Goal: Task Accomplishment & Management: Complete application form

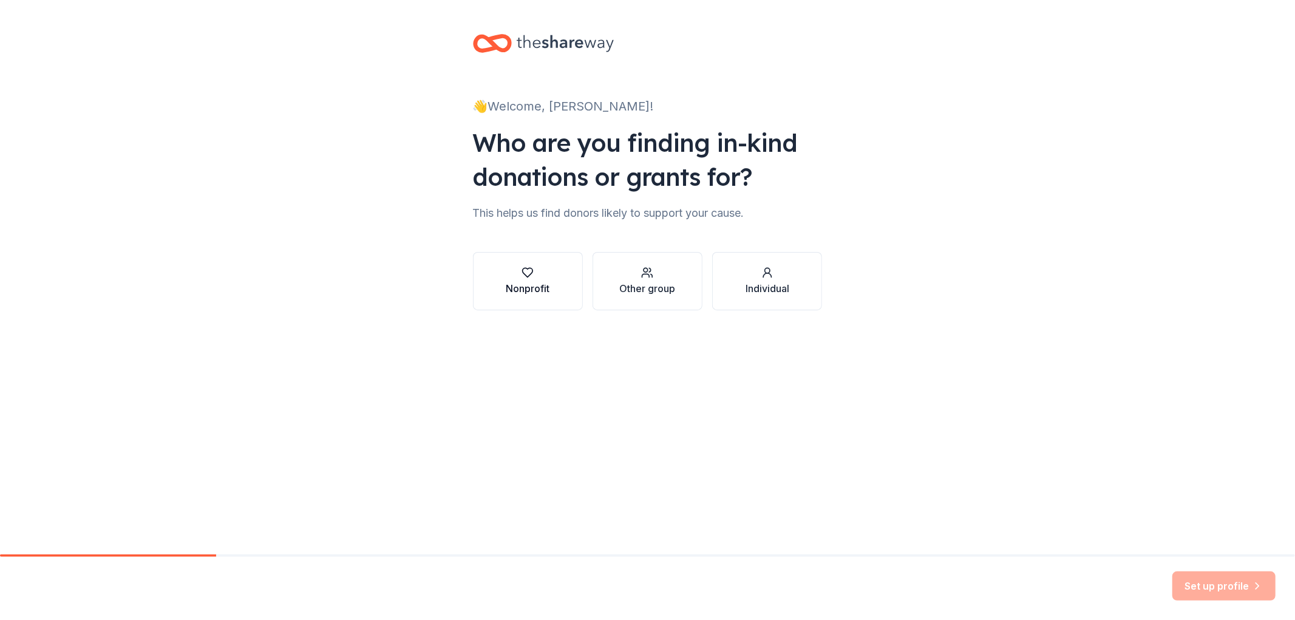
click at [534, 310] on button "Nonprofit" at bounding box center [528, 281] width 110 height 58
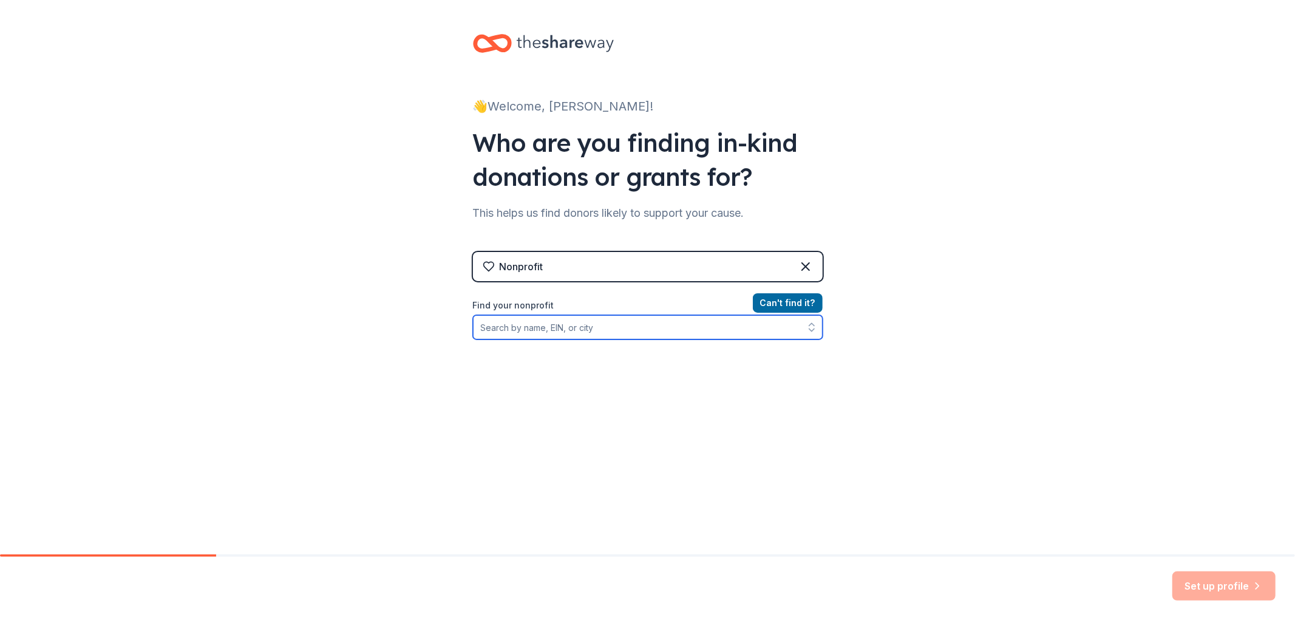
click at [550, 340] on input "Find your nonprofit" at bounding box center [648, 327] width 350 height 24
type input "W"
click at [500, 341] on input "Organization name *" at bounding box center [648, 328] width 350 height 26
type input "[US_STATE] Angels 2034"
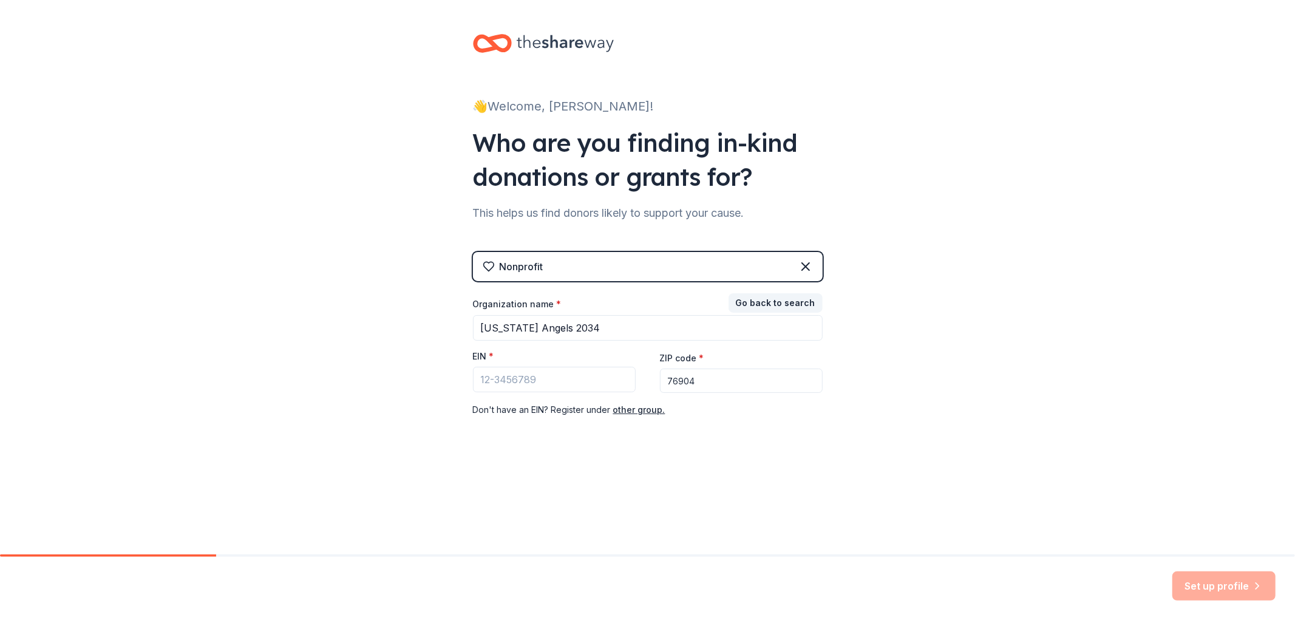
type input "76904"
click at [804, 313] on button "Go back to search" at bounding box center [776, 302] width 94 height 19
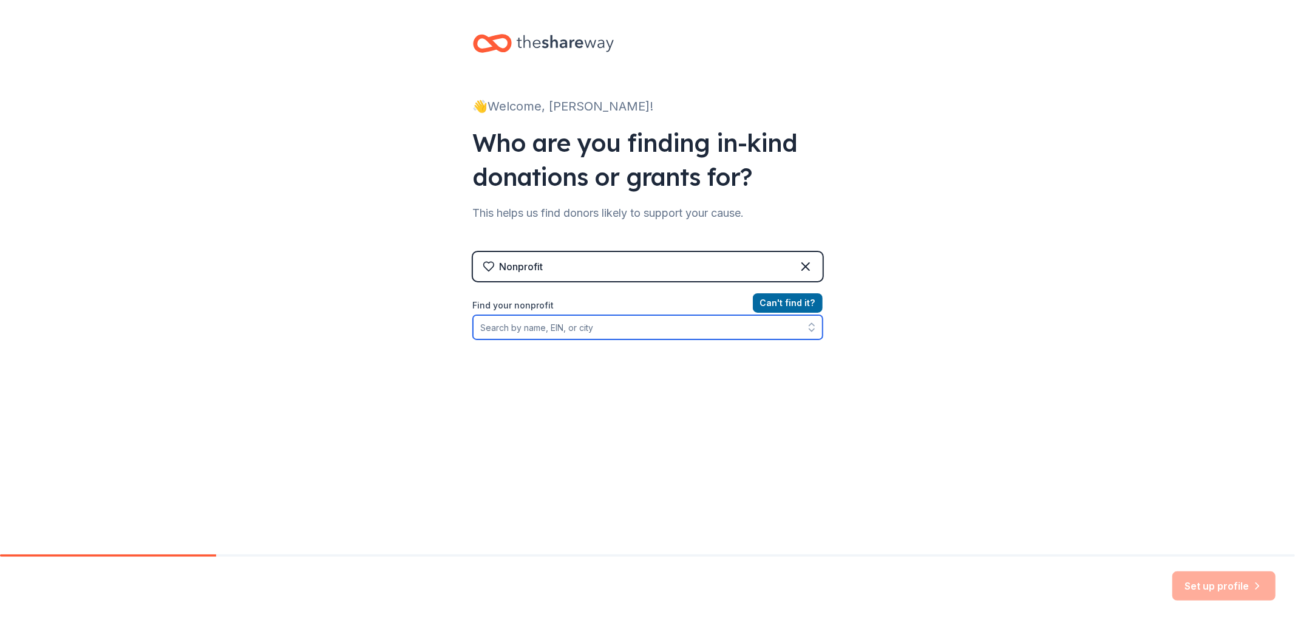
click at [572, 340] on input "Find your nonprofit" at bounding box center [648, 327] width 350 height 24
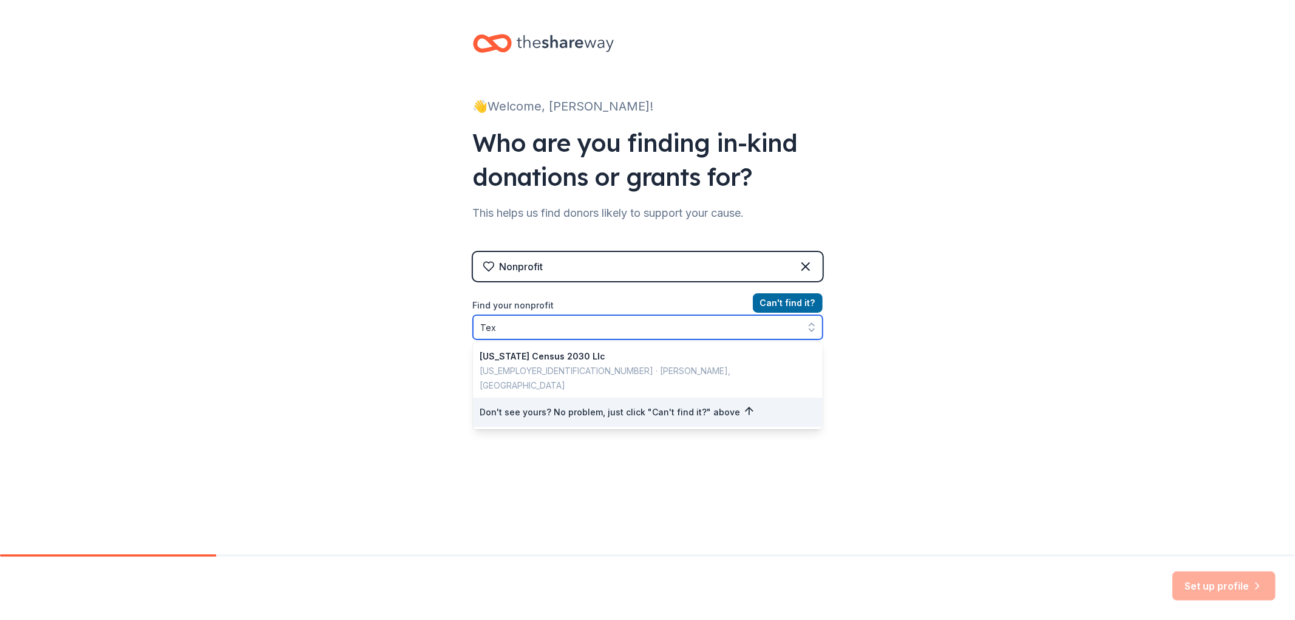
type input "Te"
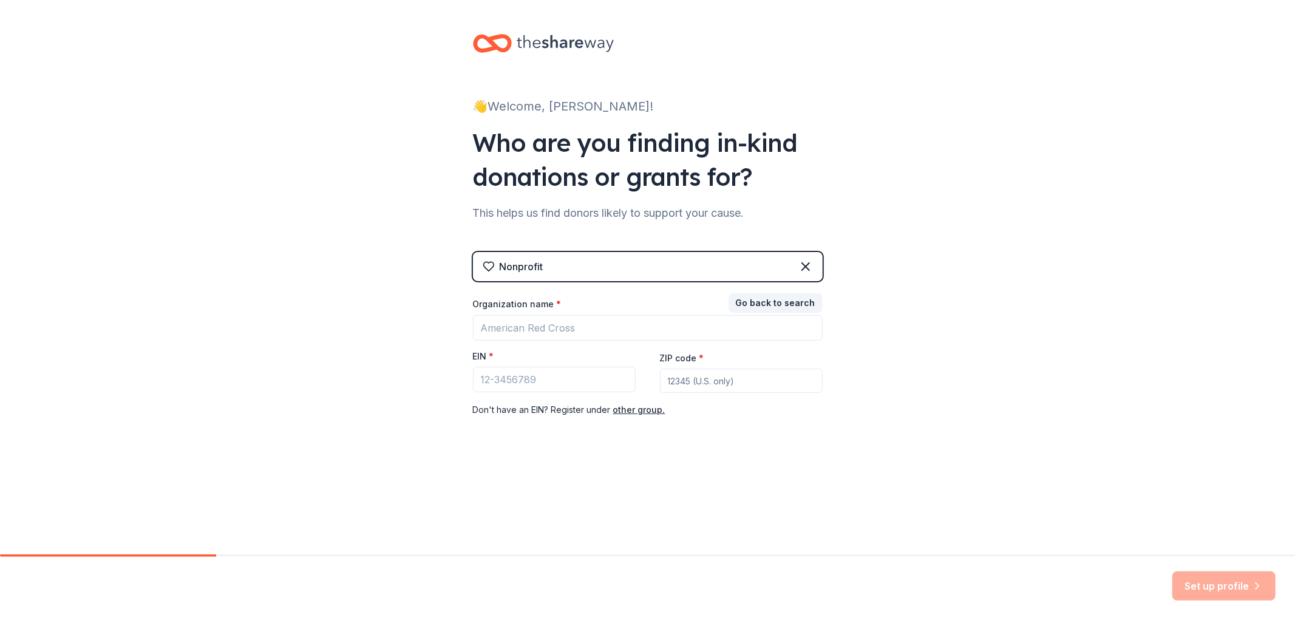
click at [627, 281] on div "Nonprofit" at bounding box center [648, 266] width 350 height 29
click at [810, 270] on icon at bounding box center [805, 266] width 7 height 7
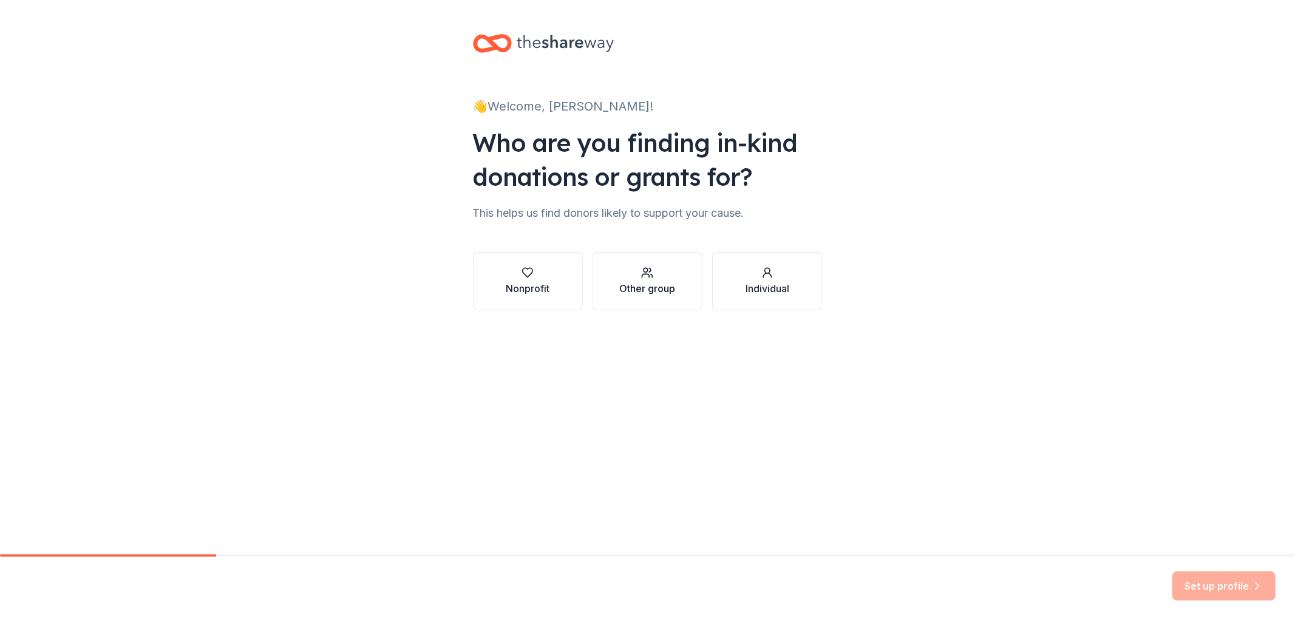
click at [628, 279] on div "button" at bounding box center [648, 273] width 56 height 12
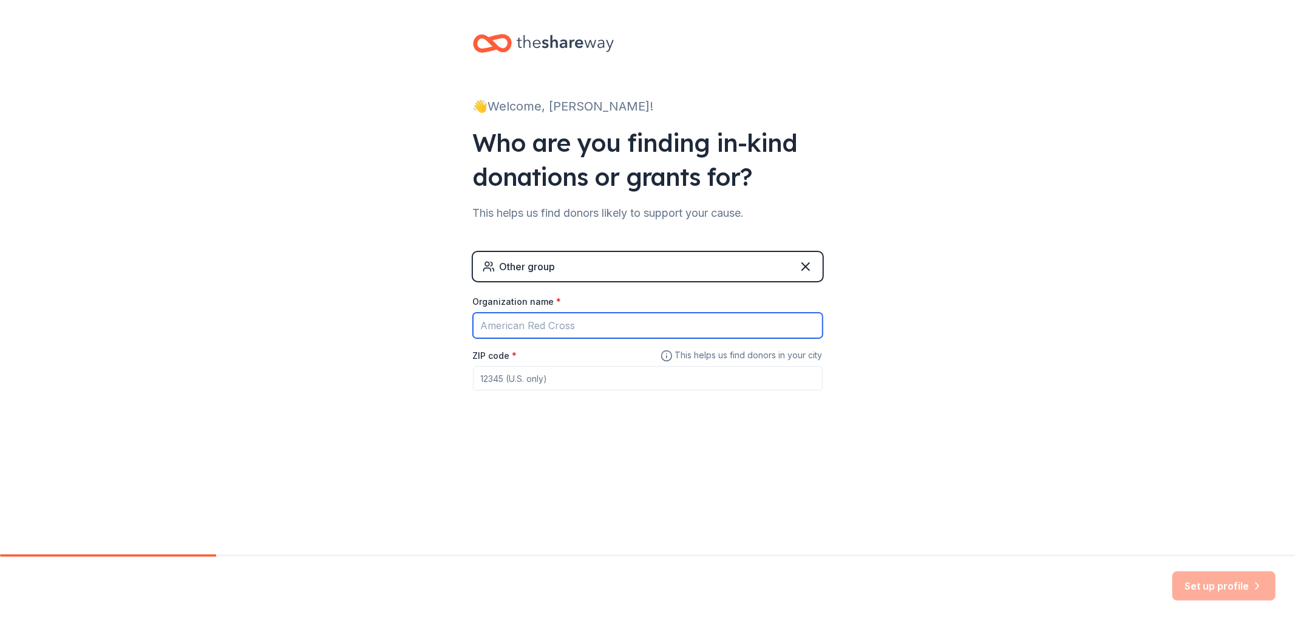
click at [539, 338] on input "Organization name *" at bounding box center [648, 326] width 350 height 26
type input "[US_STATE] Angels 2034"
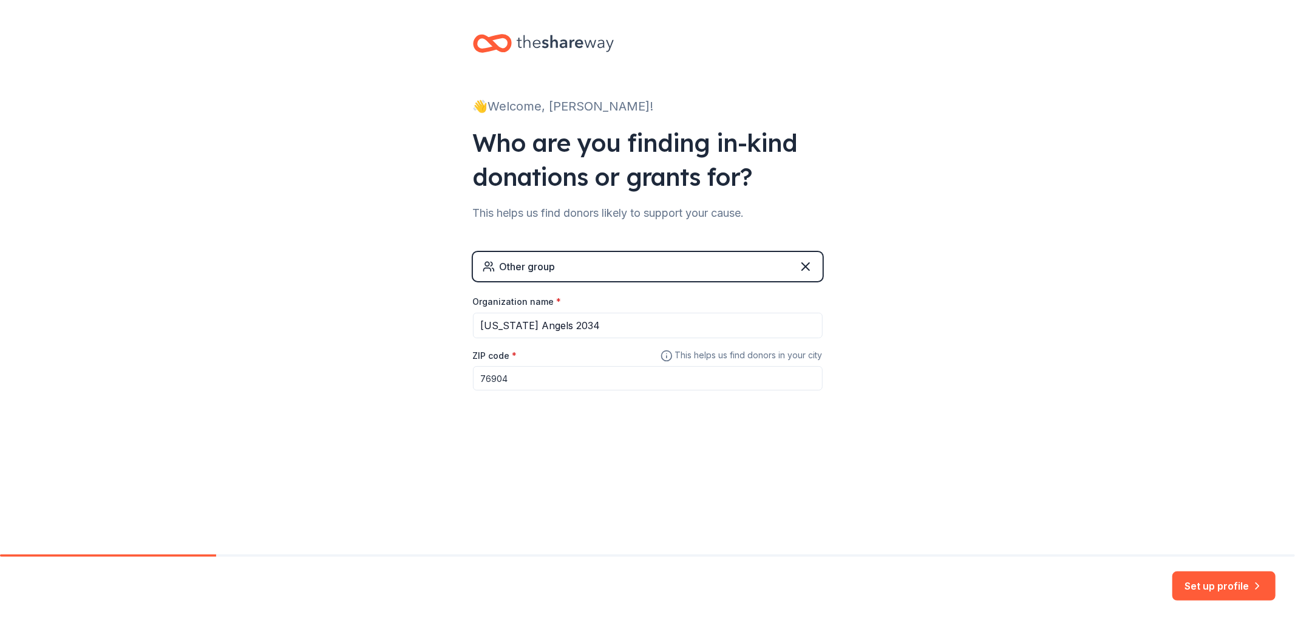
type input "76904"
click at [1192, 576] on button "Set up profile" at bounding box center [1224, 586] width 103 height 29
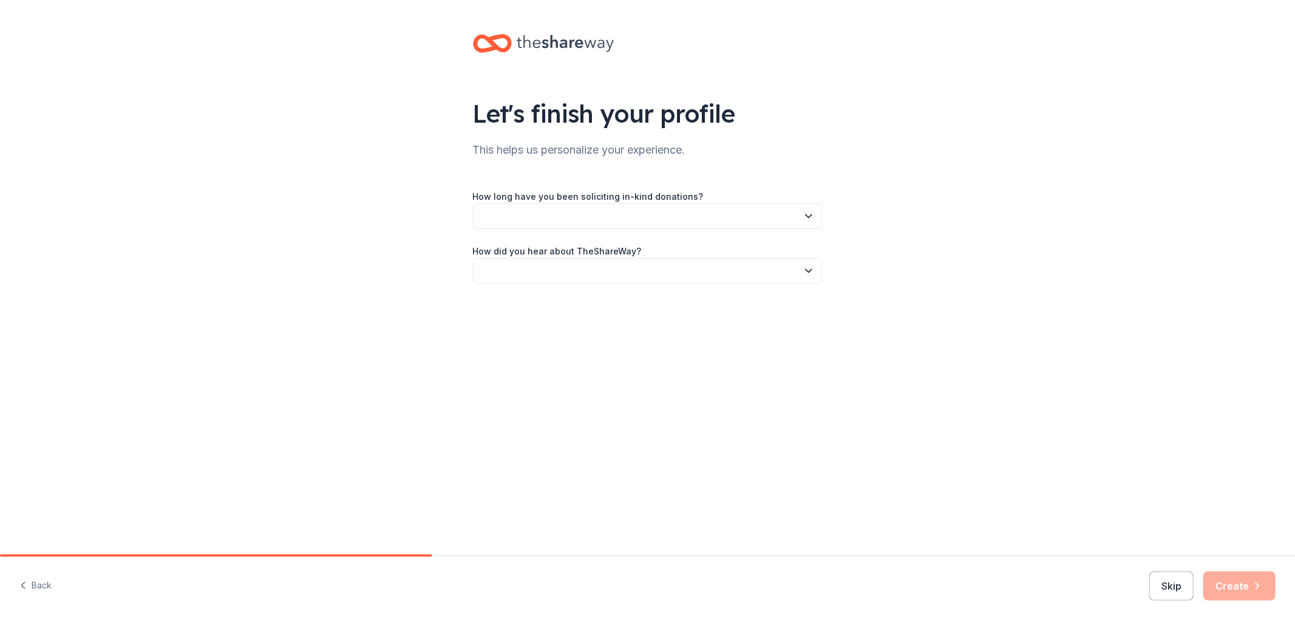
click at [606, 229] on button "button" at bounding box center [648, 216] width 350 height 26
click at [519, 302] on div "This is my first time!" at bounding box center [480, 295] width 77 height 15
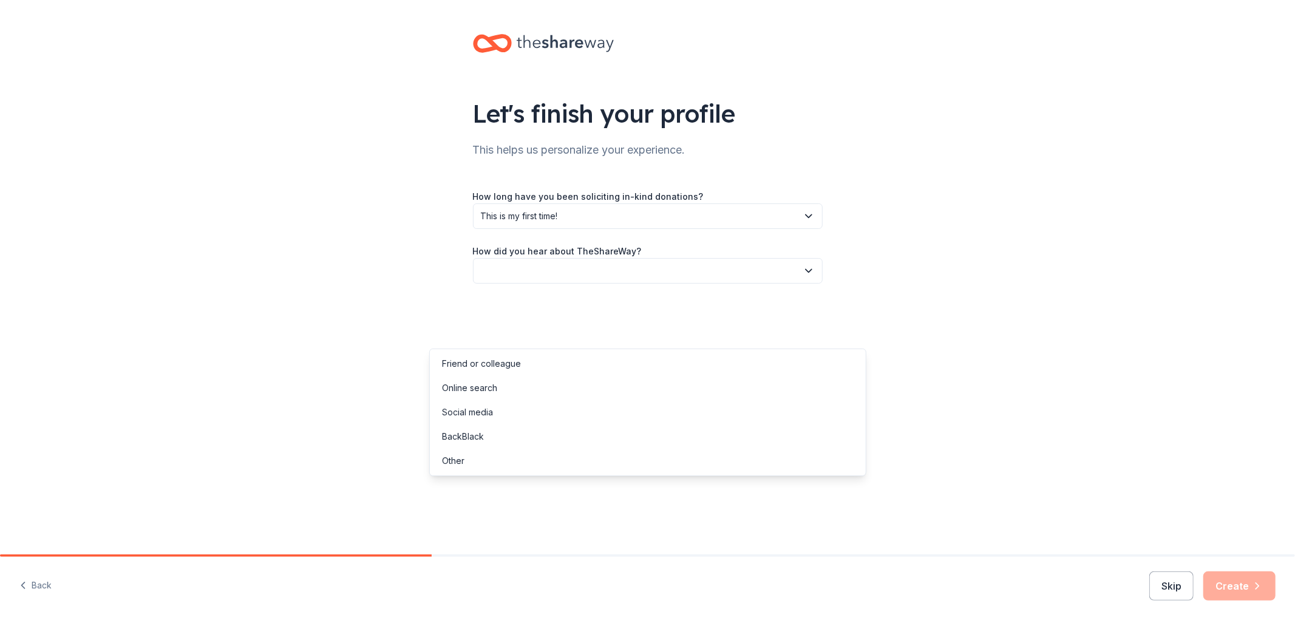
click at [590, 284] on button "button" at bounding box center [648, 271] width 350 height 26
click at [572, 394] on div "Online search" at bounding box center [647, 388] width 431 height 24
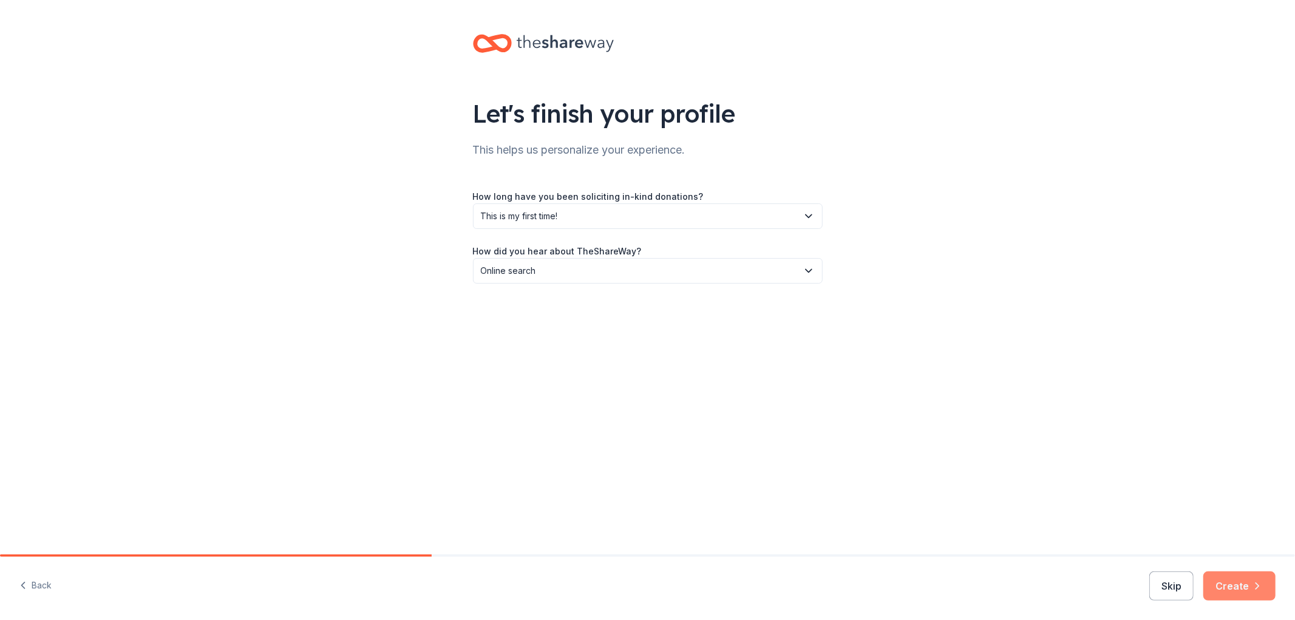
click at [1231, 581] on button "Create" at bounding box center [1240, 586] width 72 height 29
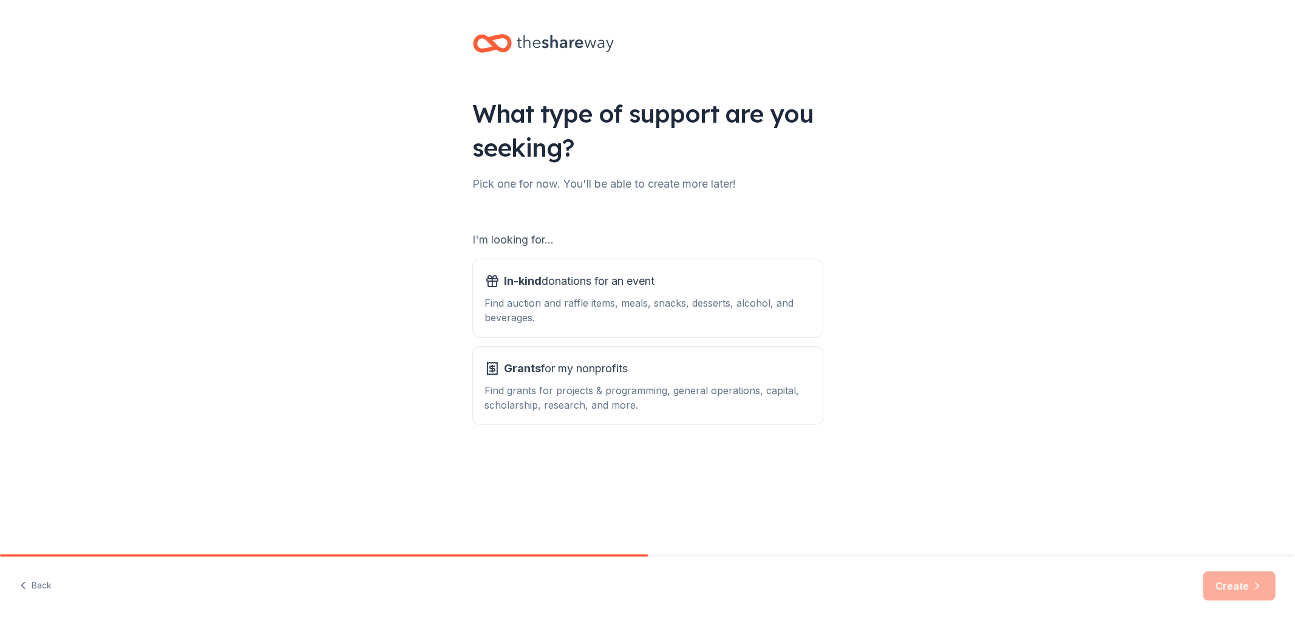
scroll to position [67, 0]
click at [740, 282] on div "In-kind donations for an event" at bounding box center [648, 280] width 326 height 19
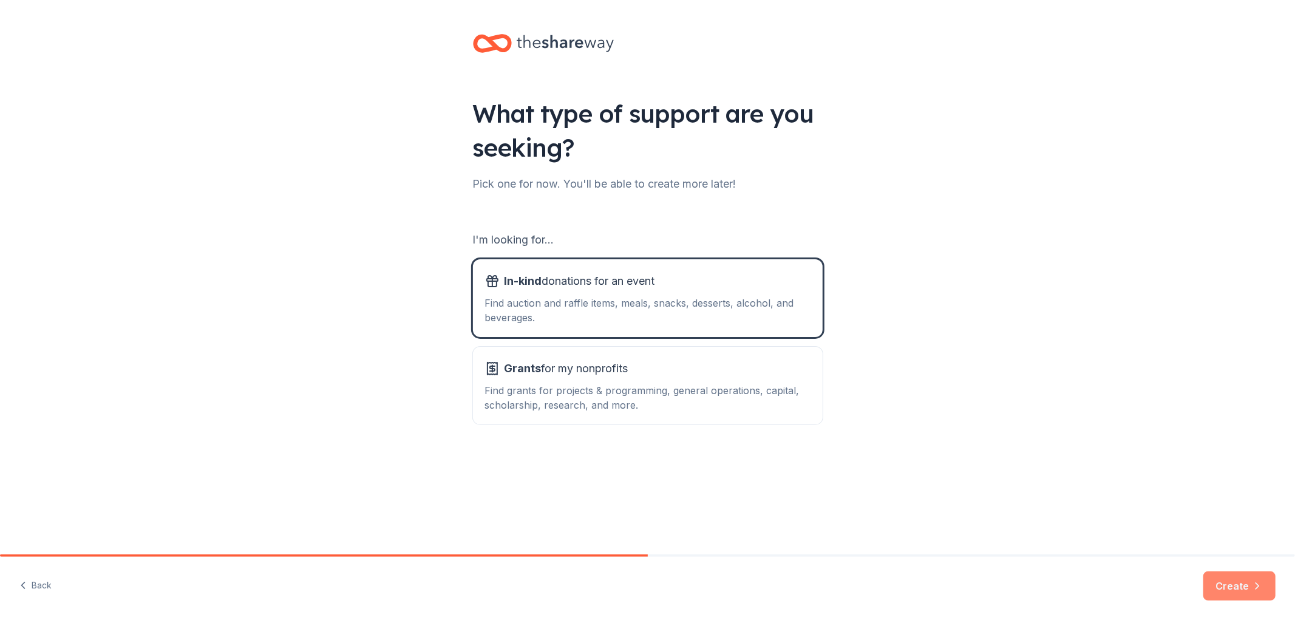
click at [1222, 572] on button "Create" at bounding box center [1240, 586] width 72 height 29
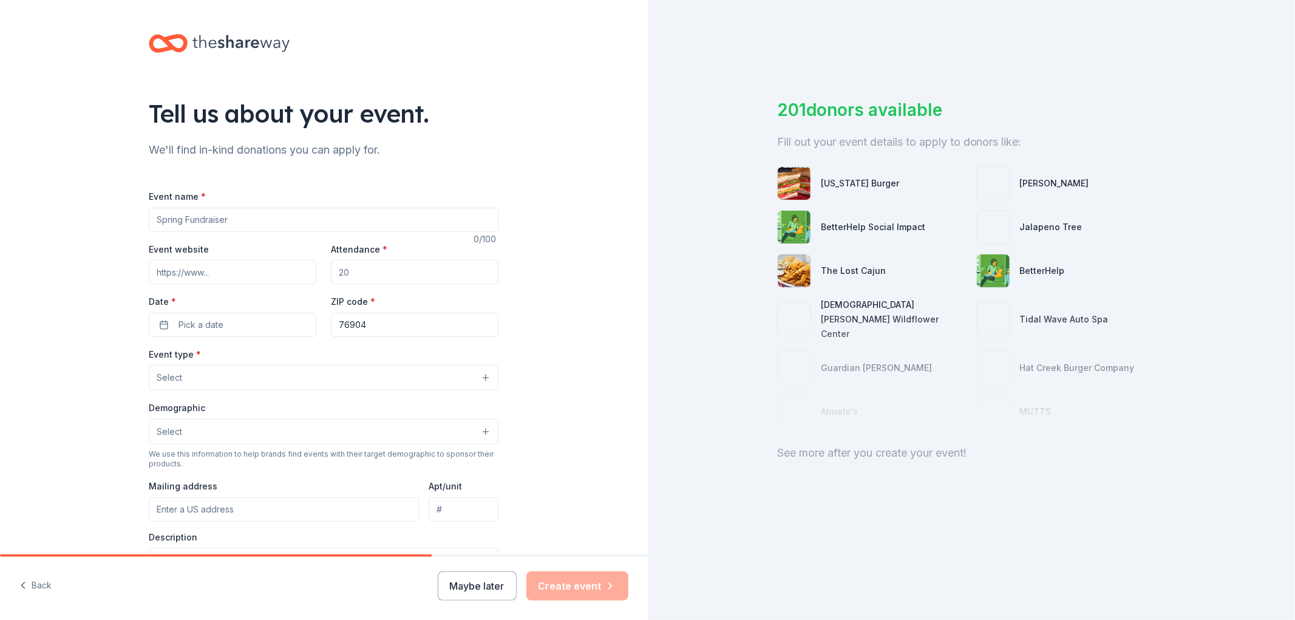
scroll to position [67, 0]
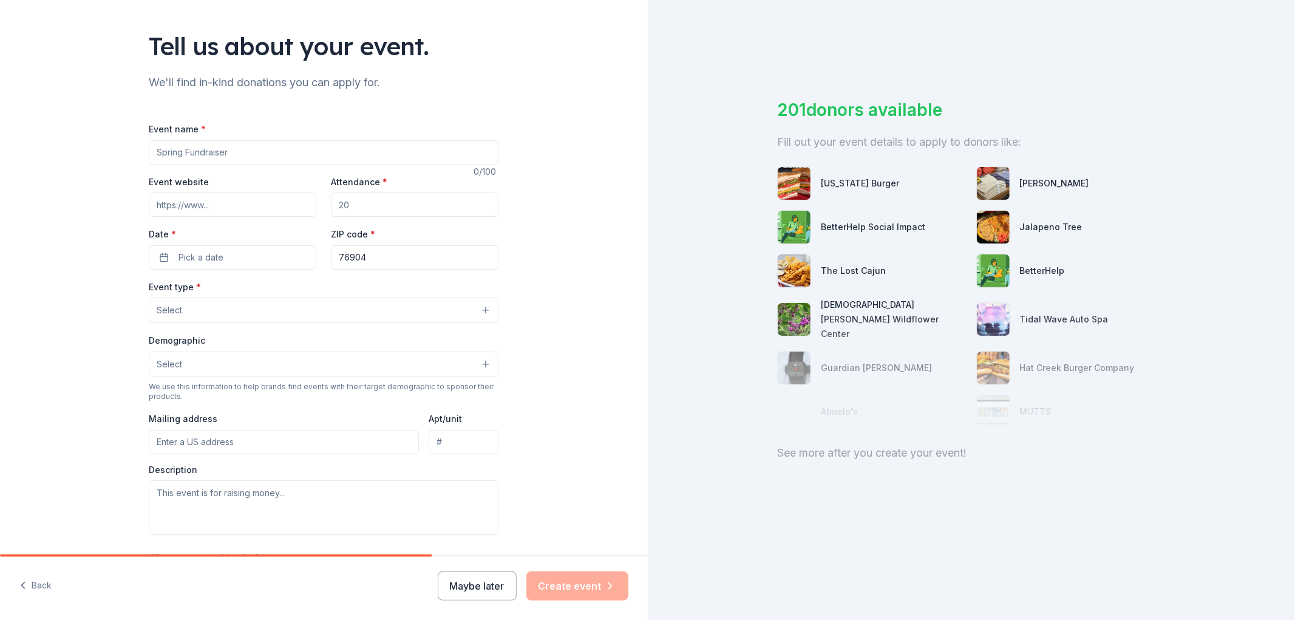
click at [190, 165] on input "Event name *" at bounding box center [324, 152] width 350 height 24
type input "6th Annual Golf Tournament"
type input "100"
click at [179, 265] on span "Pick a date" at bounding box center [201, 257] width 45 height 15
click at [258, 374] on button "Go to next month" at bounding box center [249, 368] width 17 height 17
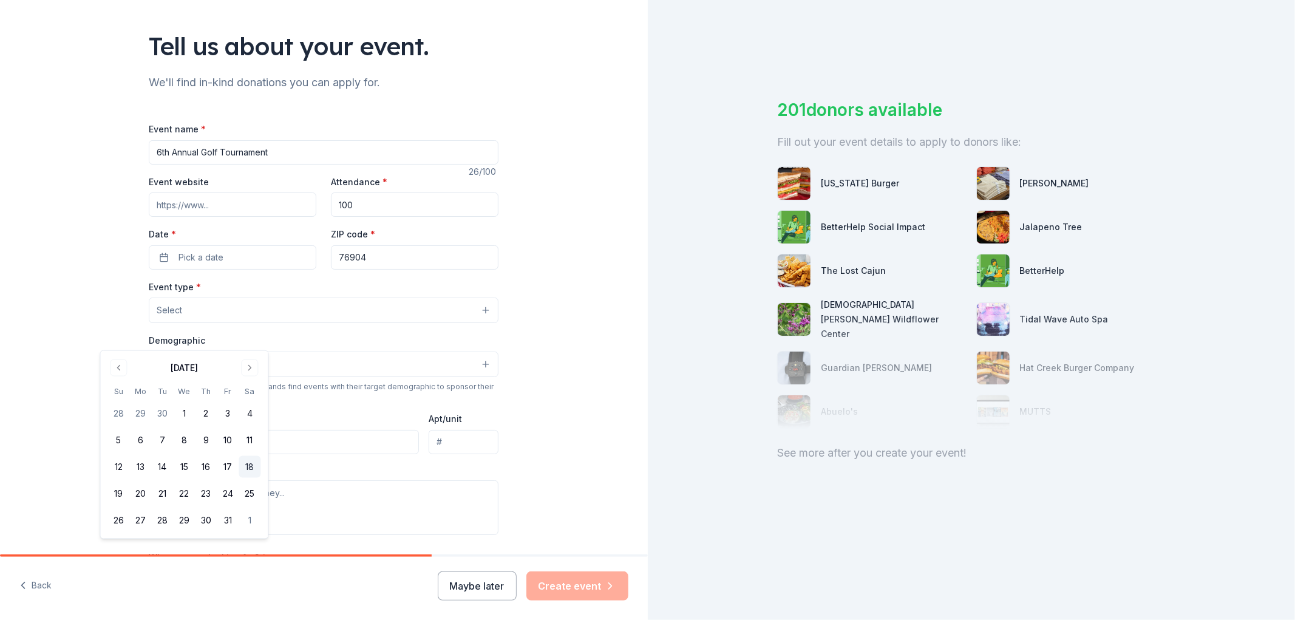
click at [261, 478] on button "18" at bounding box center [250, 467] width 22 height 22
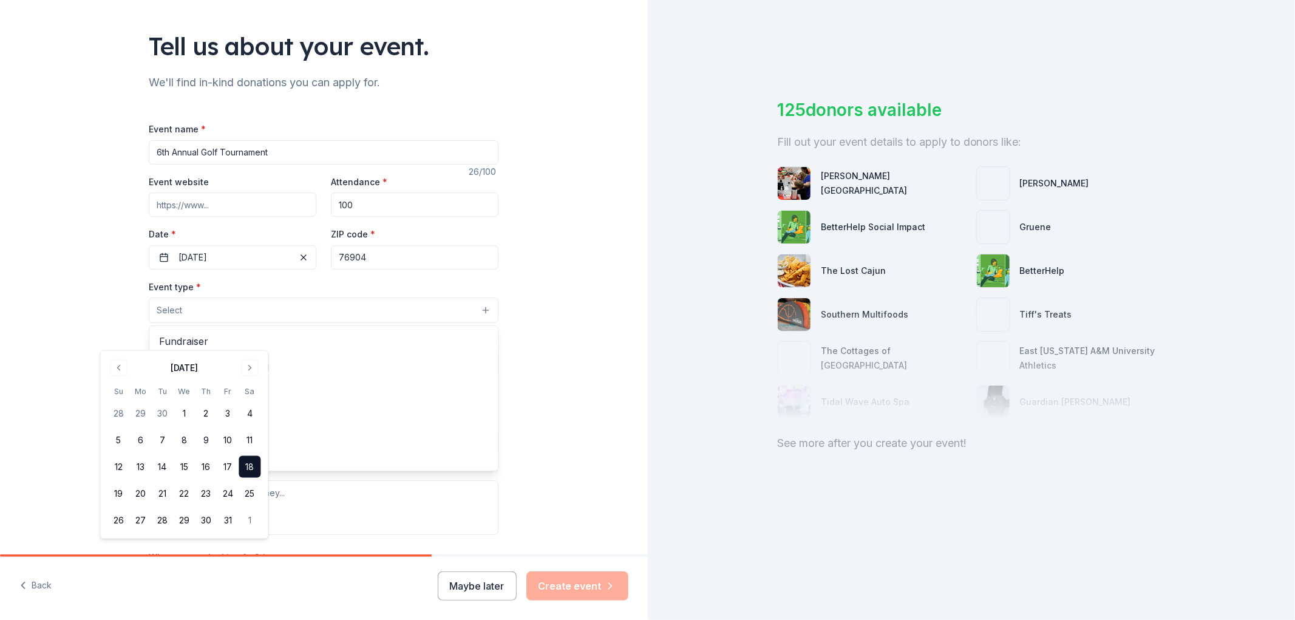
click at [372, 323] on button "Select" at bounding box center [324, 311] width 350 height 26
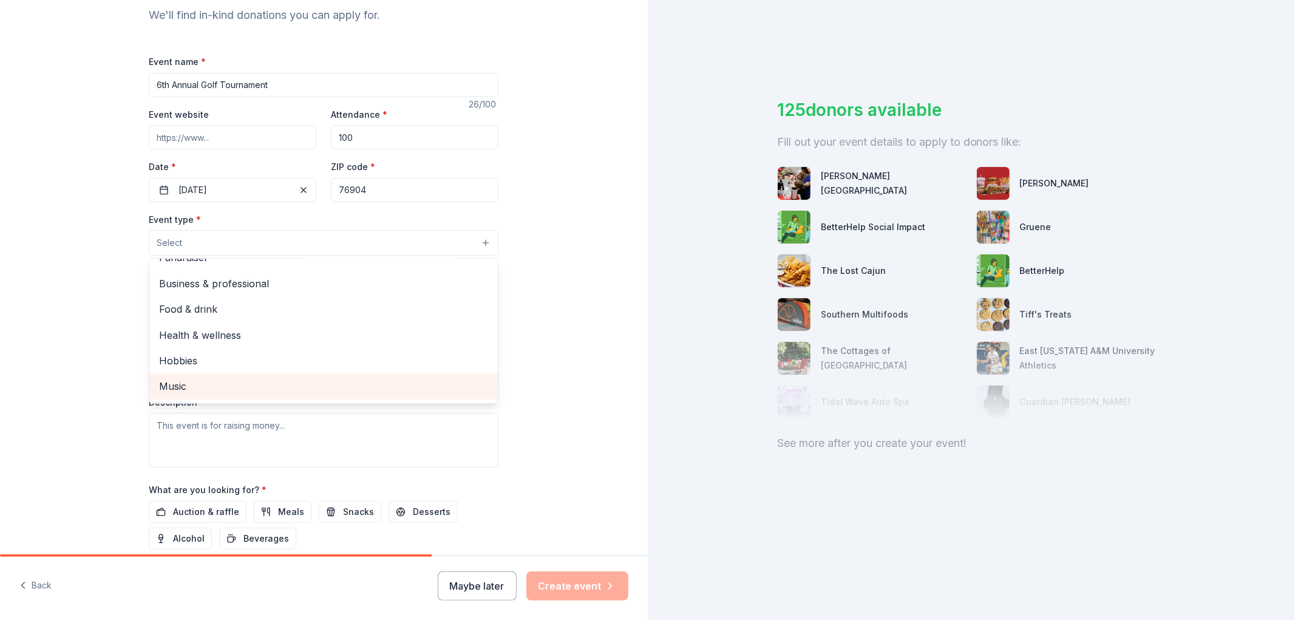
scroll to position [0, 0]
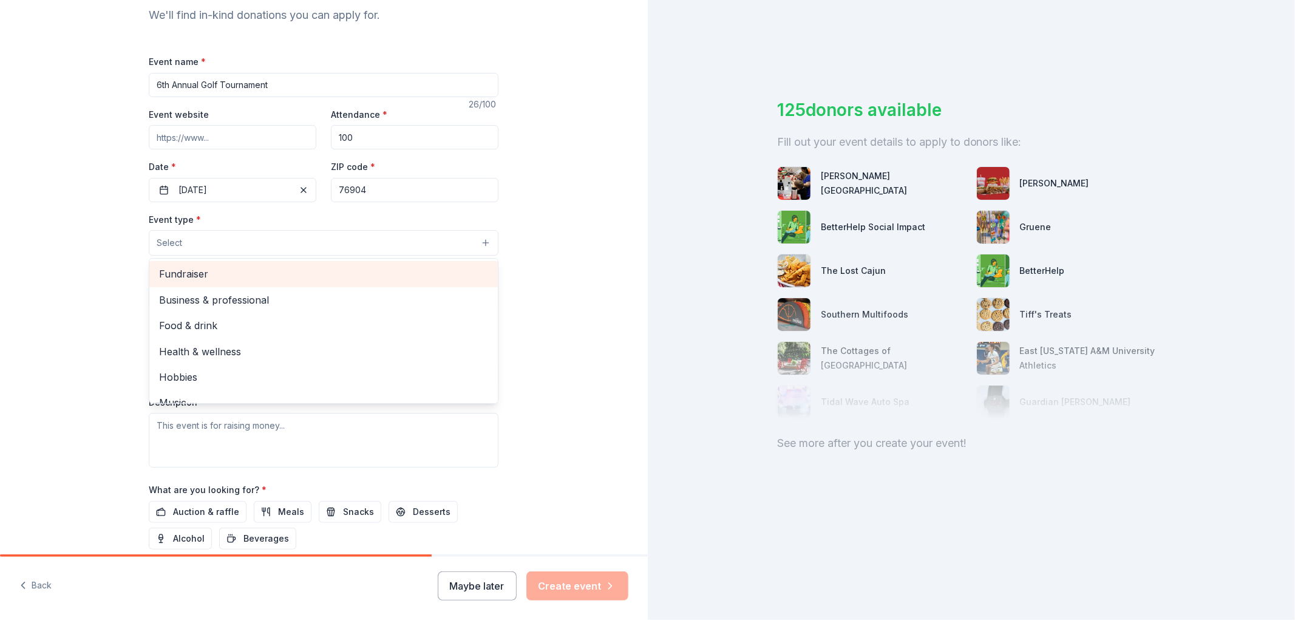
click at [240, 282] on span "Fundraiser" at bounding box center [323, 274] width 329 height 16
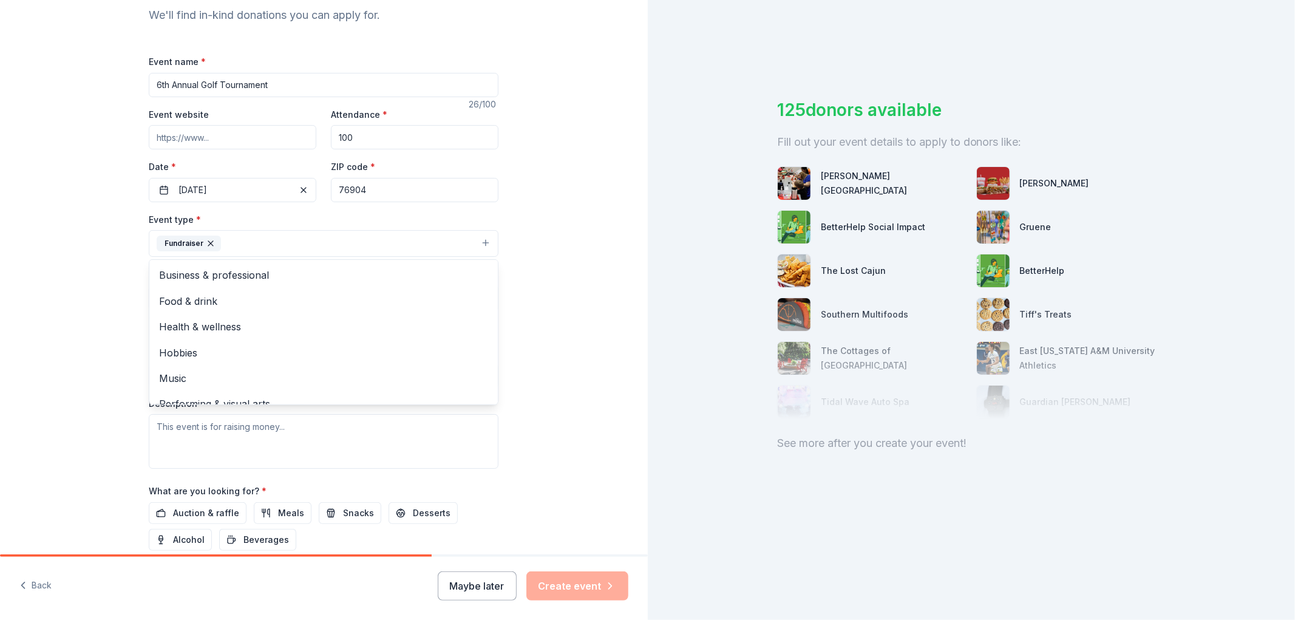
click at [585, 359] on div "Tell us about your event. We'll find in-kind donations you can apply for. Event…" at bounding box center [324, 270] width 648 height 810
click at [227, 311] on button "Select" at bounding box center [324, 298] width 350 height 26
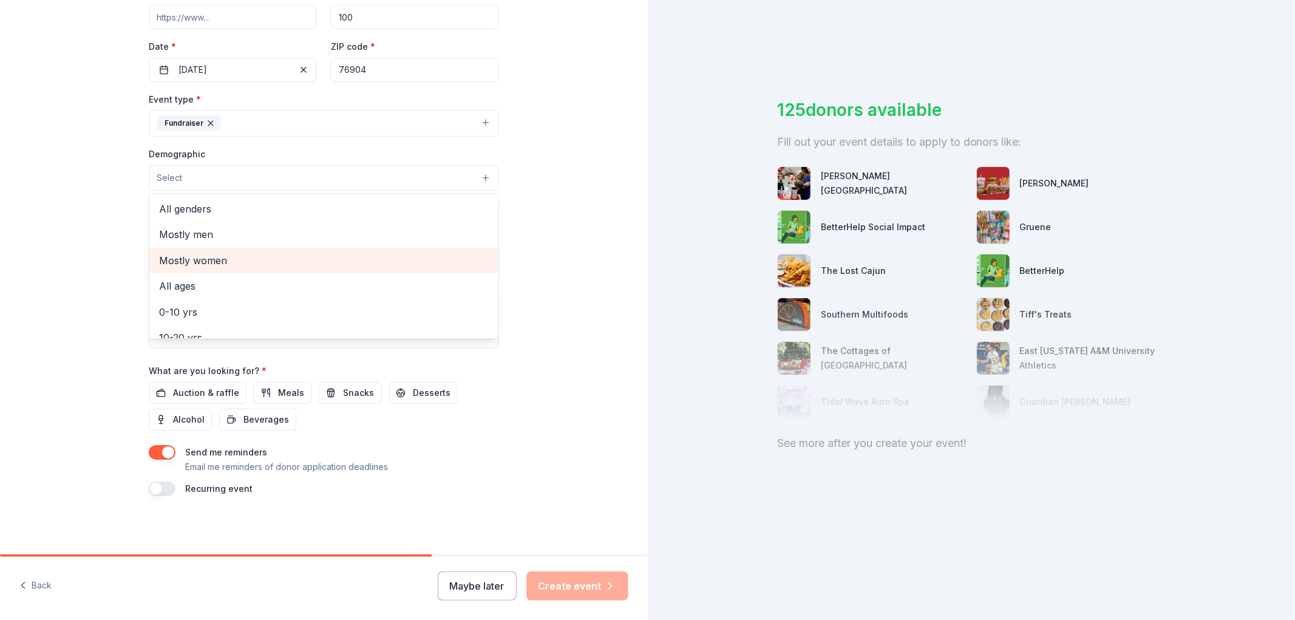
scroll to position [270, 0]
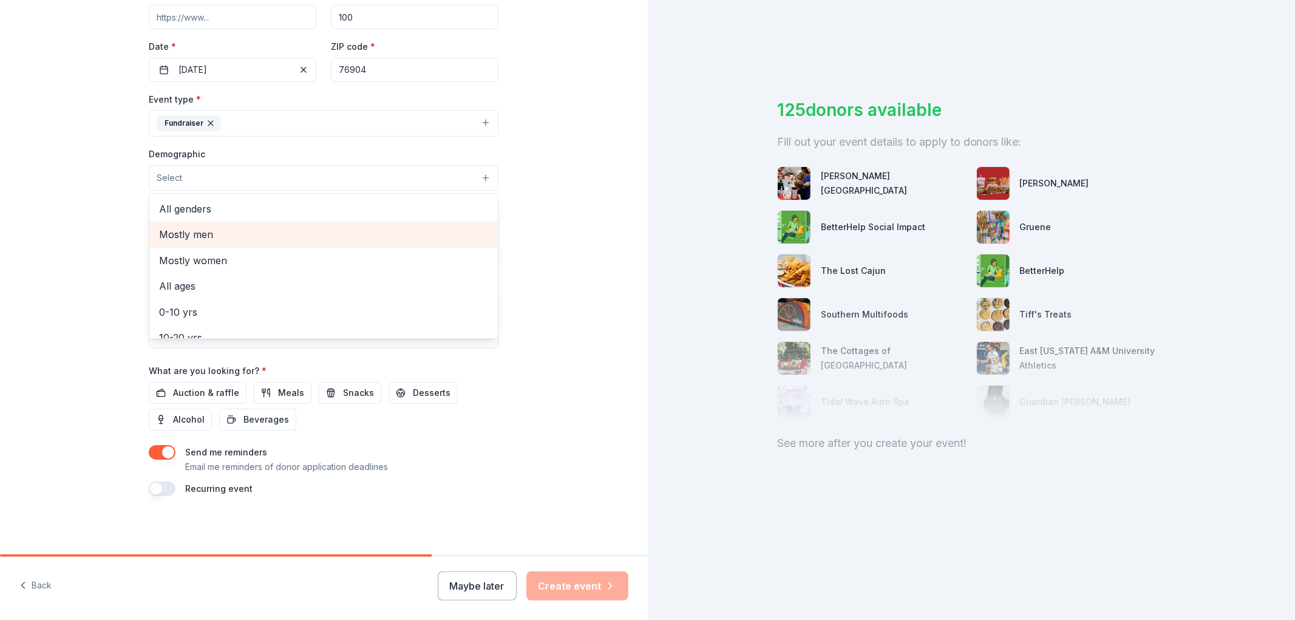
click at [194, 242] on span "Mostly men" at bounding box center [323, 235] width 329 height 16
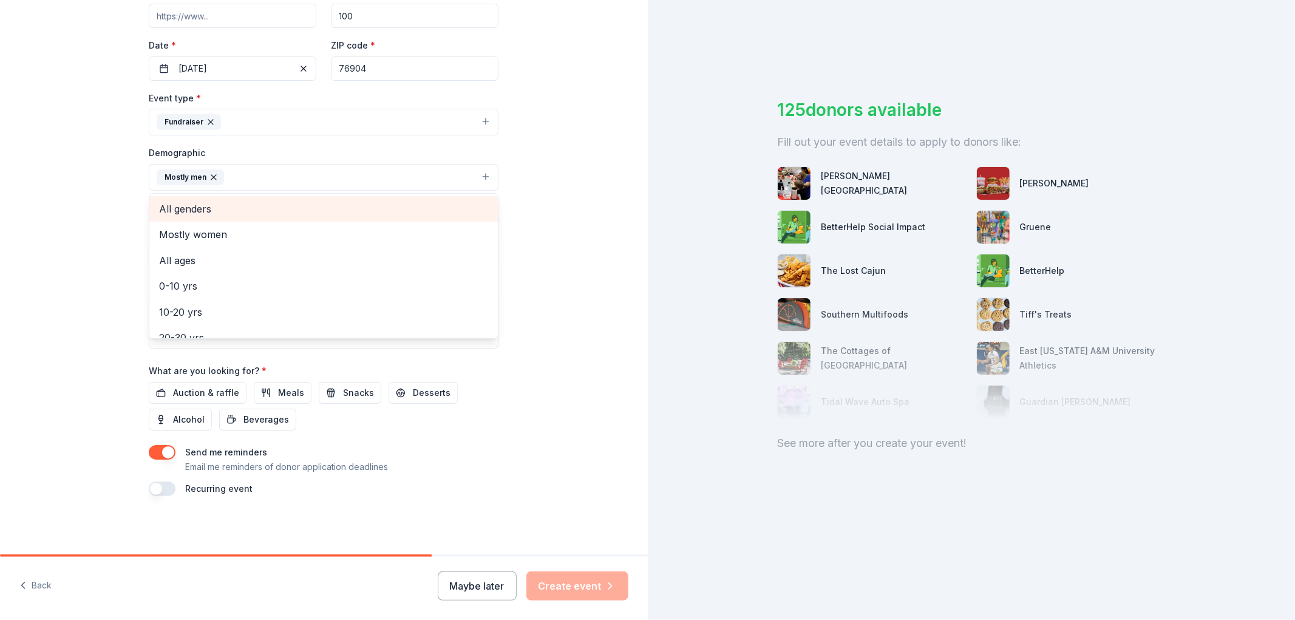
click at [191, 217] on span "All genders" at bounding box center [323, 209] width 329 height 16
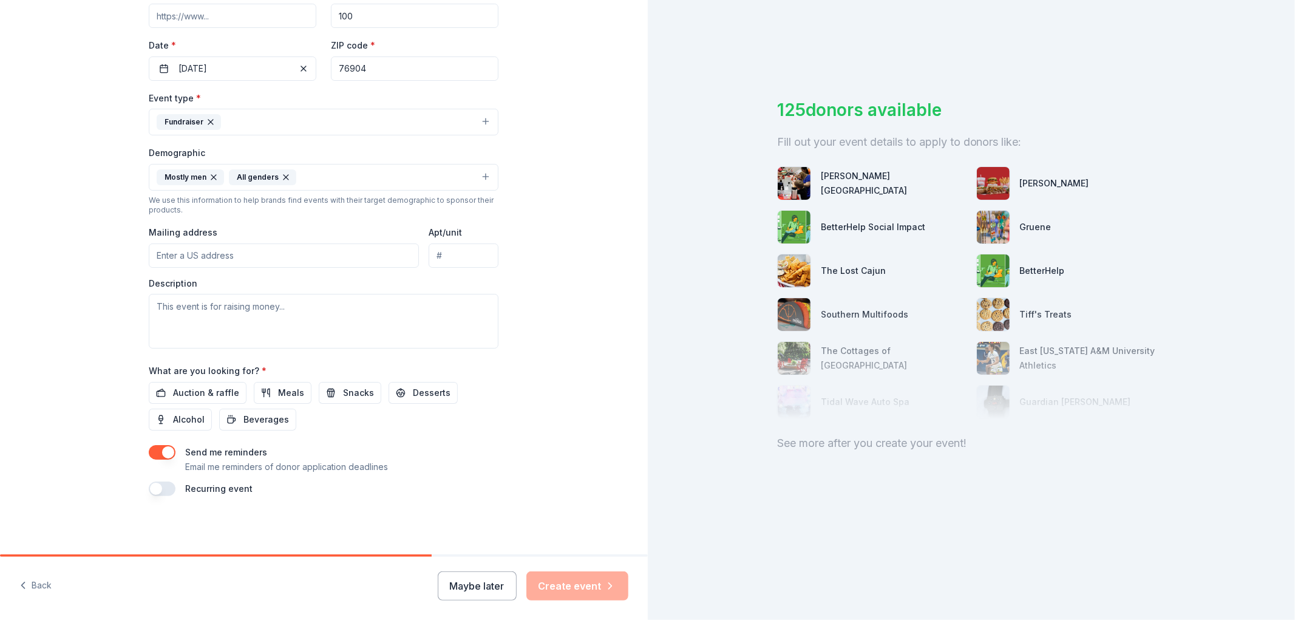
click at [209, 182] on icon "button" at bounding box center [214, 177] width 10 height 10
click at [606, 389] on div "Tell us about your event. We'll find in-kind donations you can apply for. Event…" at bounding box center [324, 149] width 648 height 811
click at [168, 268] on input "Mailing address" at bounding box center [284, 256] width 270 height 24
type input "7902 South Country Club Road"
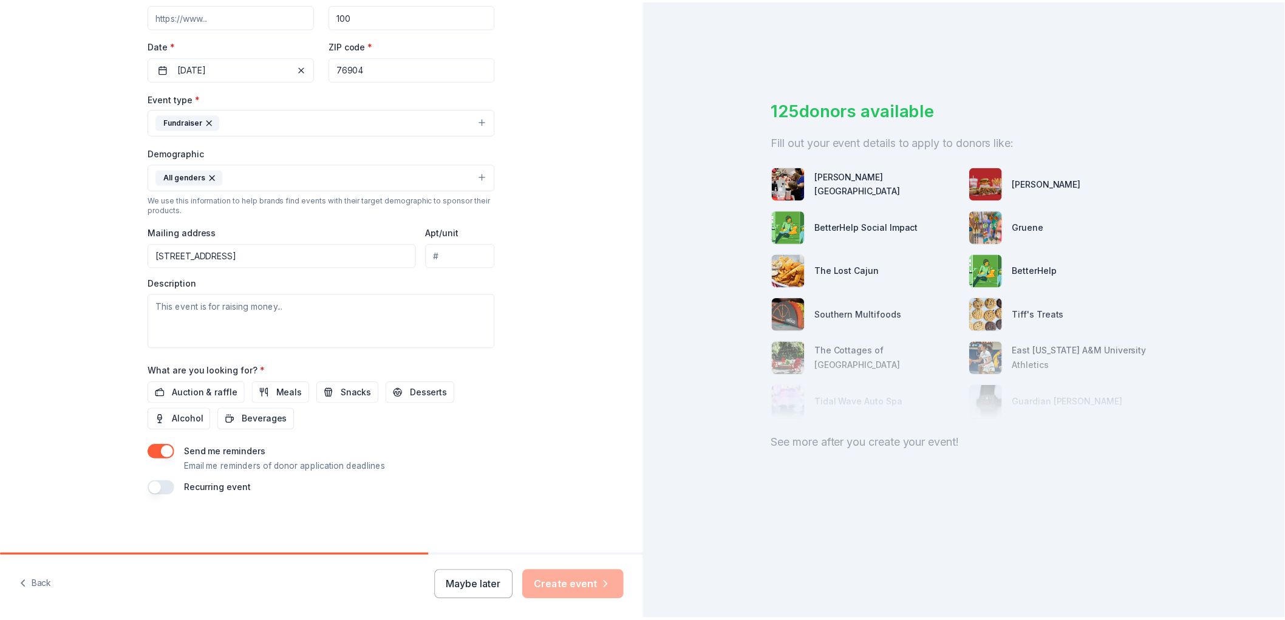
scroll to position [404, 0]
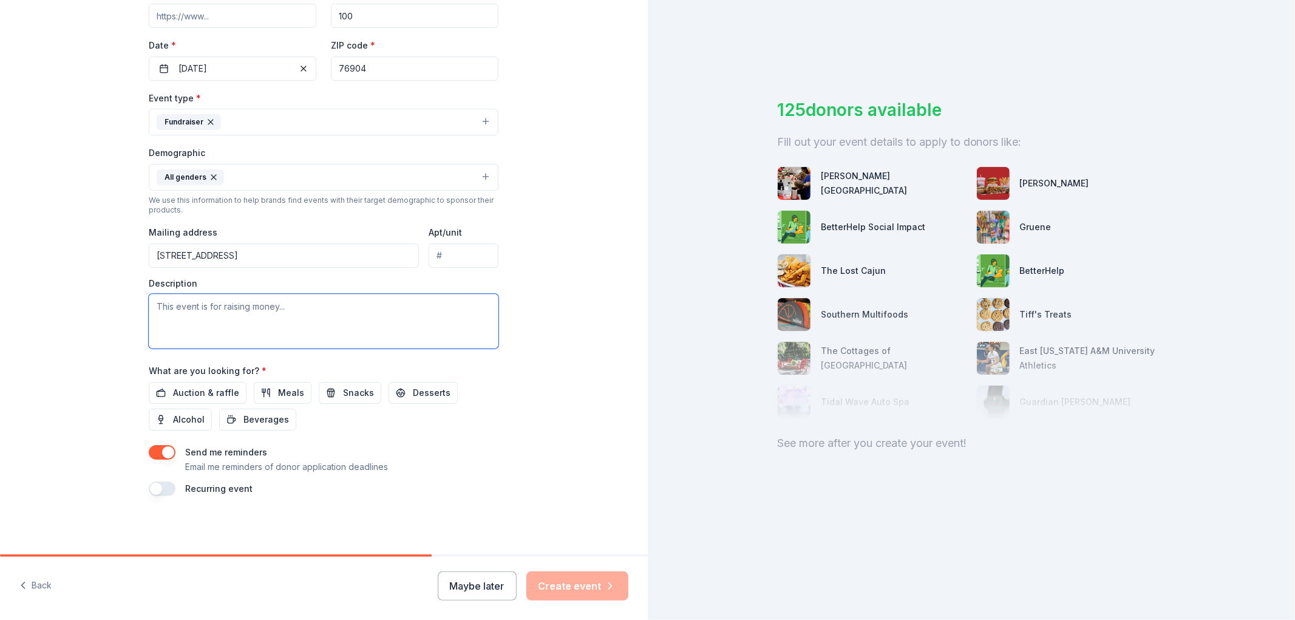
click at [196, 310] on textarea at bounding box center [324, 321] width 350 height 55
type textarea "to go towards our travel baseball teams"
click at [180, 400] on span "Auction & raffle" at bounding box center [206, 393] width 66 height 15
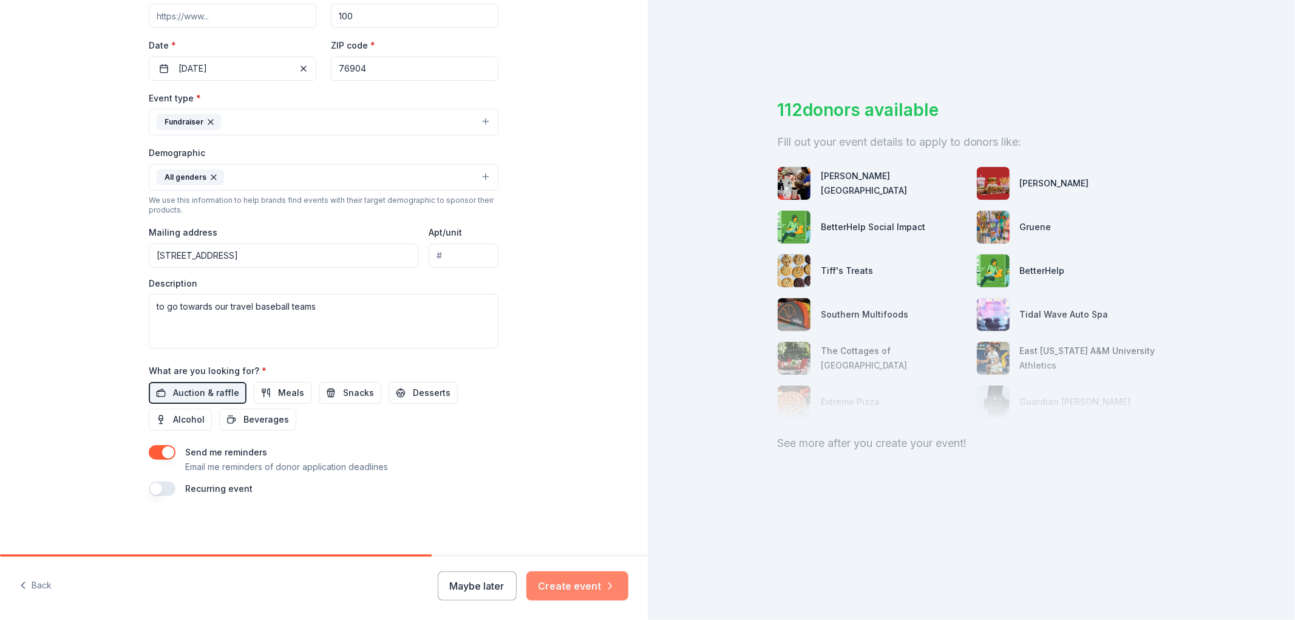
click at [566, 590] on button "Create event" at bounding box center [578, 586] width 102 height 29
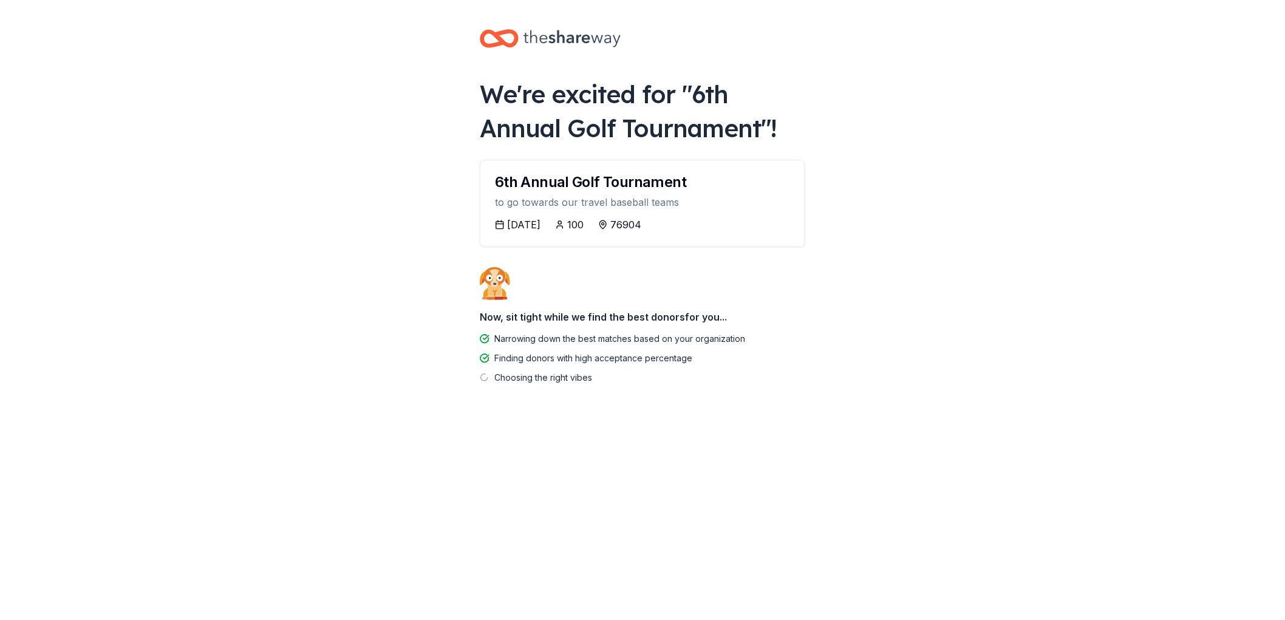
scroll to position [7, 0]
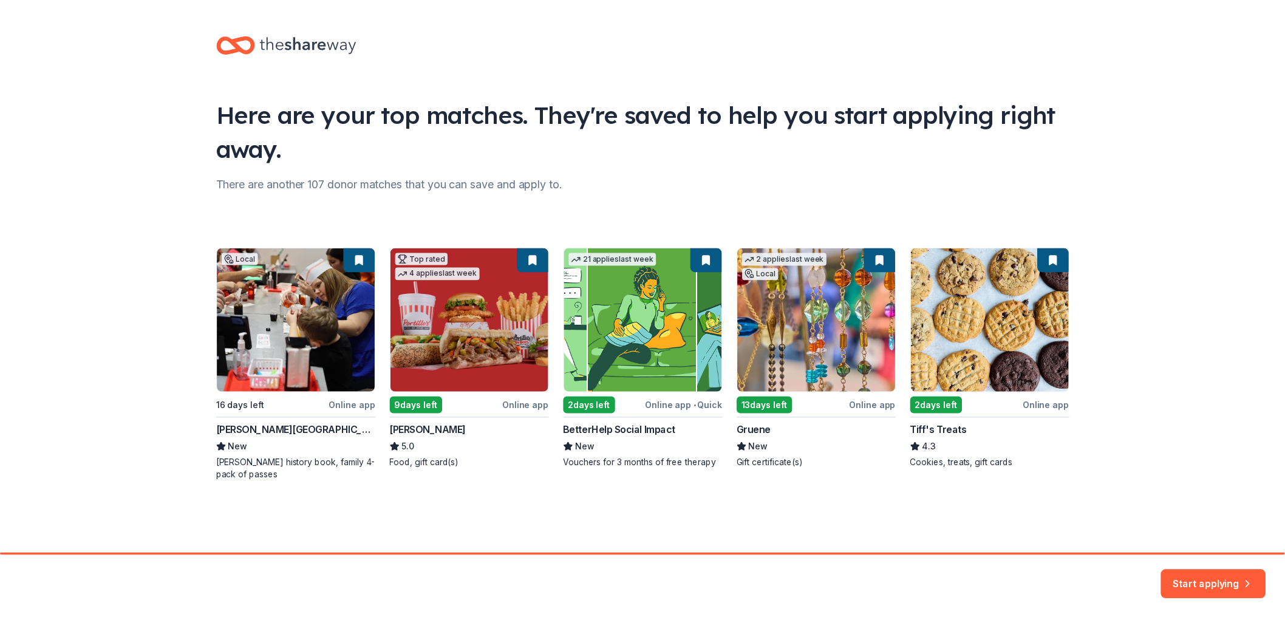
scroll to position [125, 0]
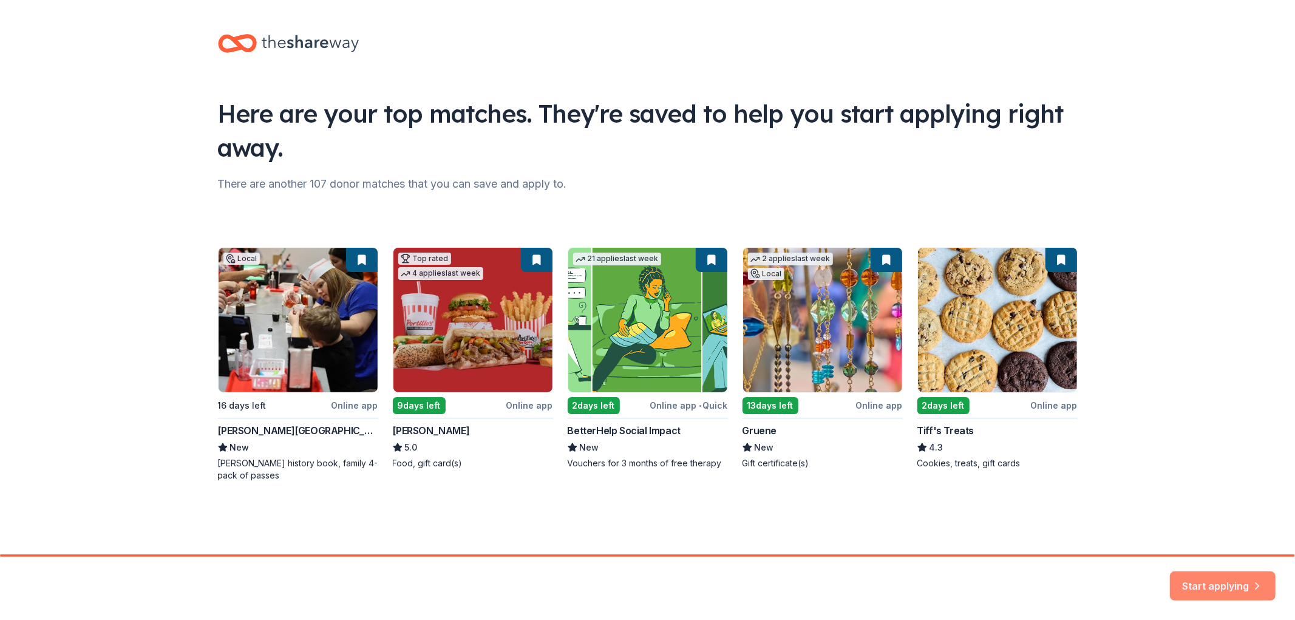
click at [1232, 582] on button "Start applying" at bounding box center [1223, 578] width 106 height 29
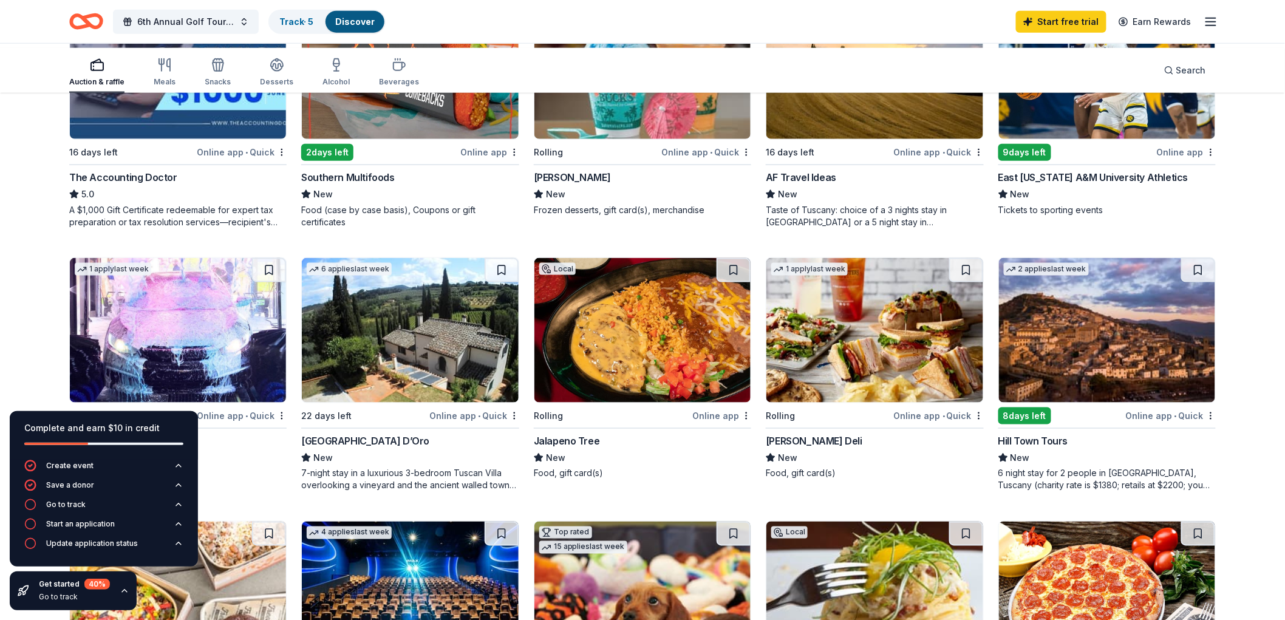
scroll to position [484, 0]
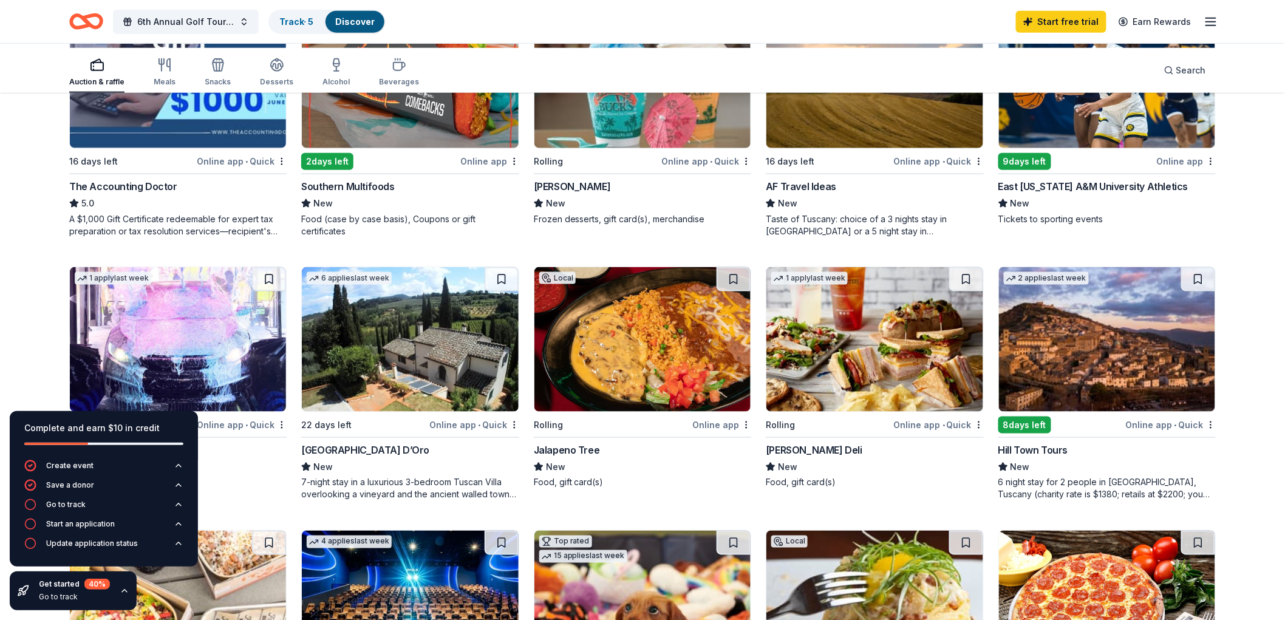
click at [614, 148] on img at bounding box center [642, 76] width 216 height 145
click at [1206, 22] on line "button" at bounding box center [1211, 22] width 10 height 0
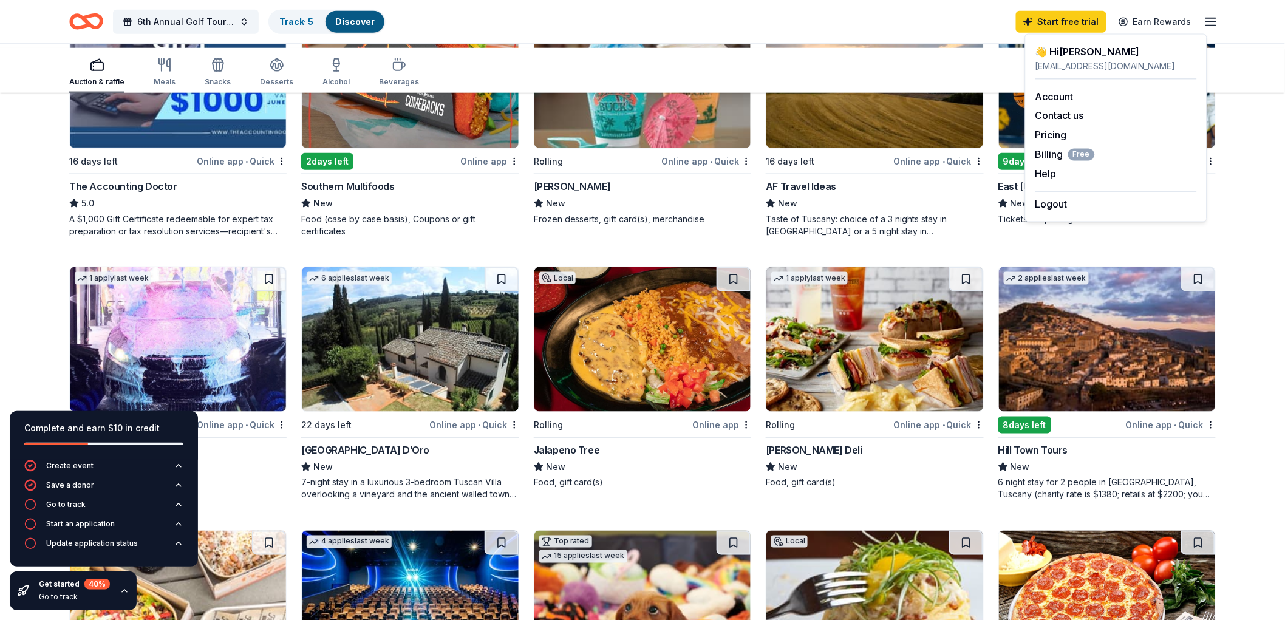
click at [1042, 70] on div "swarren4720@gmail.com" at bounding box center [1117, 66] width 162 height 15
click at [1059, 104] on div "Account" at bounding box center [1117, 96] width 162 height 15
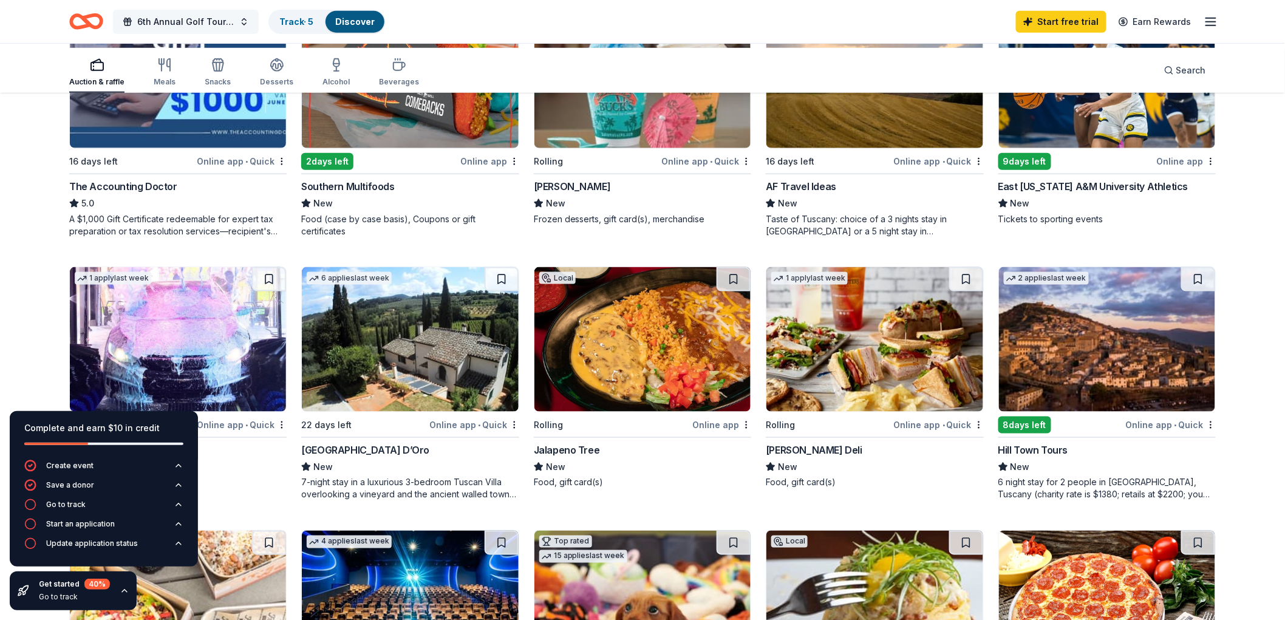
click at [234, 21] on span "6th Annual Golf Tournament" at bounding box center [185, 22] width 97 height 15
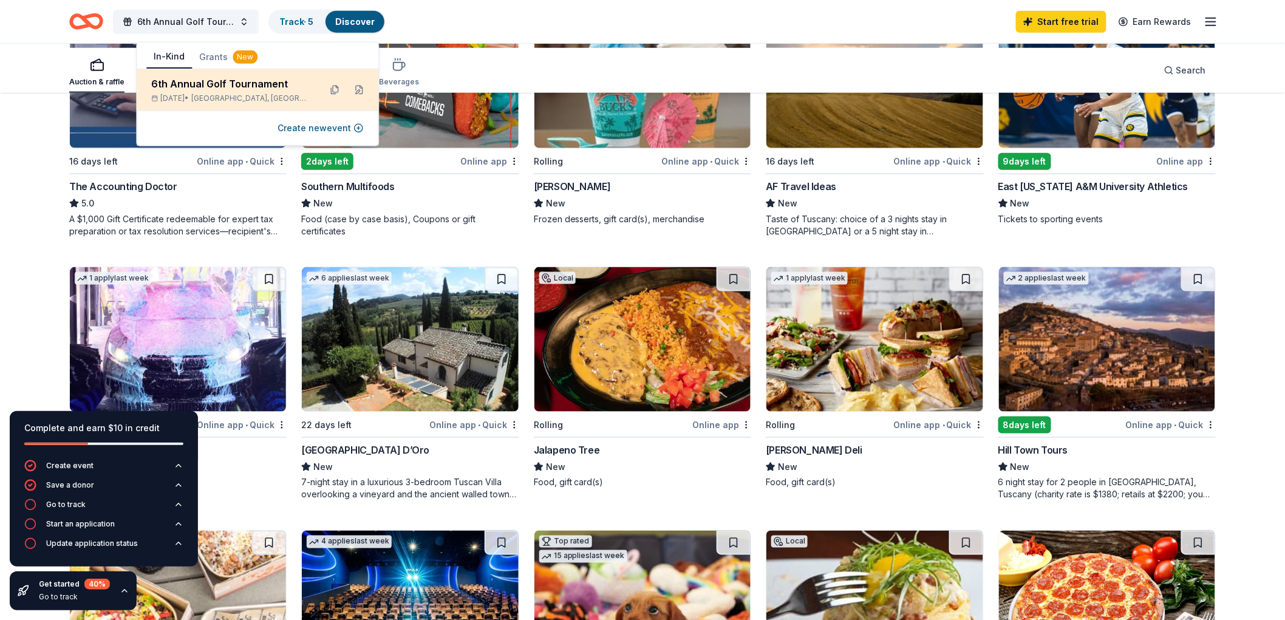
click at [292, 103] on div "6th Annual Golf Tournament Oct 18, 2025 • San Angelo, TX" at bounding box center [230, 90] width 159 height 27
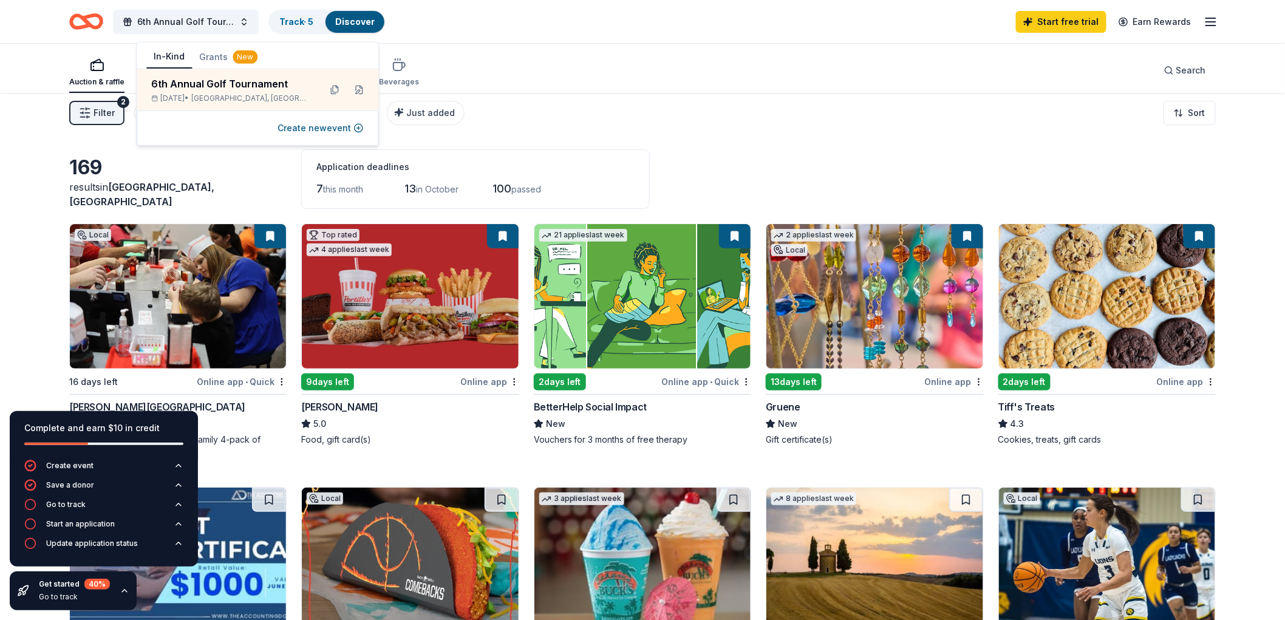
click at [821, 137] on div "Filter 2 Application methods Causes Eligibility Just added Sort" at bounding box center [643, 113] width 1244 height 49
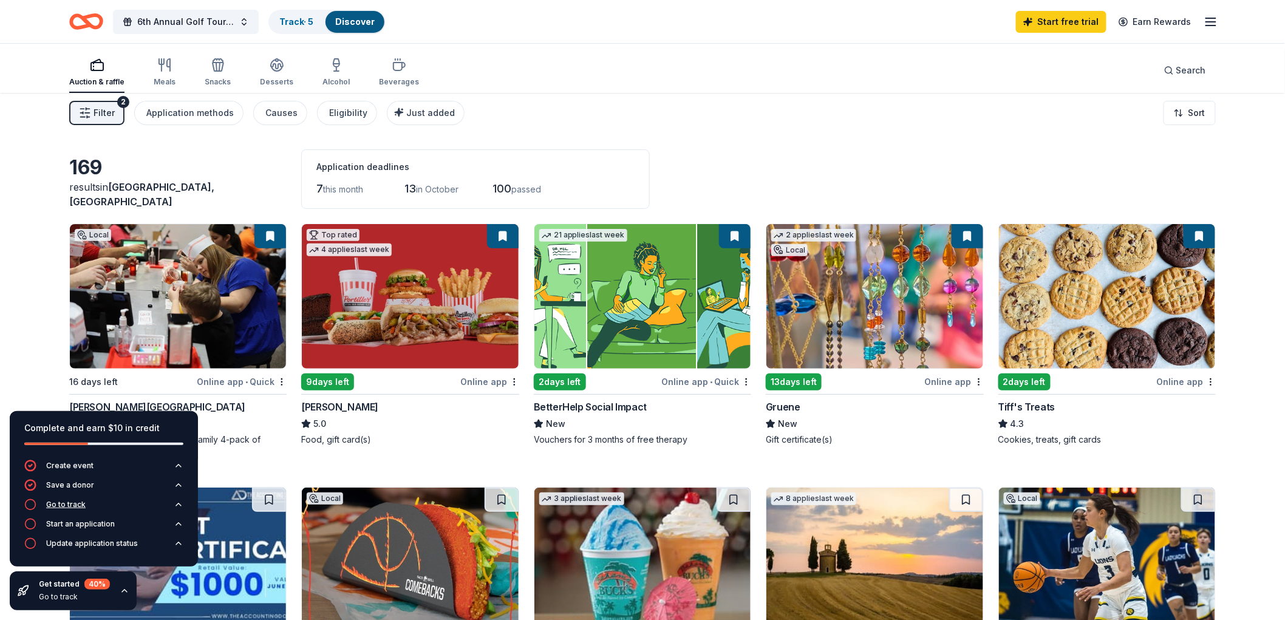
click at [86, 500] on div "Go to track" at bounding box center [65, 505] width 39 height 10
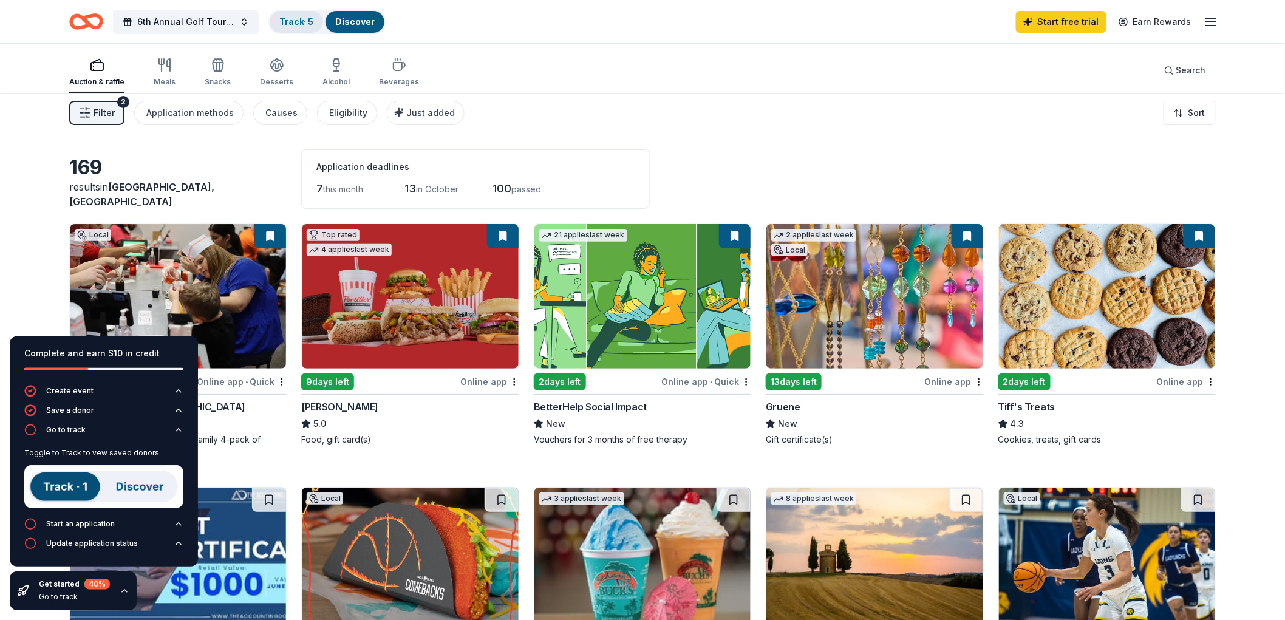
click at [313, 18] on link "Track · 5" at bounding box center [296, 21] width 34 height 10
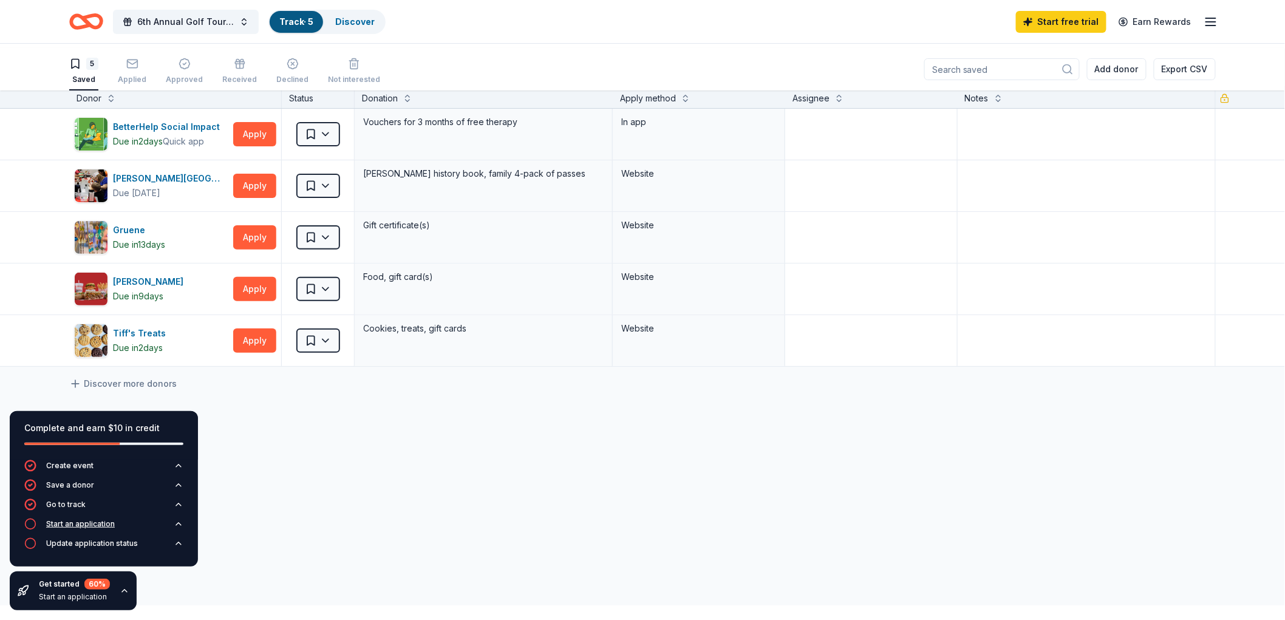
click at [115, 519] on div "Start an application" at bounding box center [80, 524] width 69 height 10
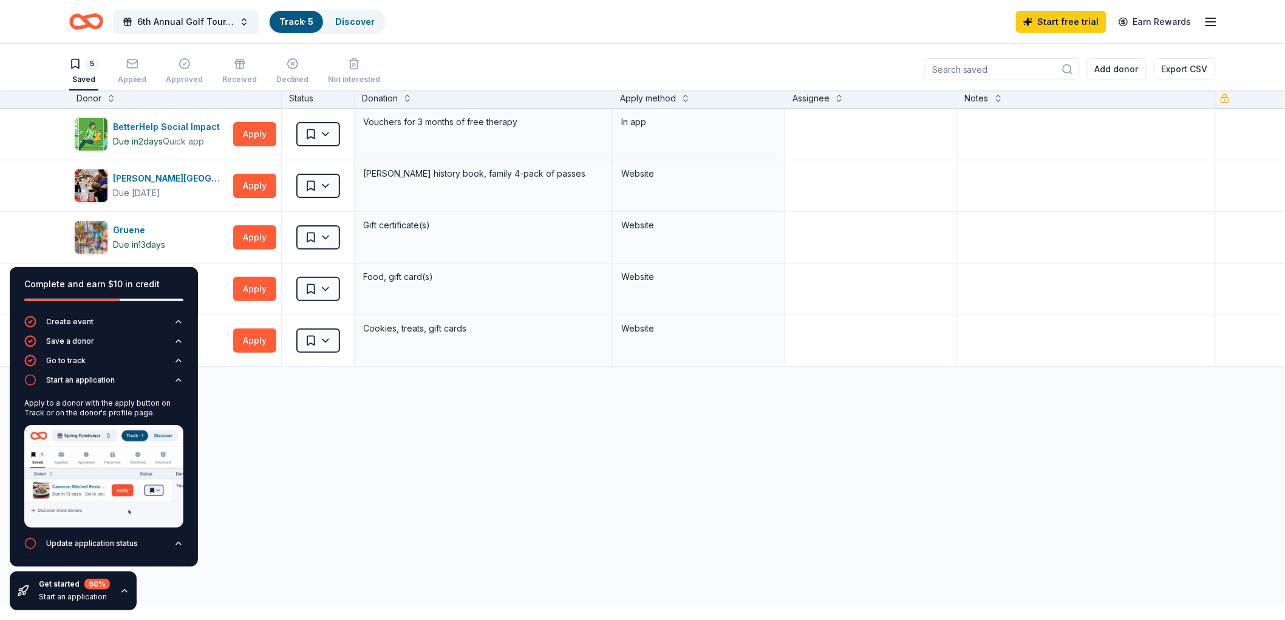
click at [87, 453] on img at bounding box center [103, 476] width 159 height 103
click at [246, 146] on button "Apply" at bounding box center [254, 134] width 43 height 24
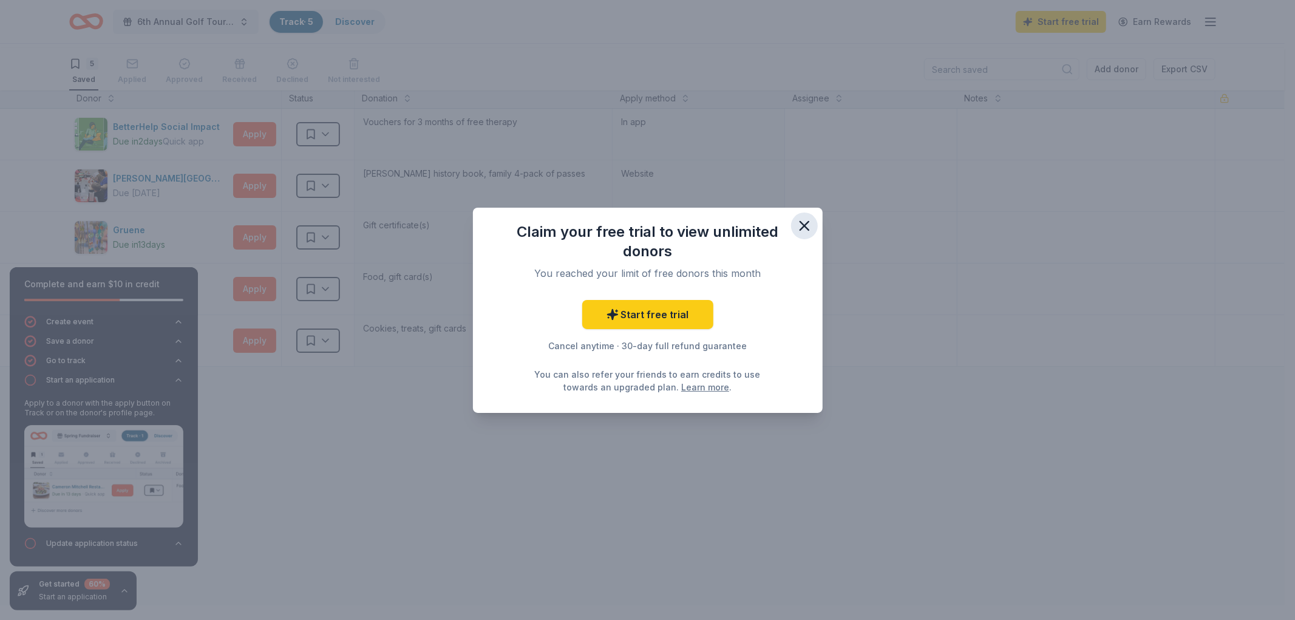
click at [813, 217] on icon "button" at bounding box center [804, 225] width 17 height 17
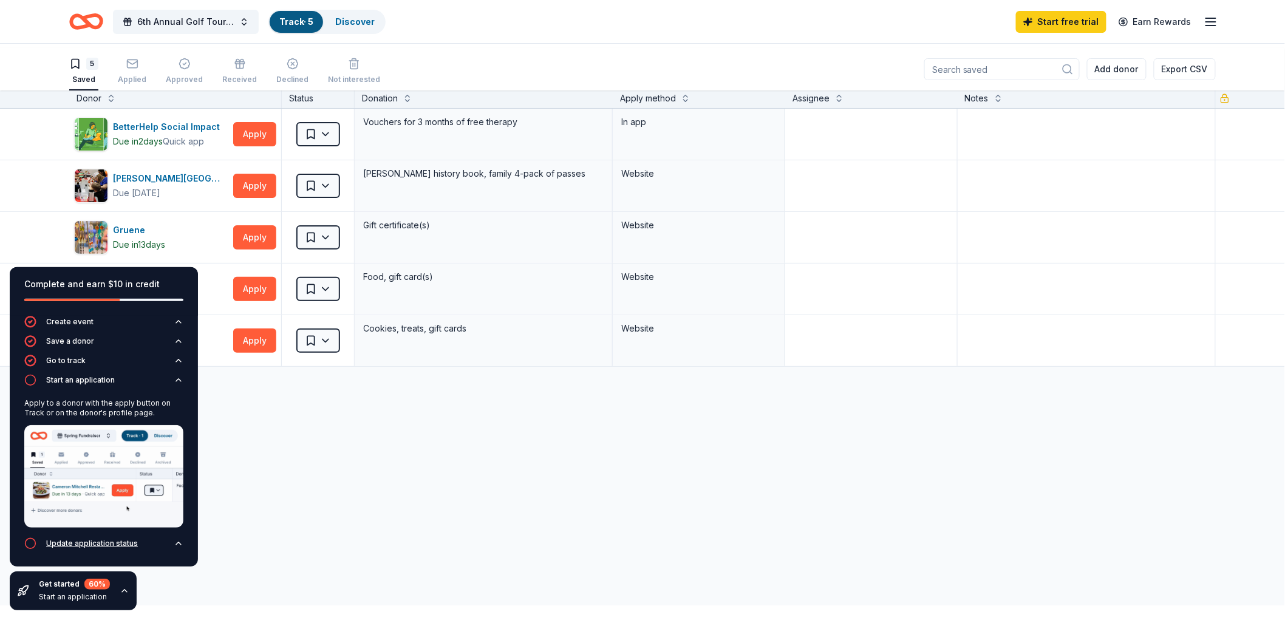
click at [125, 539] on div "Update application status" at bounding box center [92, 544] width 92 height 10
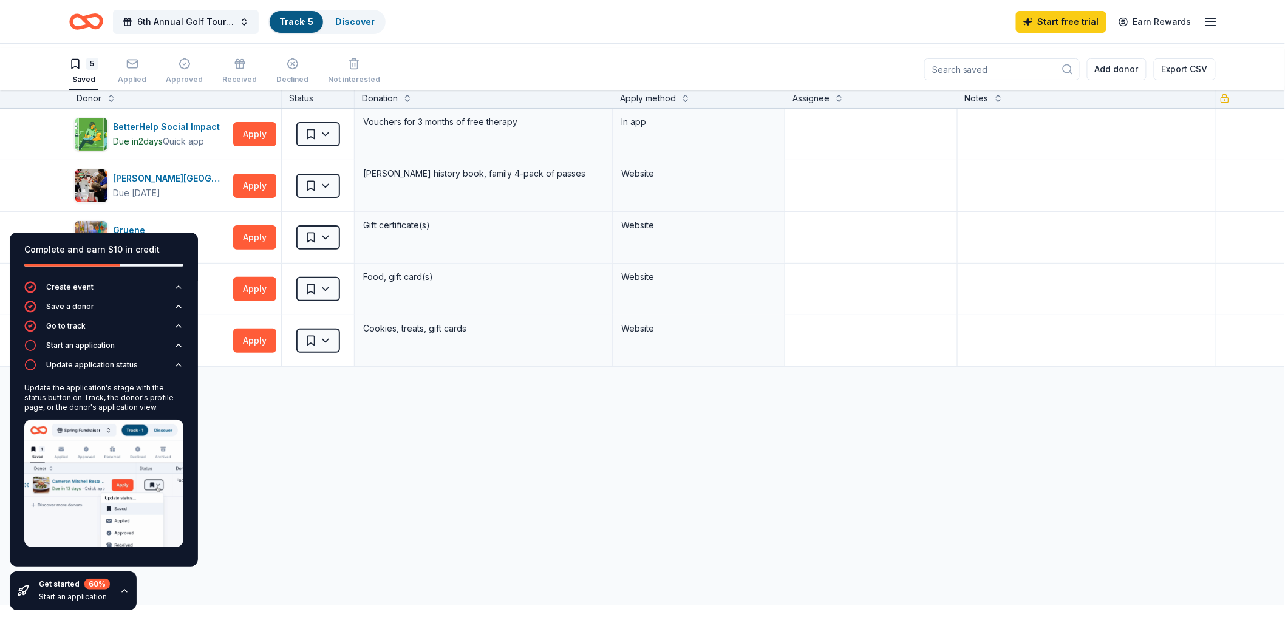
click at [313, 19] on link "Track · 5" at bounding box center [296, 21] width 34 height 10
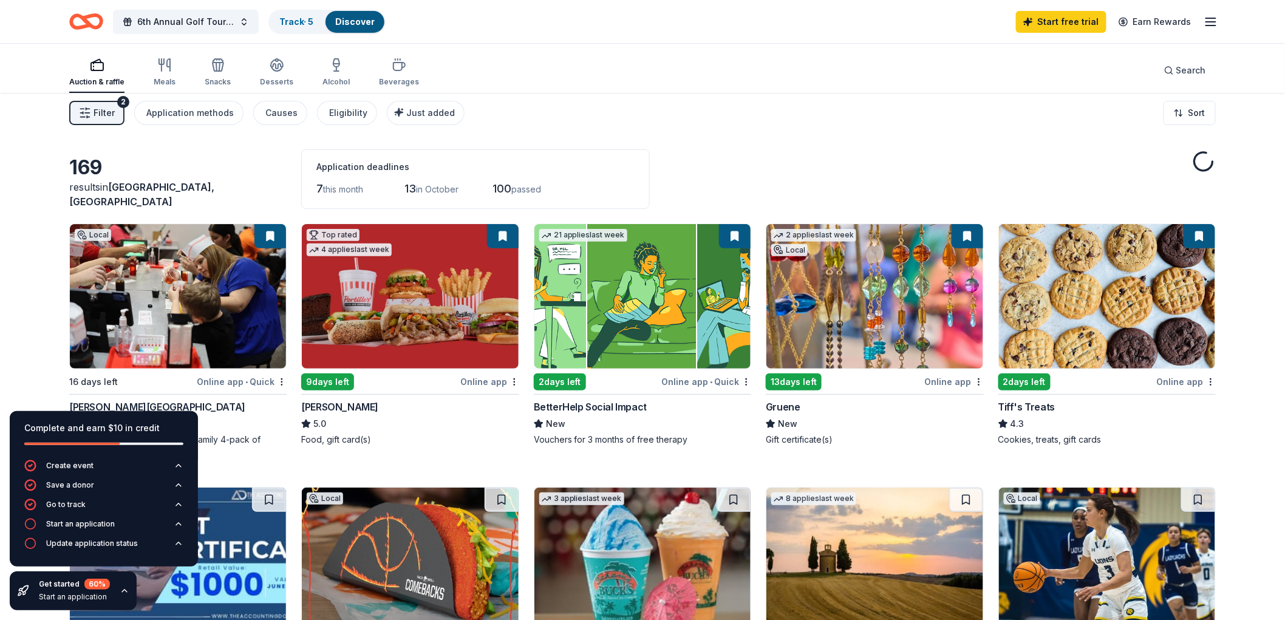
click at [432, 174] on div "Application deadlines" at bounding box center [475, 167] width 318 height 15
click at [414, 174] on div "Application deadlines" at bounding box center [475, 167] width 318 height 15
click at [363, 194] on span "this month" at bounding box center [343, 189] width 40 height 10
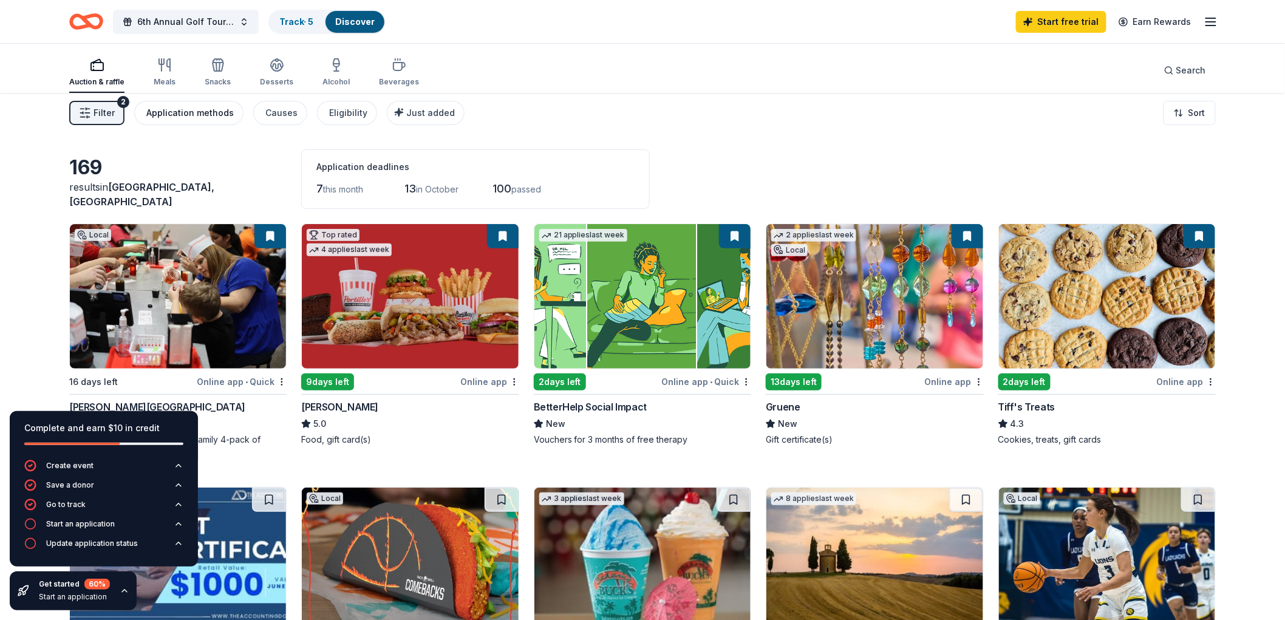
click at [234, 120] on div "Application methods" at bounding box center [189, 113] width 87 height 15
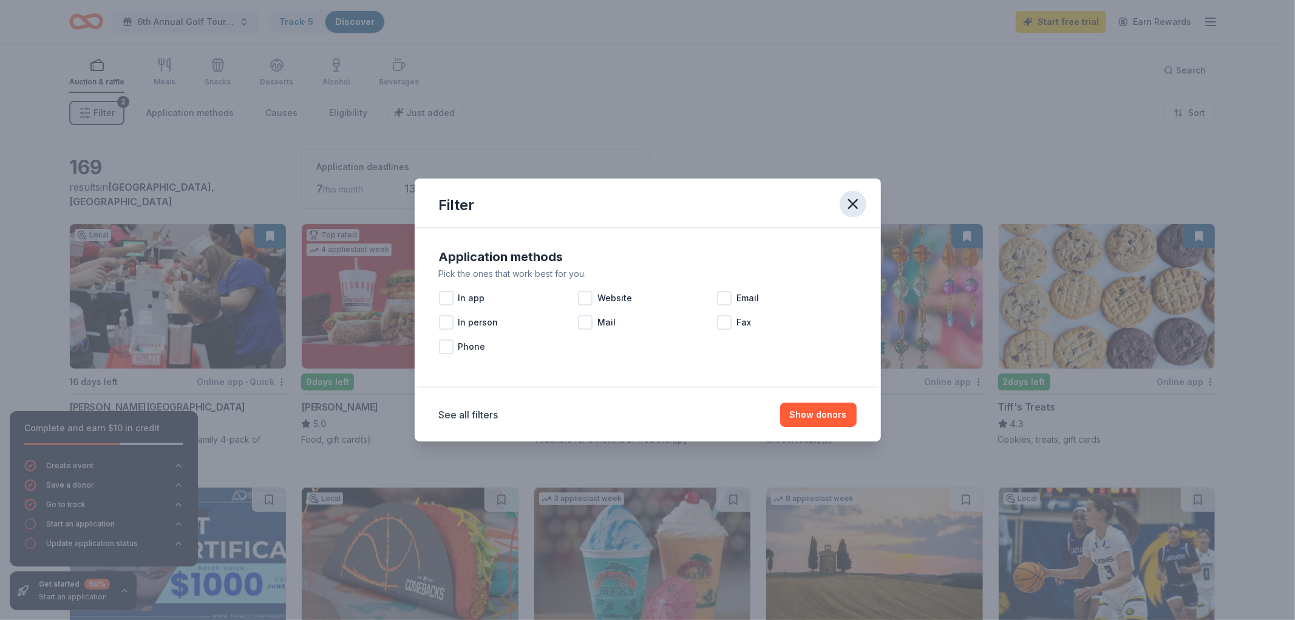
click at [862, 196] on icon "button" at bounding box center [853, 204] width 17 height 17
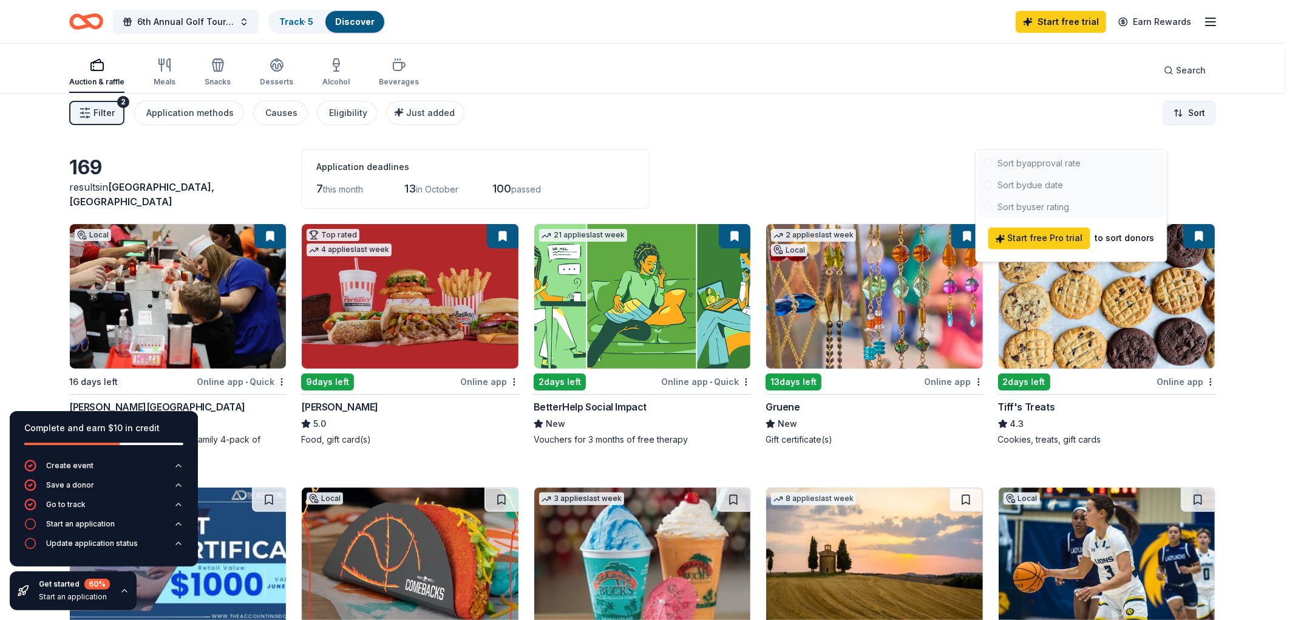
click at [1181, 122] on html "6th Annual Golf Tournament Track · 5 Discover Start free trial Earn Rewards Auc…" at bounding box center [647, 310] width 1295 height 620
click at [748, 166] on html "6th Annual Golf Tournament Track · 5 Discover Start free trial Earn Rewards Auc…" at bounding box center [647, 310] width 1295 height 620
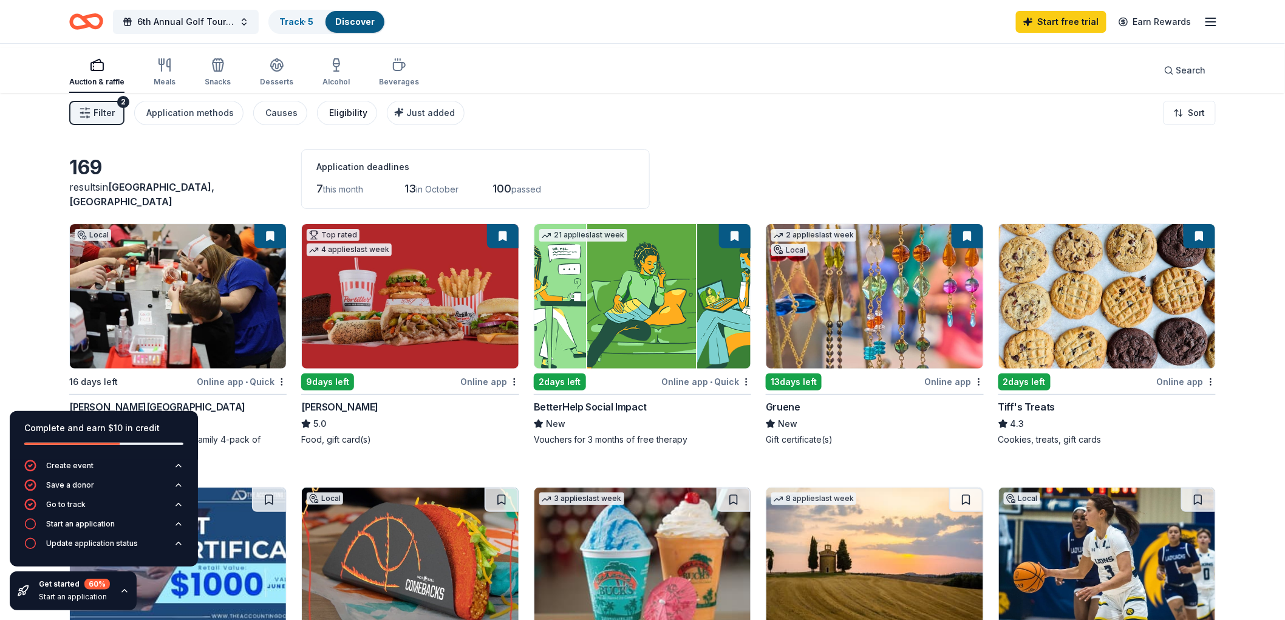
click at [367, 120] on div "Eligibility" at bounding box center [348, 113] width 38 height 15
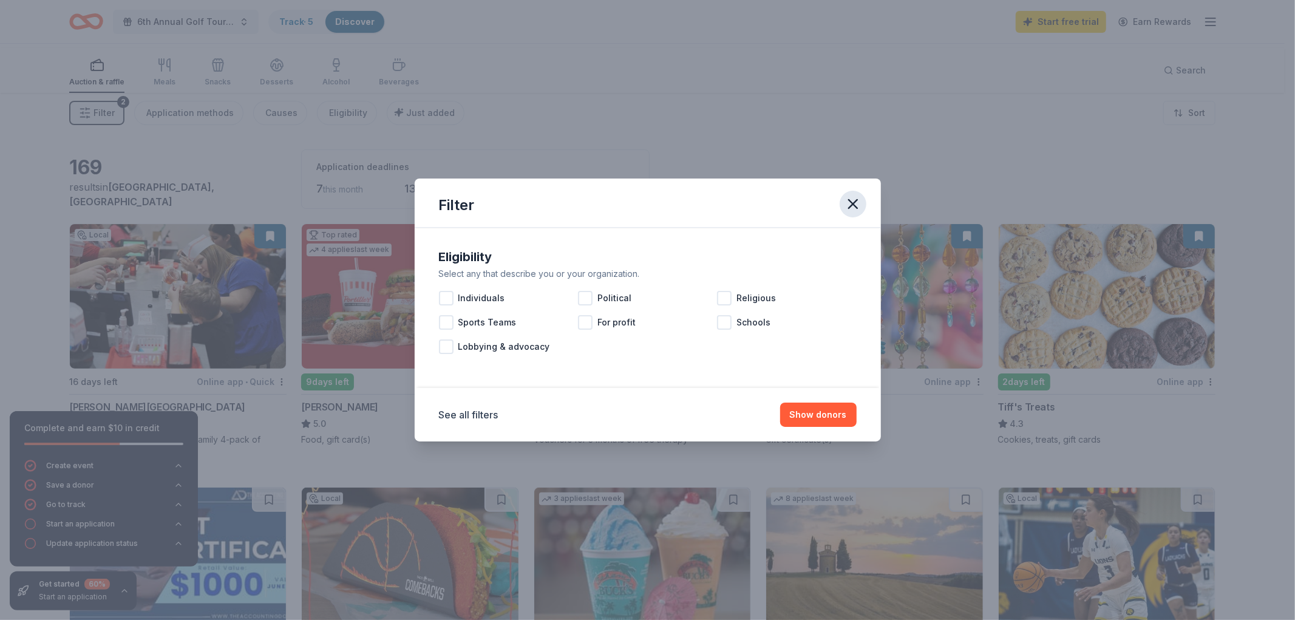
click at [858, 200] on icon "button" at bounding box center [853, 204] width 9 height 9
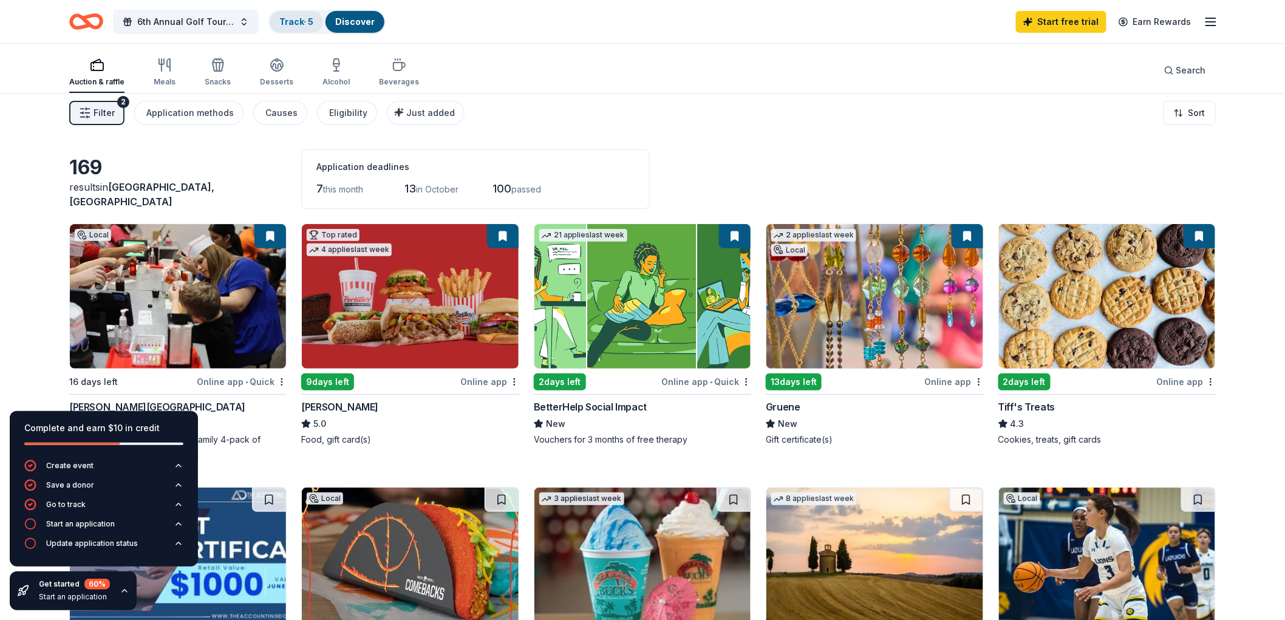
click at [319, 29] on div "Track · 5" at bounding box center [296, 22] width 53 height 22
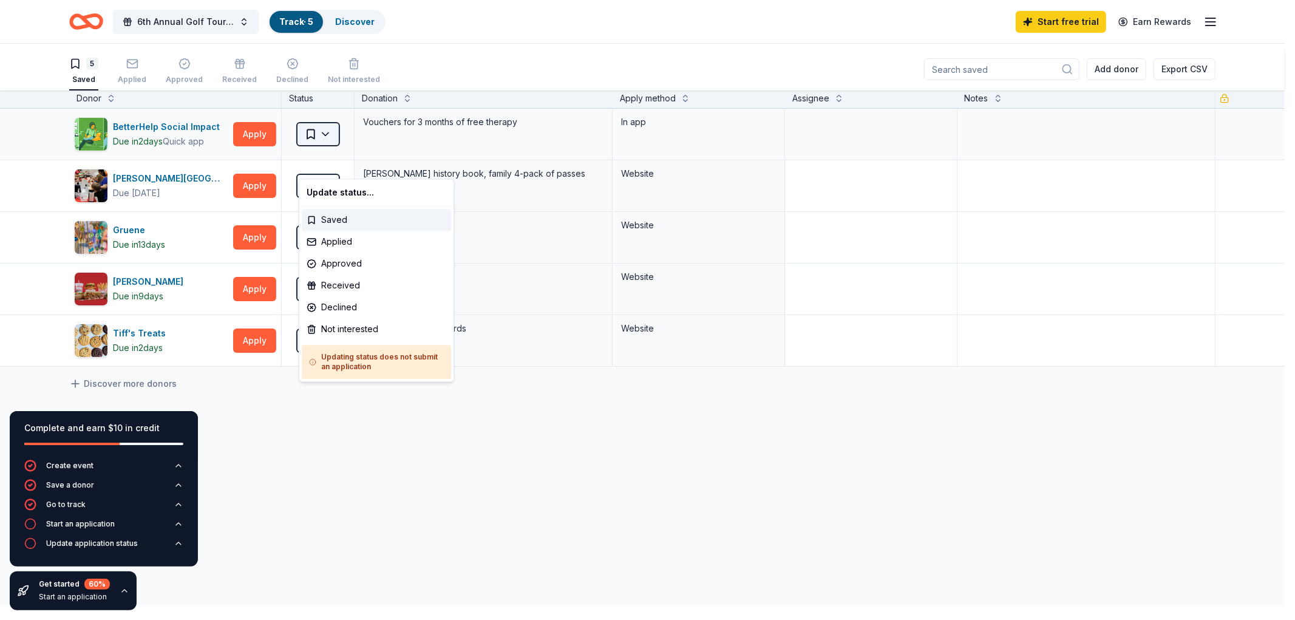
click at [335, 165] on html "6th Annual Golf Tournament Track · 5 Discover Start free trial Earn Rewards 5 S…" at bounding box center [647, 310] width 1295 height 620
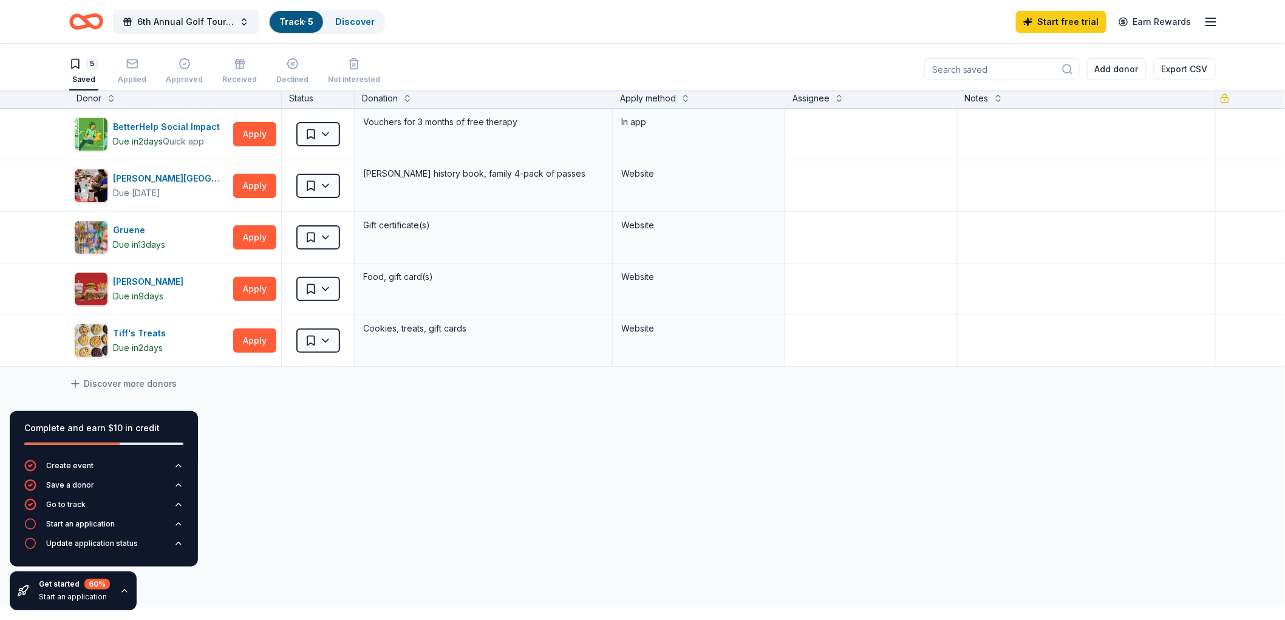
click at [338, 401] on div "Discover more donors" at bounding box center [643, 384] width 1244 height 34
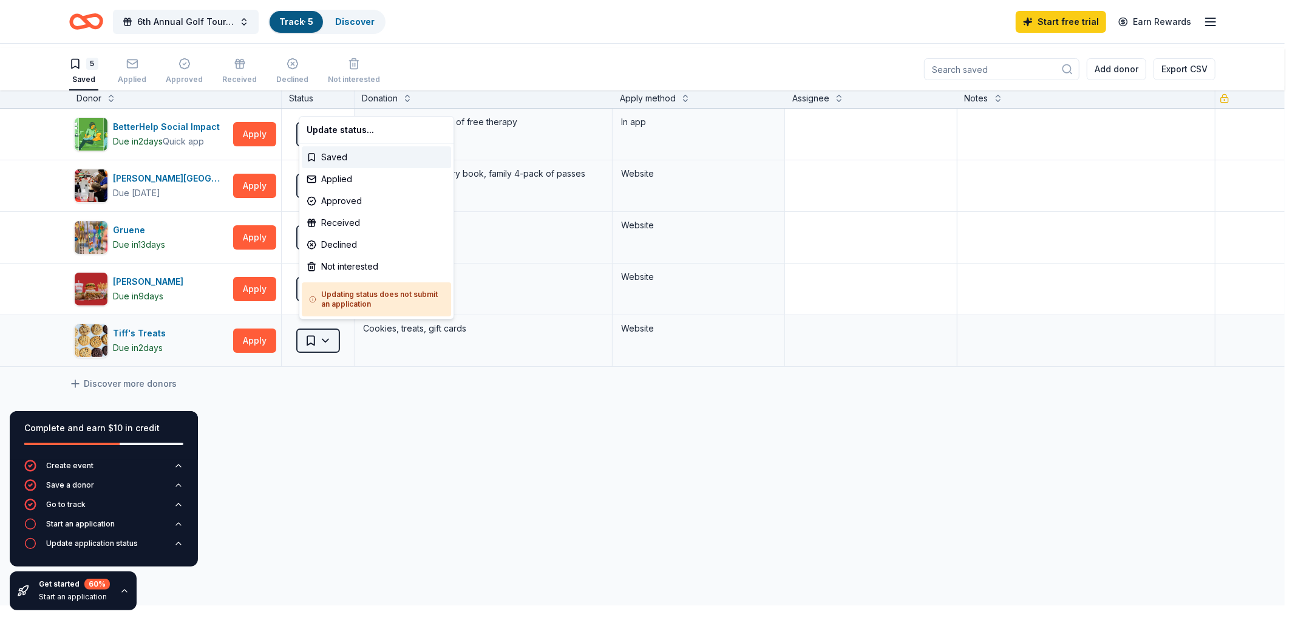
click at [329, 386] on html "6th Annual Golf Tournament Track · 5 Discover Start free trial Earn Rewards 5 S…" at bounding box center [647, 310] width 1295 height 620
click at [358, 187] on div "Applied" at bounding box center [376, 179] width 149 height 22
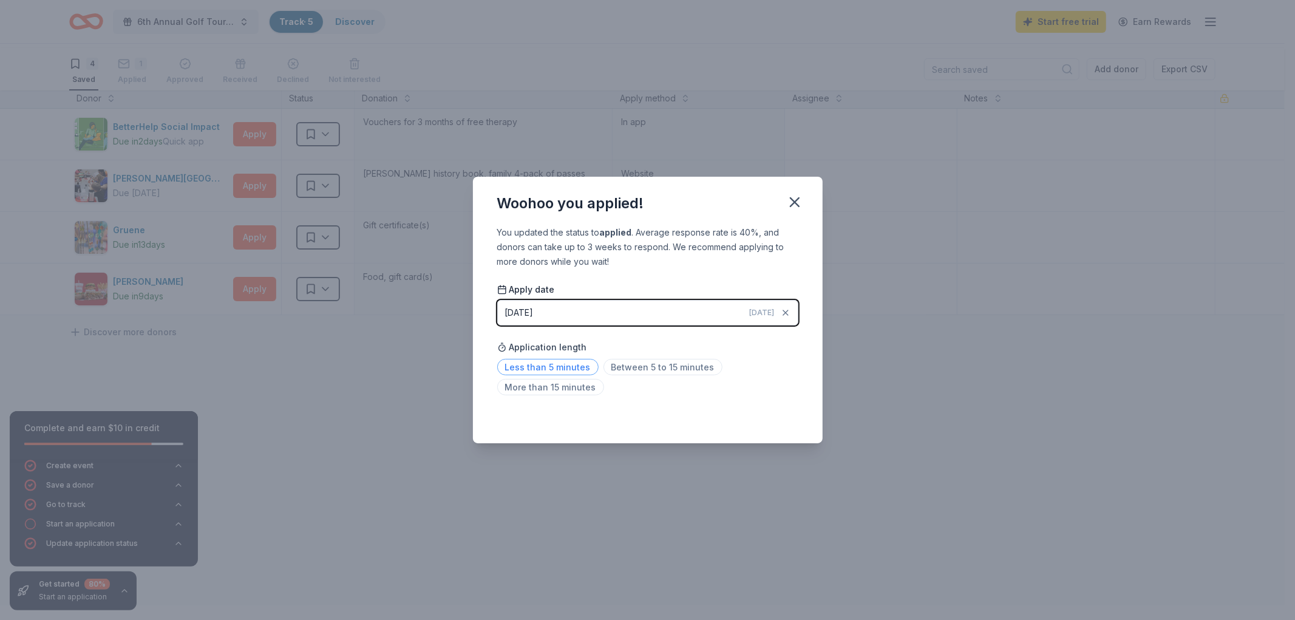
click at [505, 375] on span "Less than 5 minutes" at bounding box center [547, 367] width 101 height 16
click at [804, 194] on icon "button" at bounding box center [795, 202] width 17 height 17
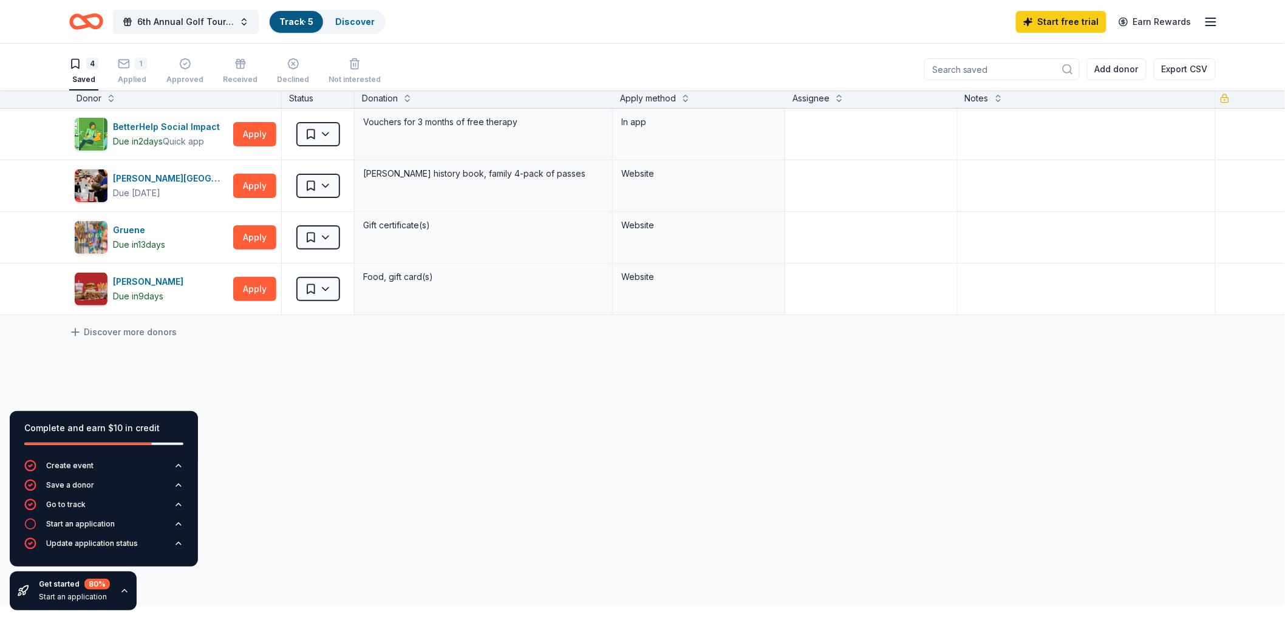
click at [129, 586] on icon "button" at bounding box center [125, 591] width 10 height 10
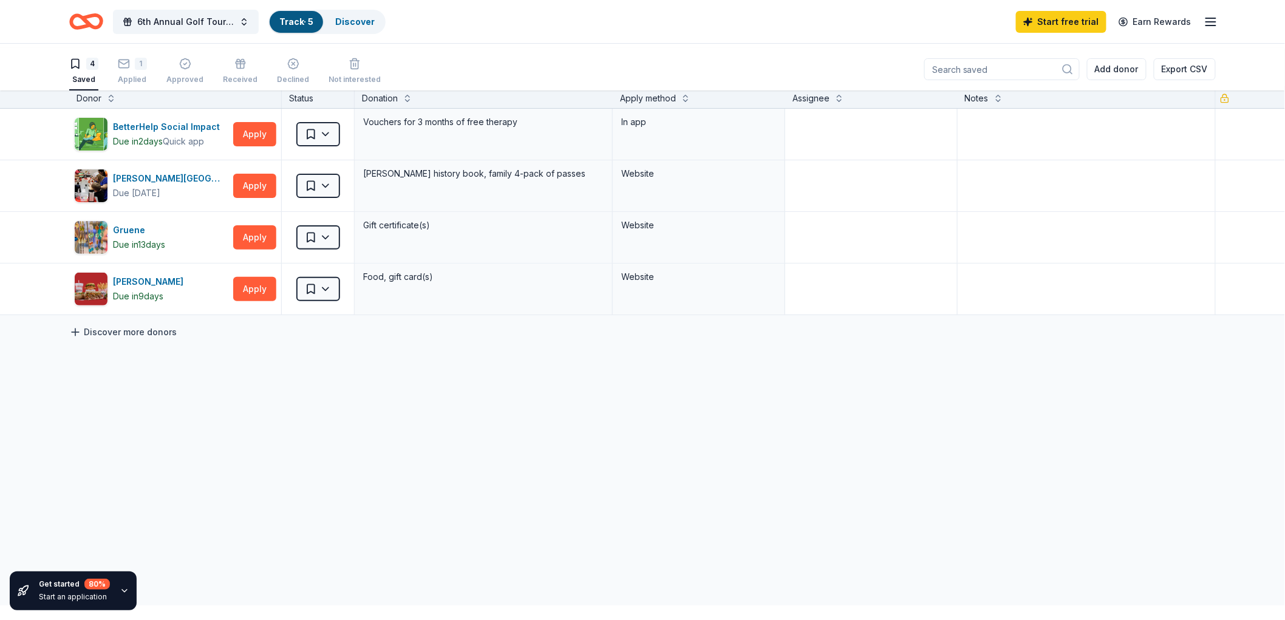
click at [109, 340] on link "Discover more donors" at bounding box center [123, 332] width 108 height 15
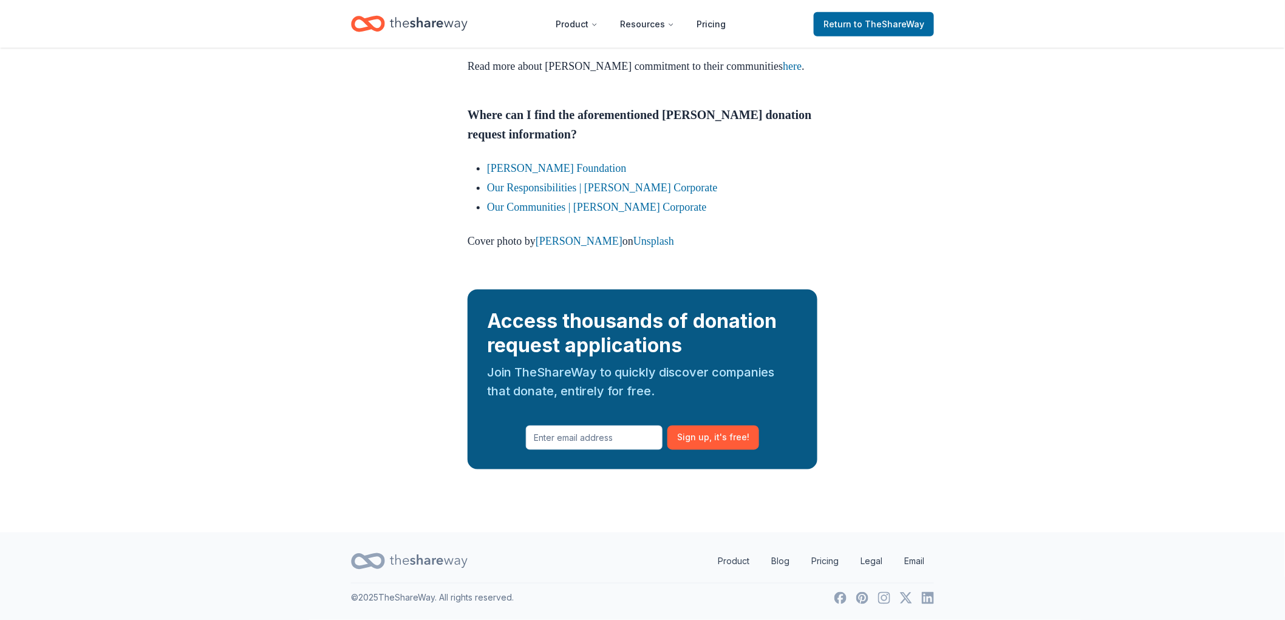
scroll to position [3644, 0]
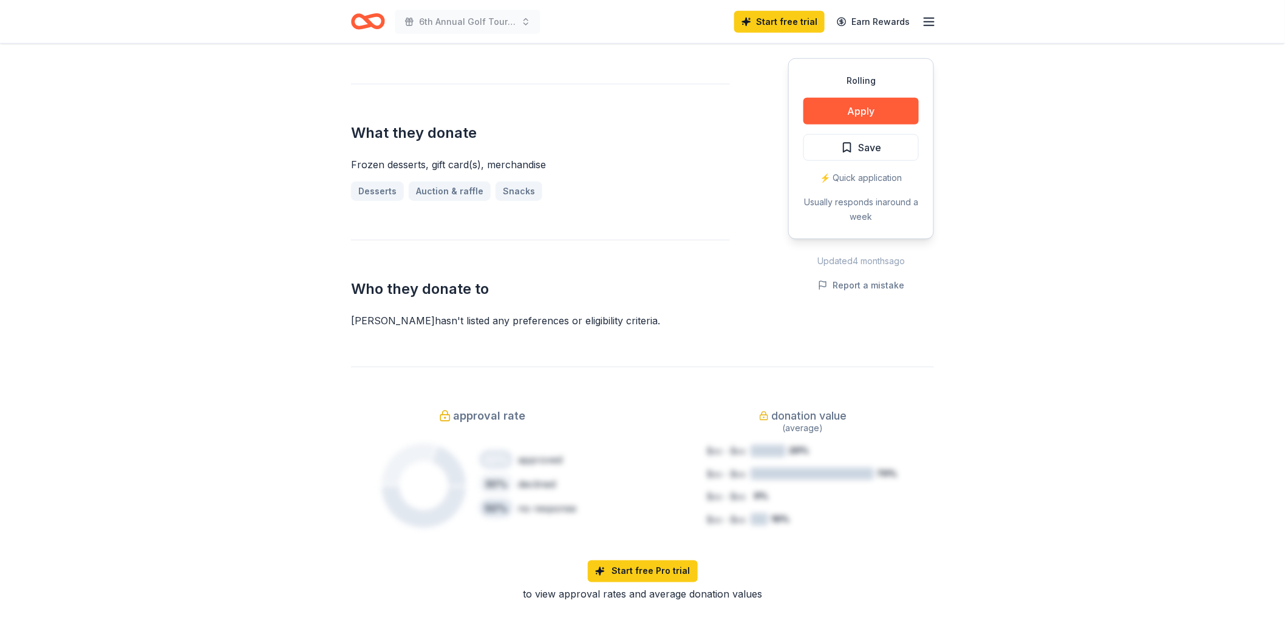
scroll to position [404, 0]
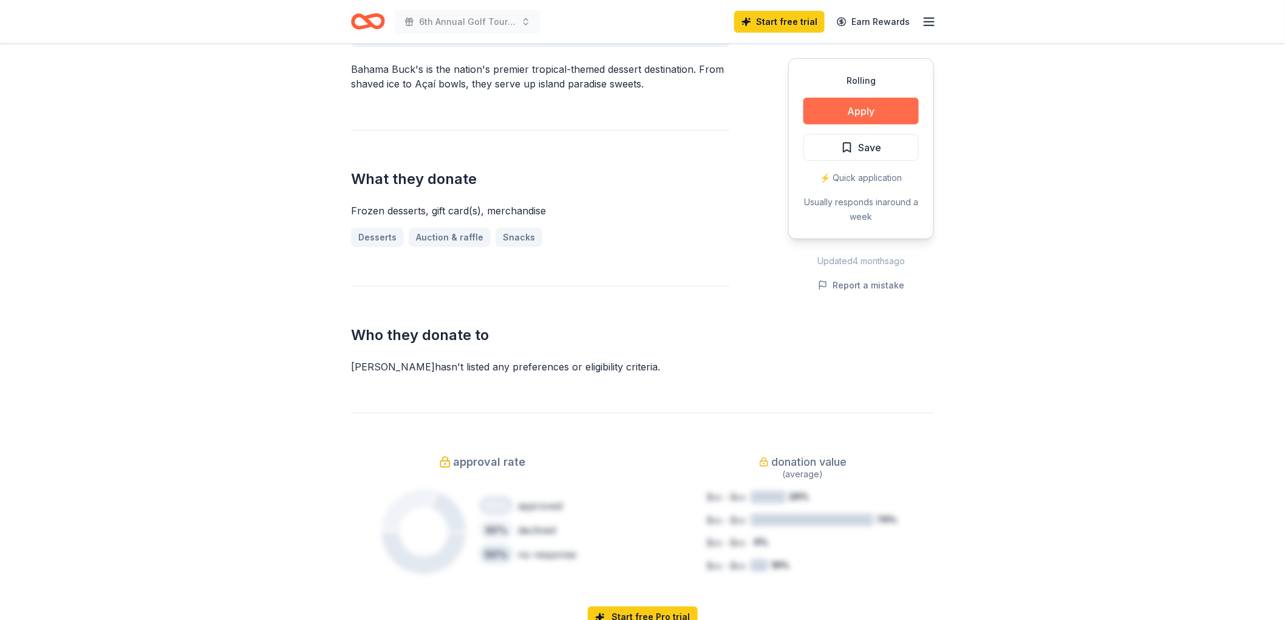
click at [865, 125] on button "Apply" at bounding box center [861, 111] width 115 height 27
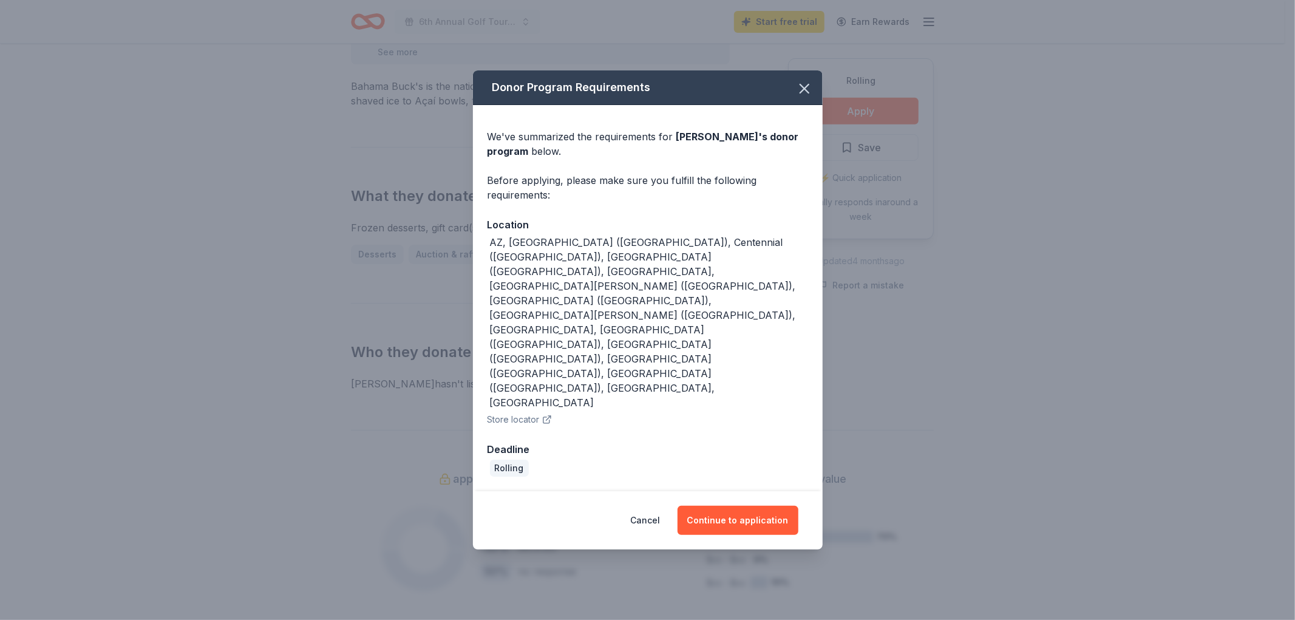
drag, startPoint x: 776, startPoint y: 498, endPoint x: 845, endPoint y: 465, distance: 76.9
click at [776, 506] on button "Continue to application" at bounding box center [738, 520] width 121 height 29
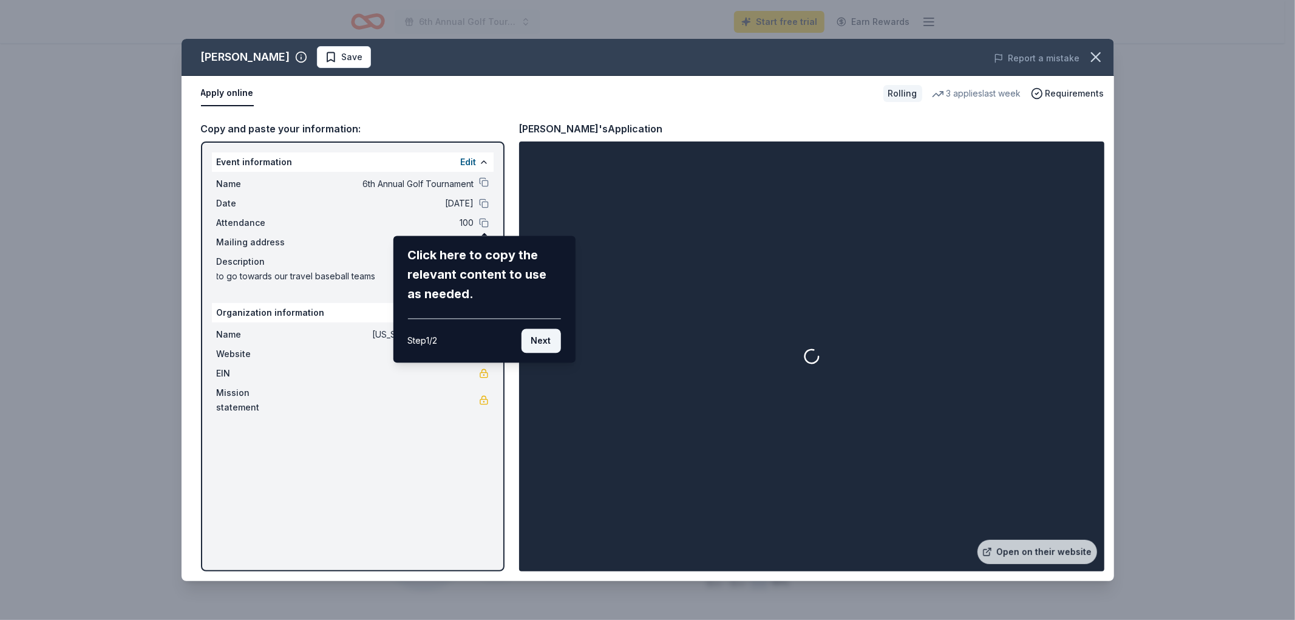
click at [528, 353] on button "Next" at bounding box center [540, 341] width 39 height 24
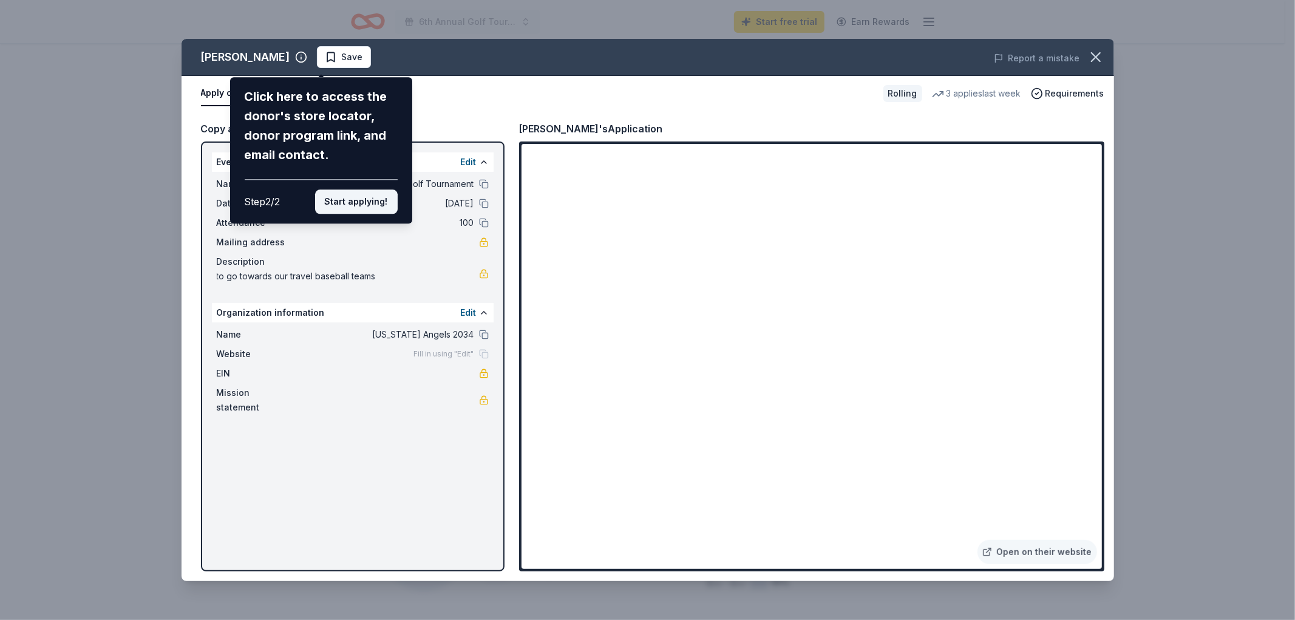
click at [342, 214] on button "Start applying!" at bounding box center [356, 201] width 83 height 24
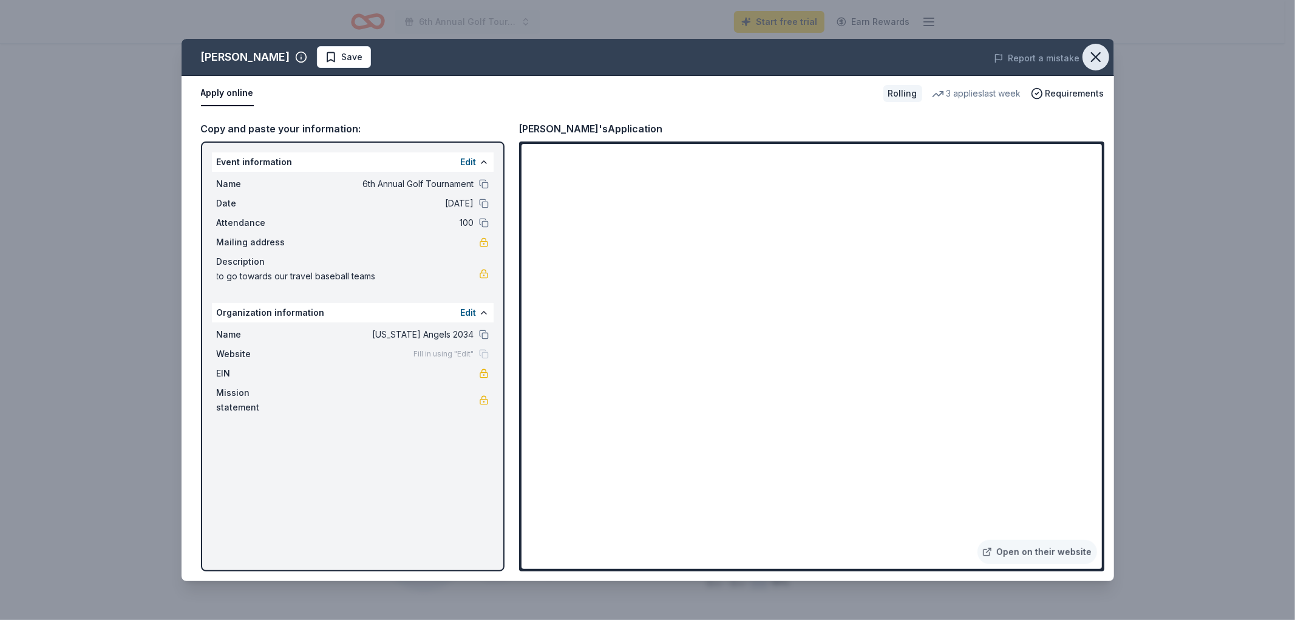
click at [1092, 66] on icon "button" at bounding box center [1096, 57] width 17 height 17
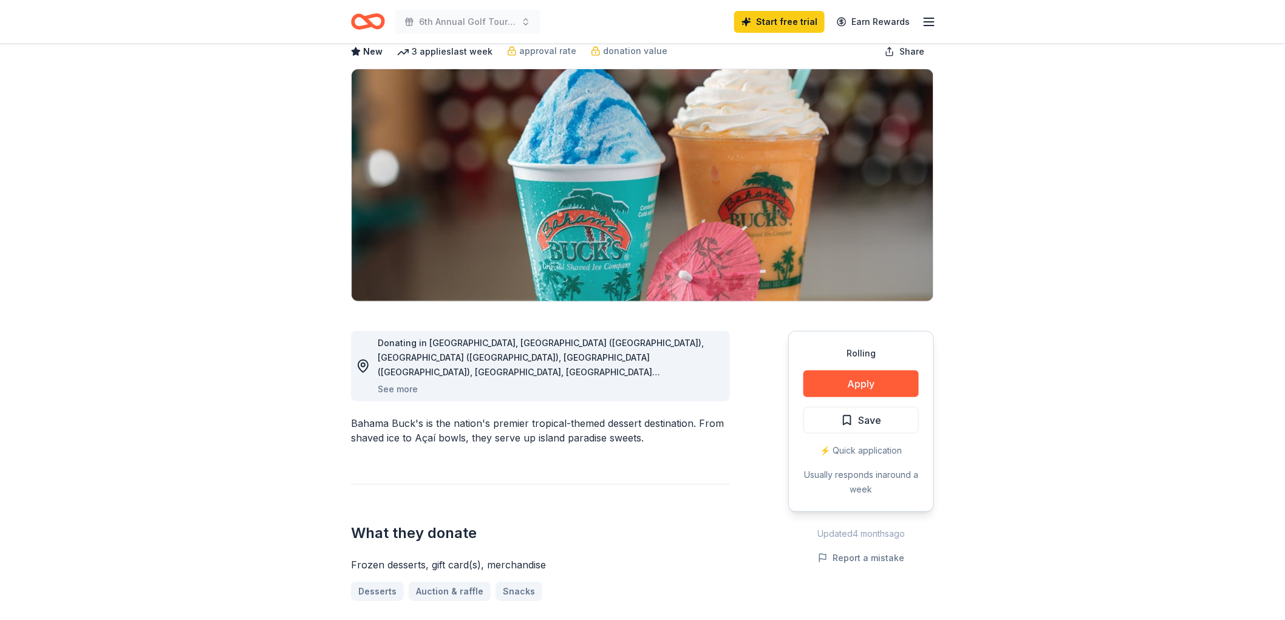
scroll to position [0, 0]
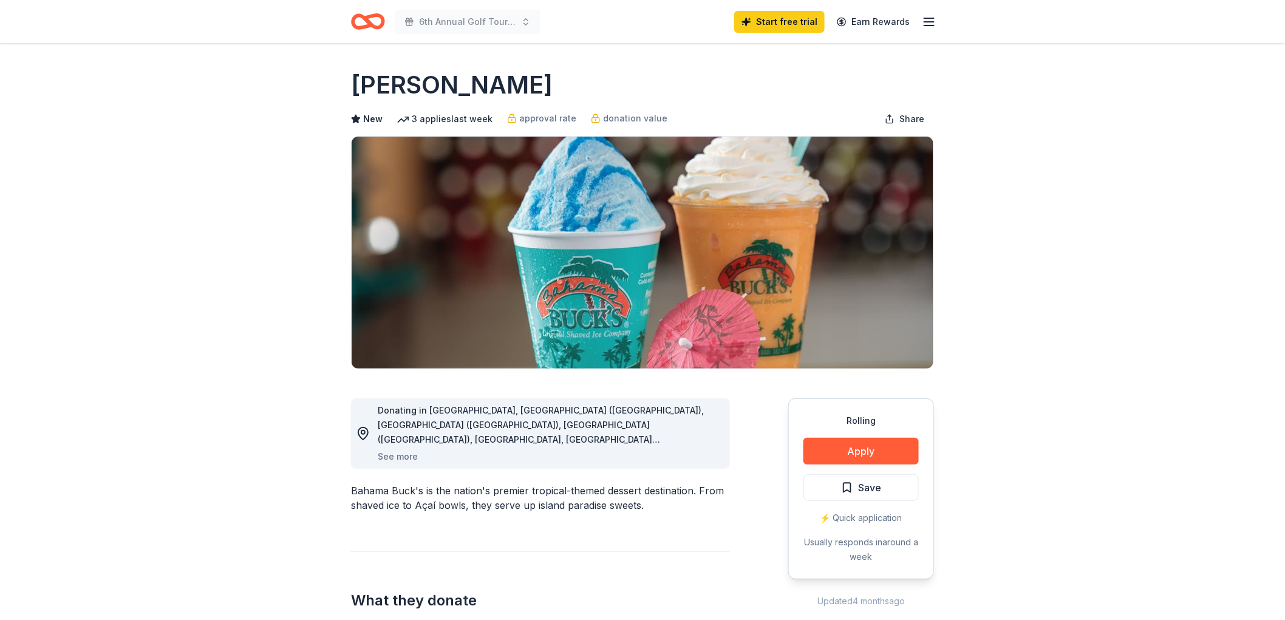
click at [924, 25] on icon "button" at bounding box center [929, 22] width 15 height 15
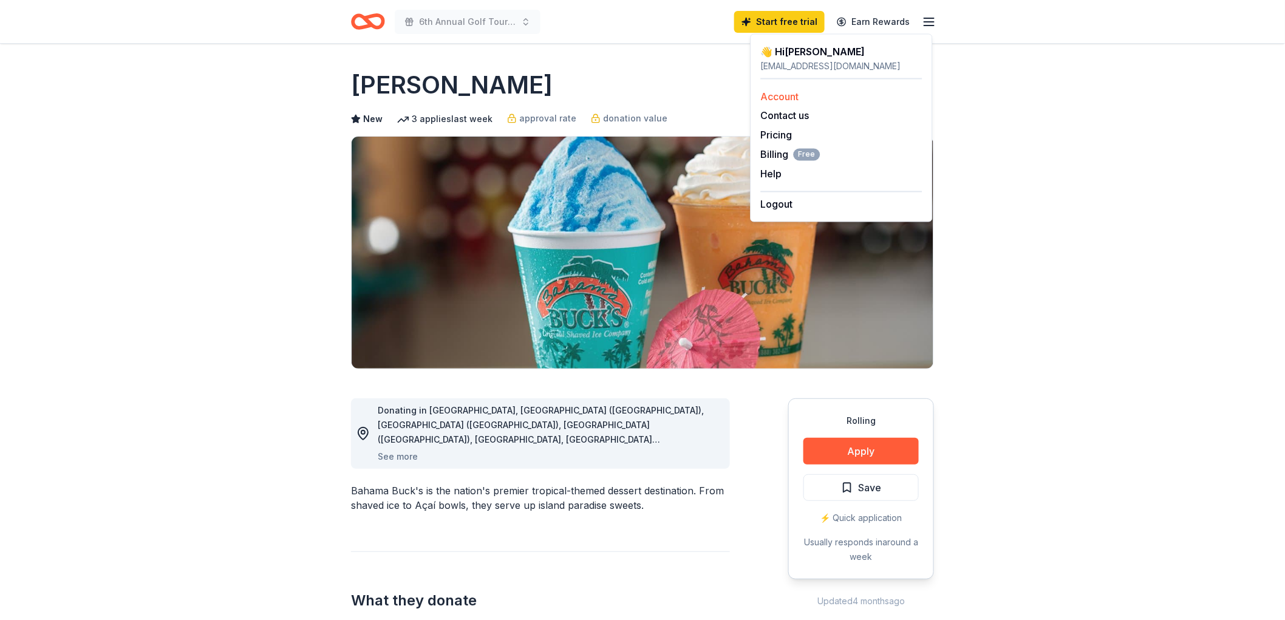
click at [799, 103] on link "Account" at bounding box center [780, 96] width 38 height 12
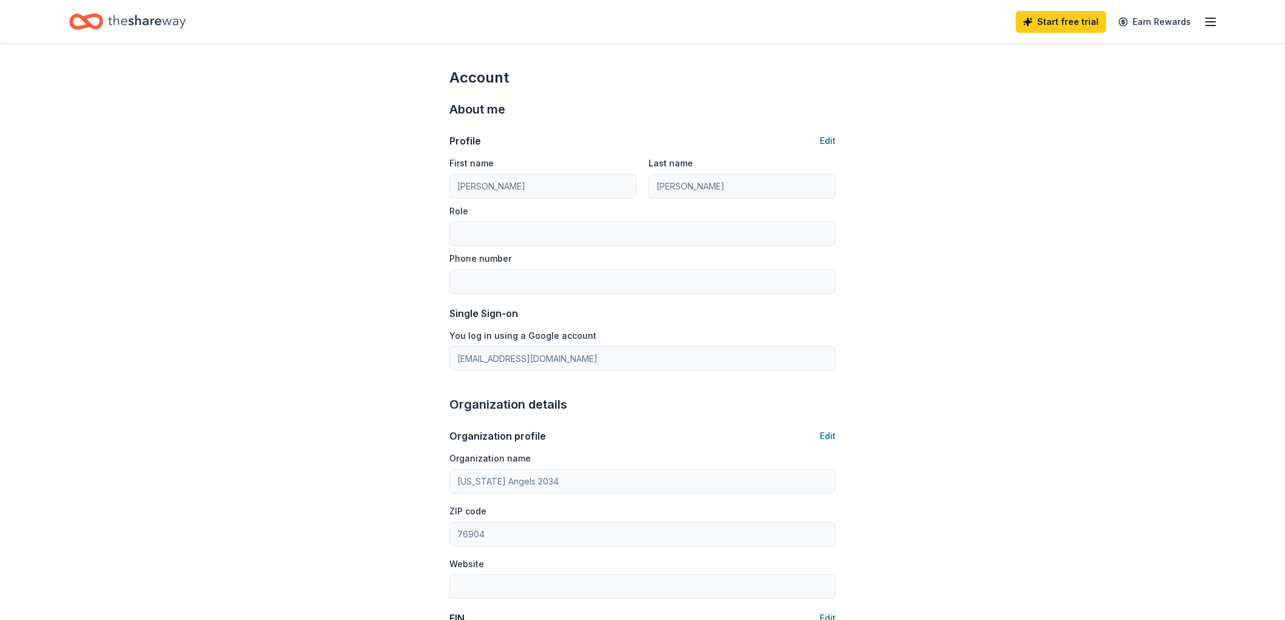
click at [155, 15] on icon "Home" at bounding box center [147, 21] width 78 height 25
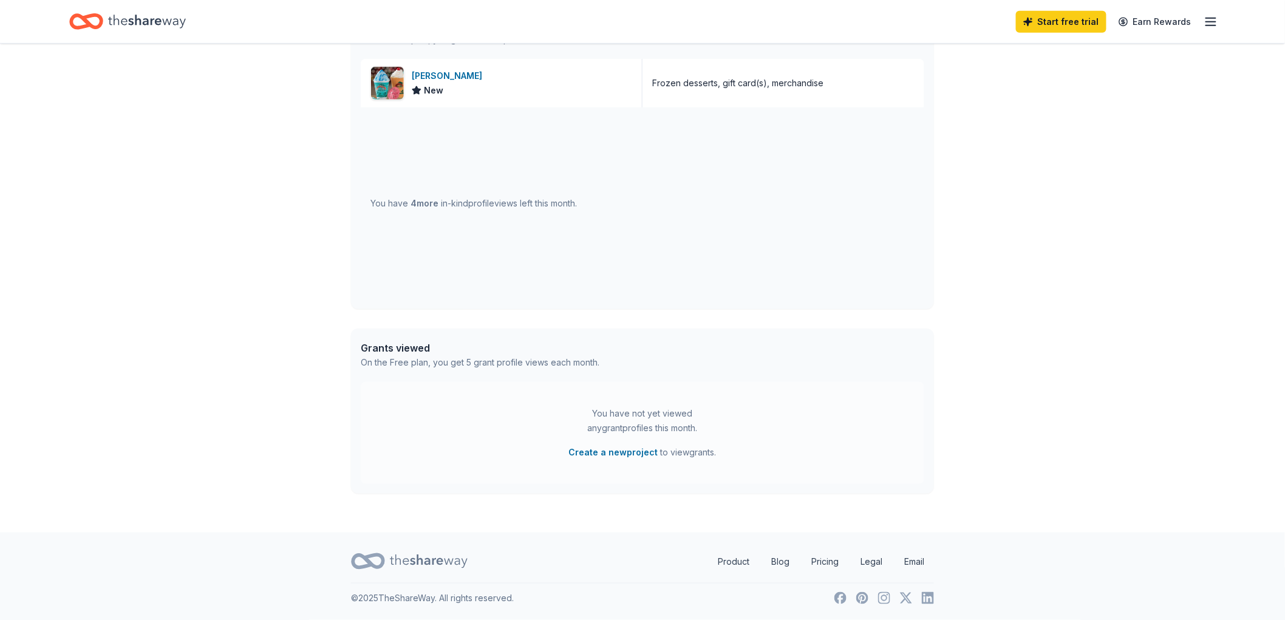
scroll to position [404, 0]
click at [439, 199] on span "4 more" at bounding box center [425, 203] width 28 height 10
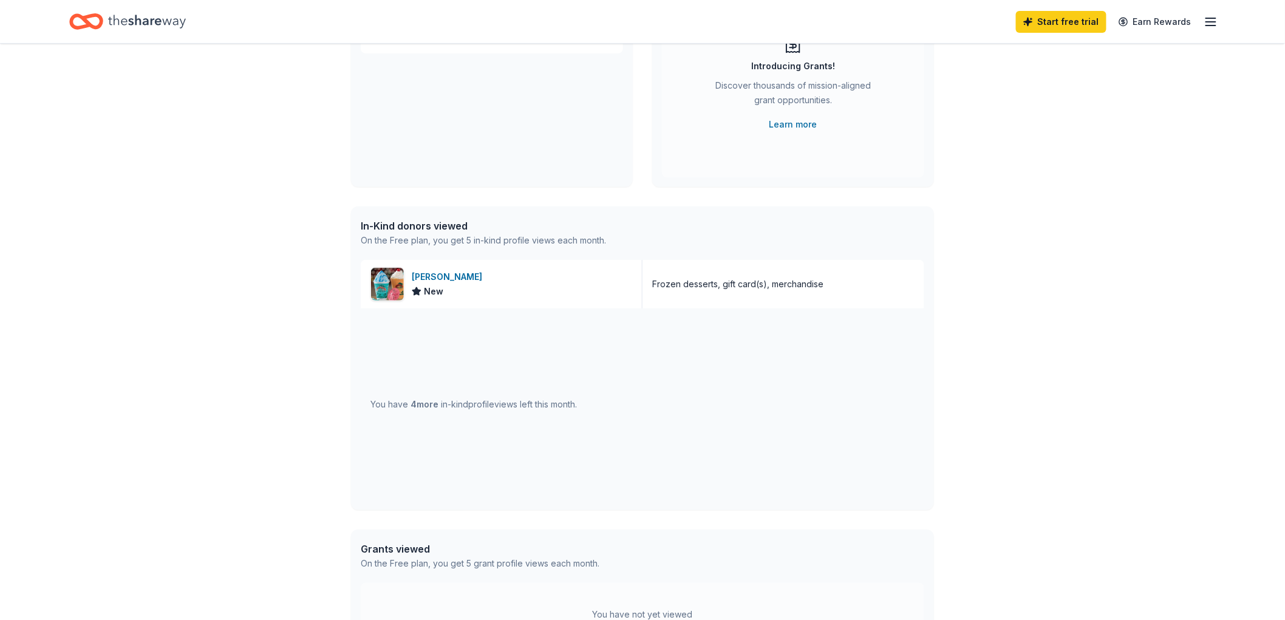
scroll to position [141, 0]
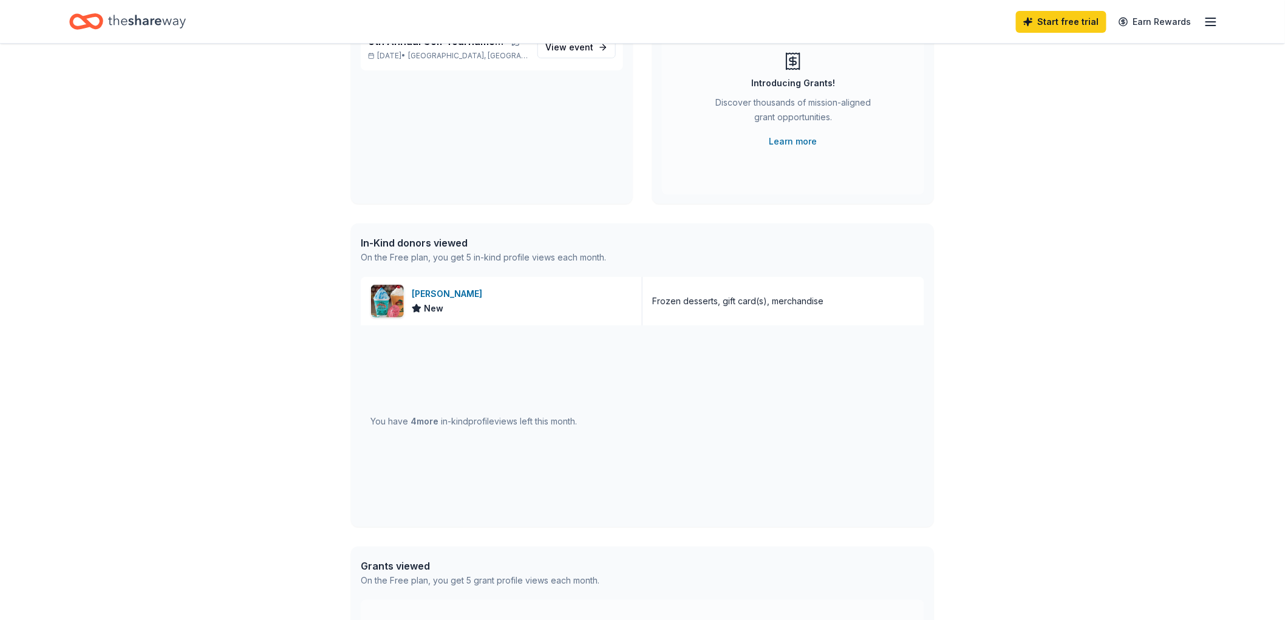
click at [559, 429] on div "You have 4 more in-kind profile views left this month." at bounding box center [473, 421] width 207 height 15
click at [470, 250] on div "In-Kind donors viewed" at bounding box center [483, 243] width 245 height 15
click at [469, 265] on div "On the Free plan, you get 5 in-kind profile views each month." at bounding box center [483, 257] width 245 height 15
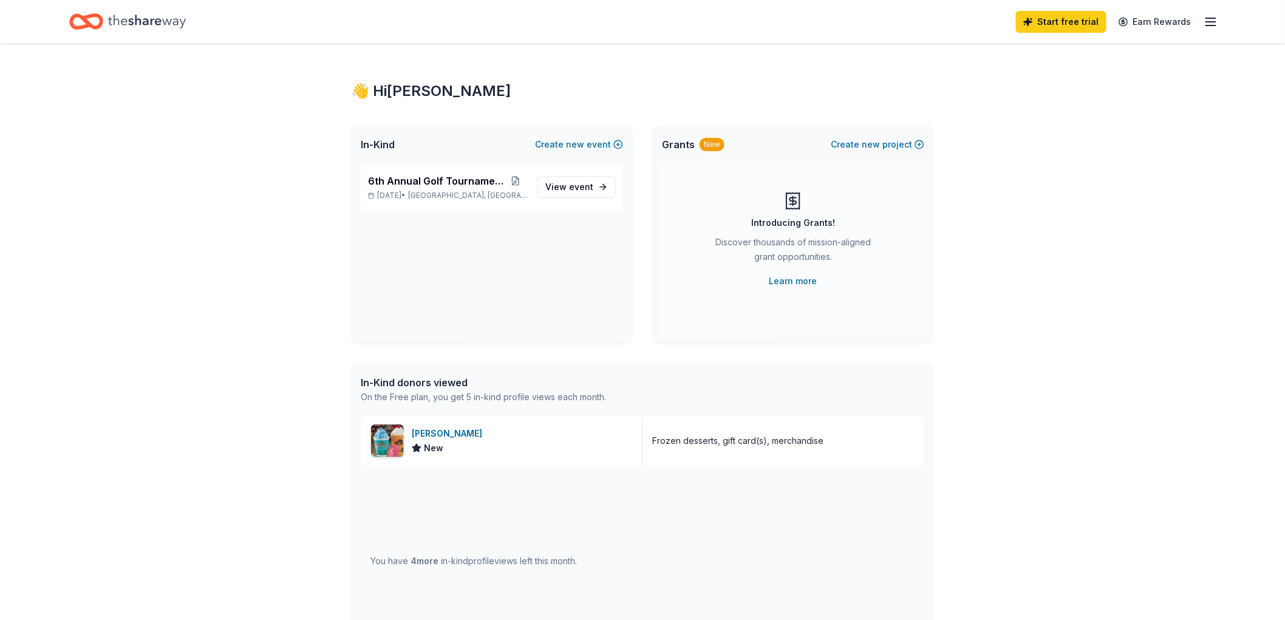
scroll to position [0, 0]
click at [545, 196] on span "View event" at bounding box center [569, 188] width 48 height 15
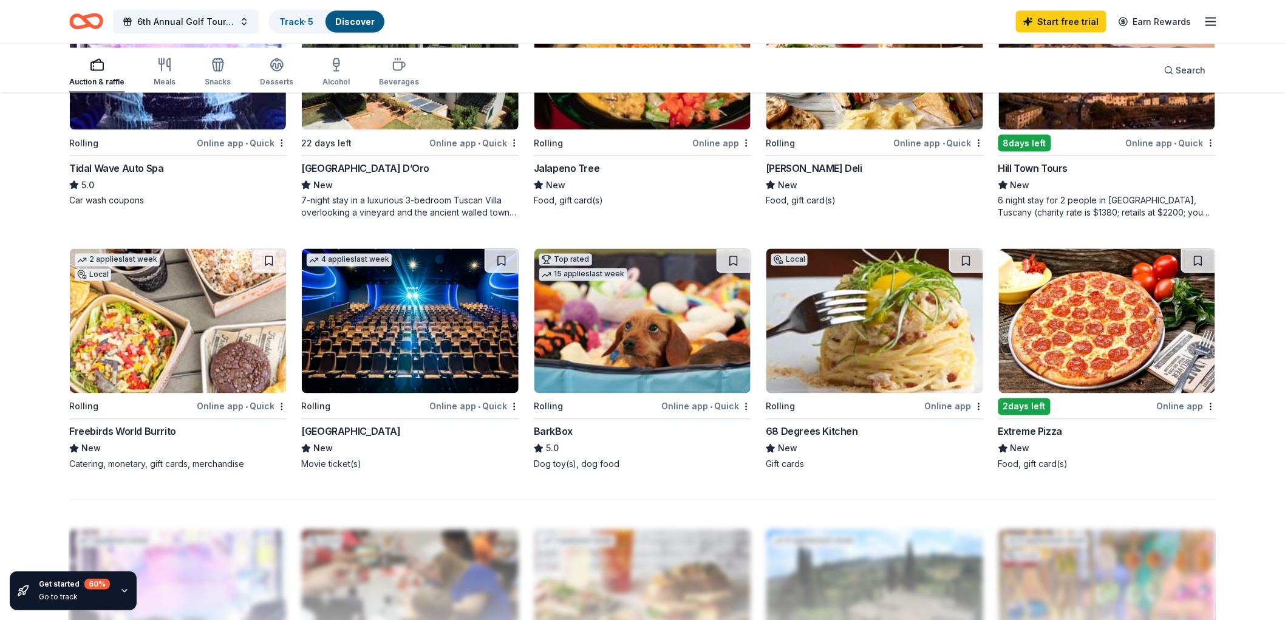
scroll to position [742, 0]
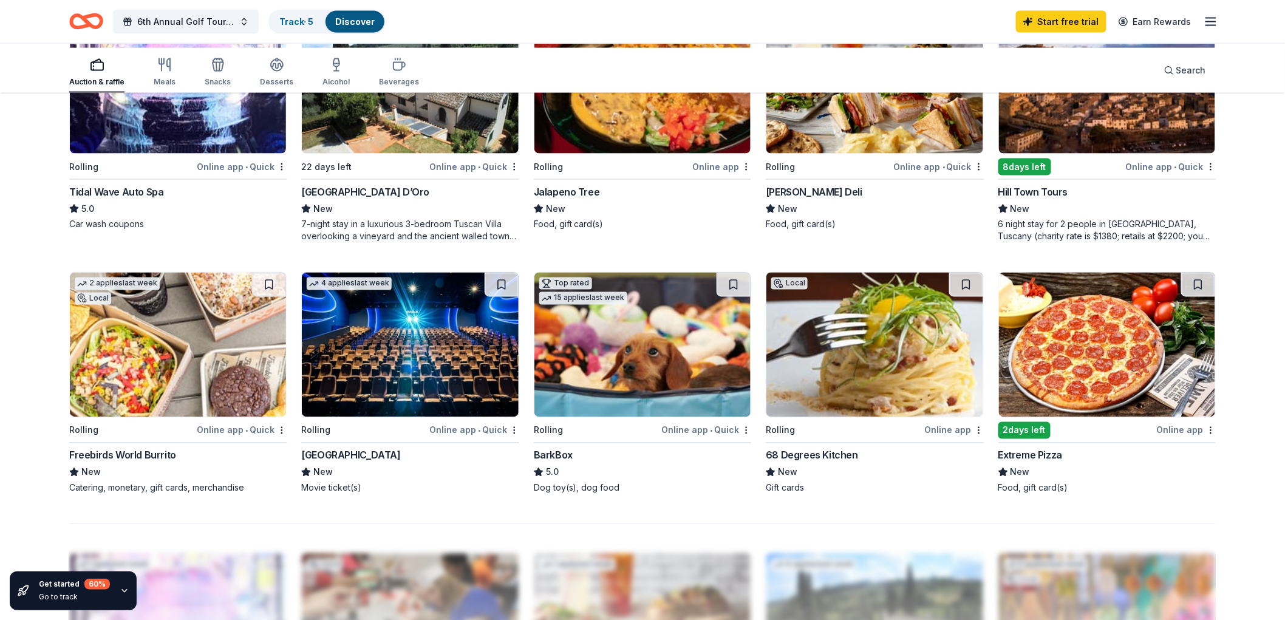
click at [155, 154] on img at bounding box center [178, 81] width 216 height 145
click at [854, 154] on img at bounding box center [874, 81] width 216 height 145
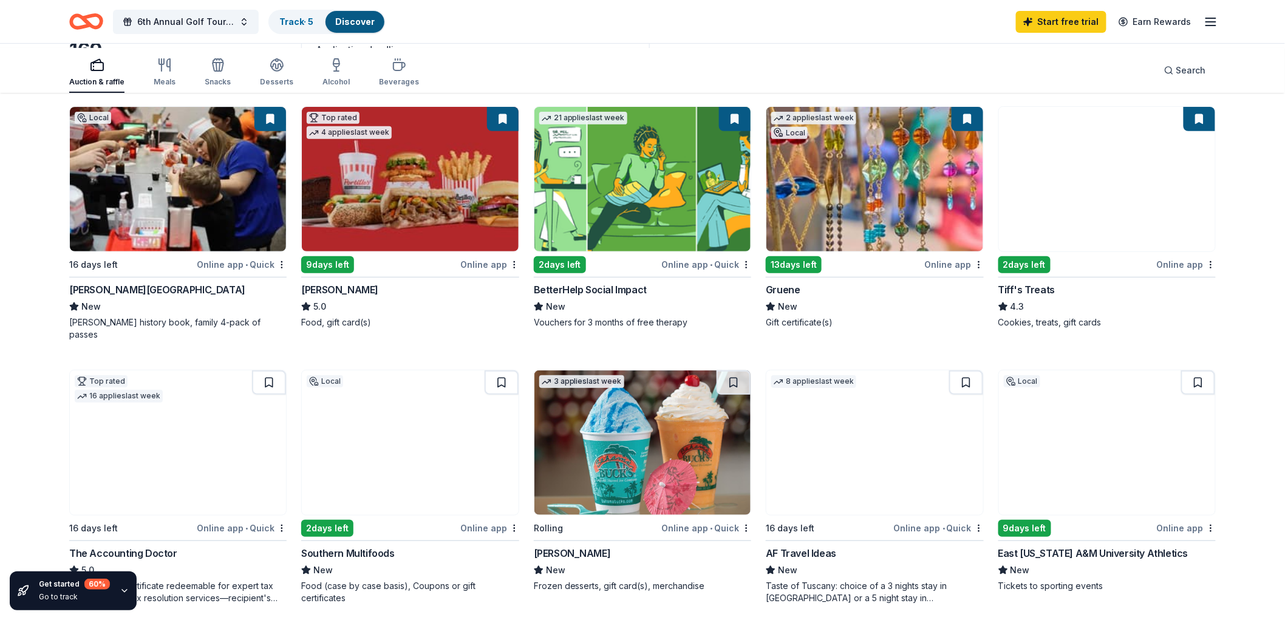
scroll to position [135, 0]
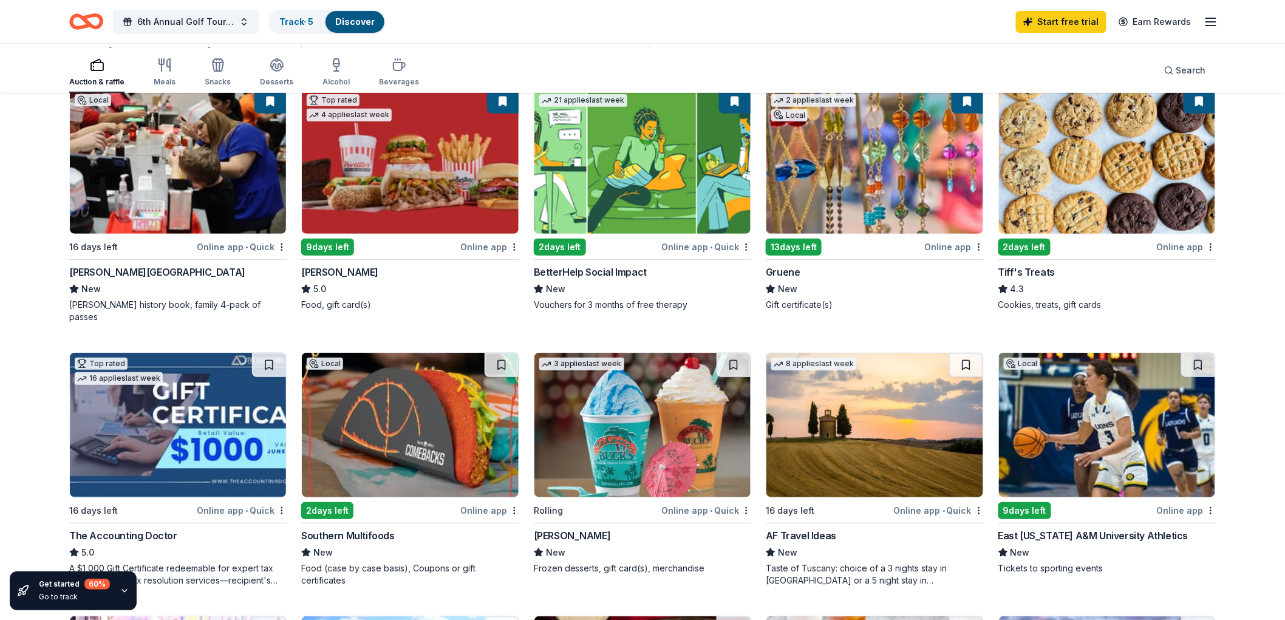
click at [1139, 234] on img at bounding box center [1107, 161] width 216 height 145
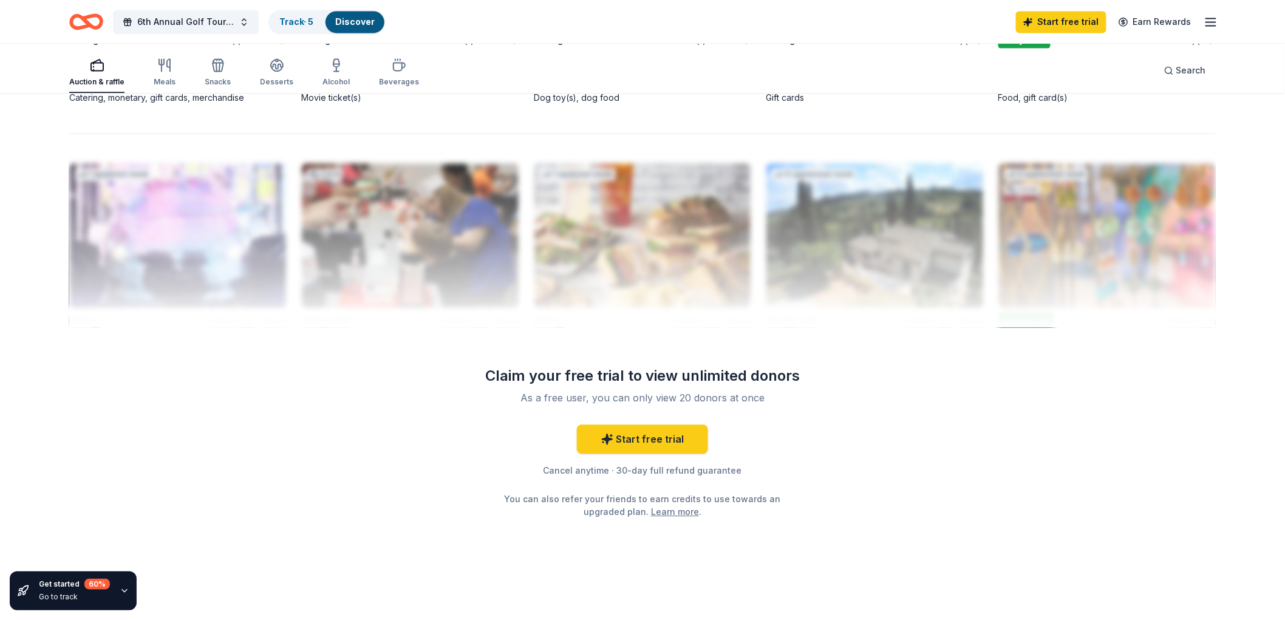
scroll to position [1417, 0]
click at [668, 454] on link "Start free trial" at bounding box center [642, 439] width 131 height 29
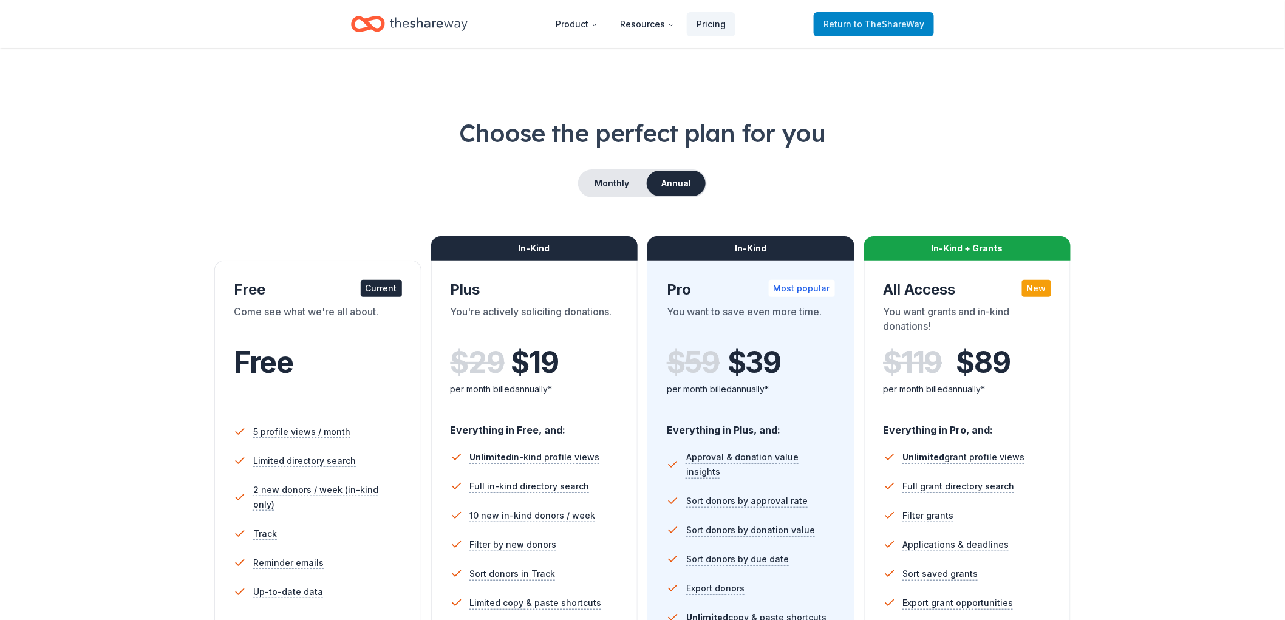
click at [873, 32] on span "Return to TheShareWay" at bounding box center [874, 24] width 101 height 15
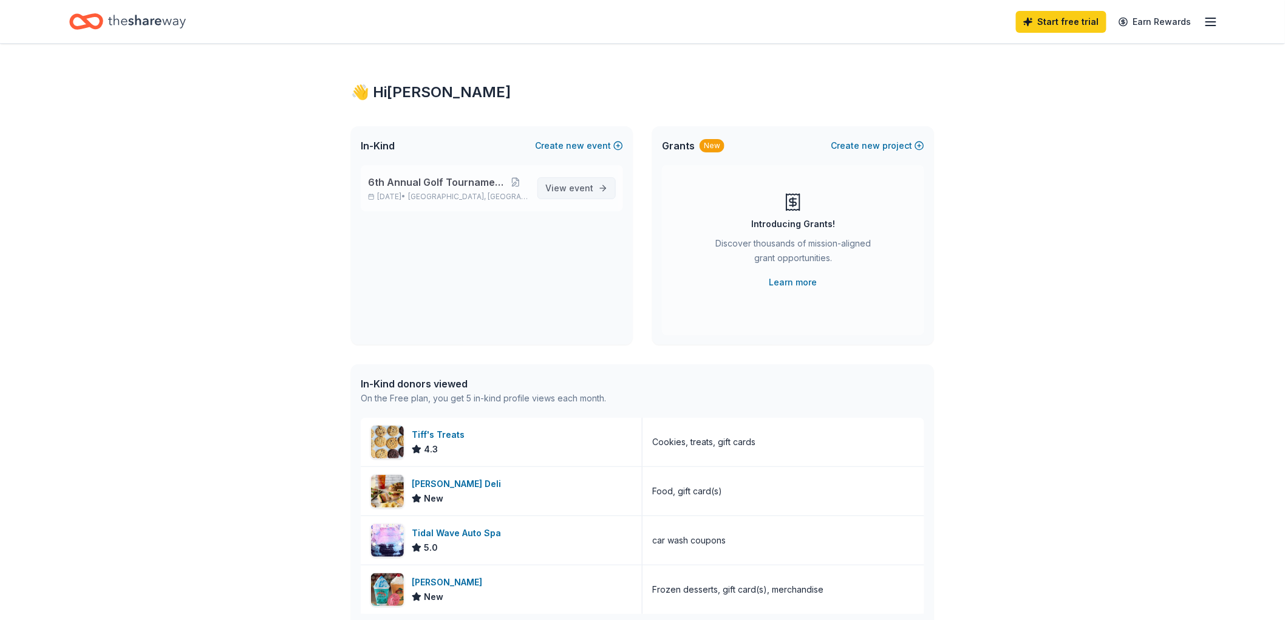
click at [550, 196] on span "View event" at bounding box center [569, 188] width 48 height 15
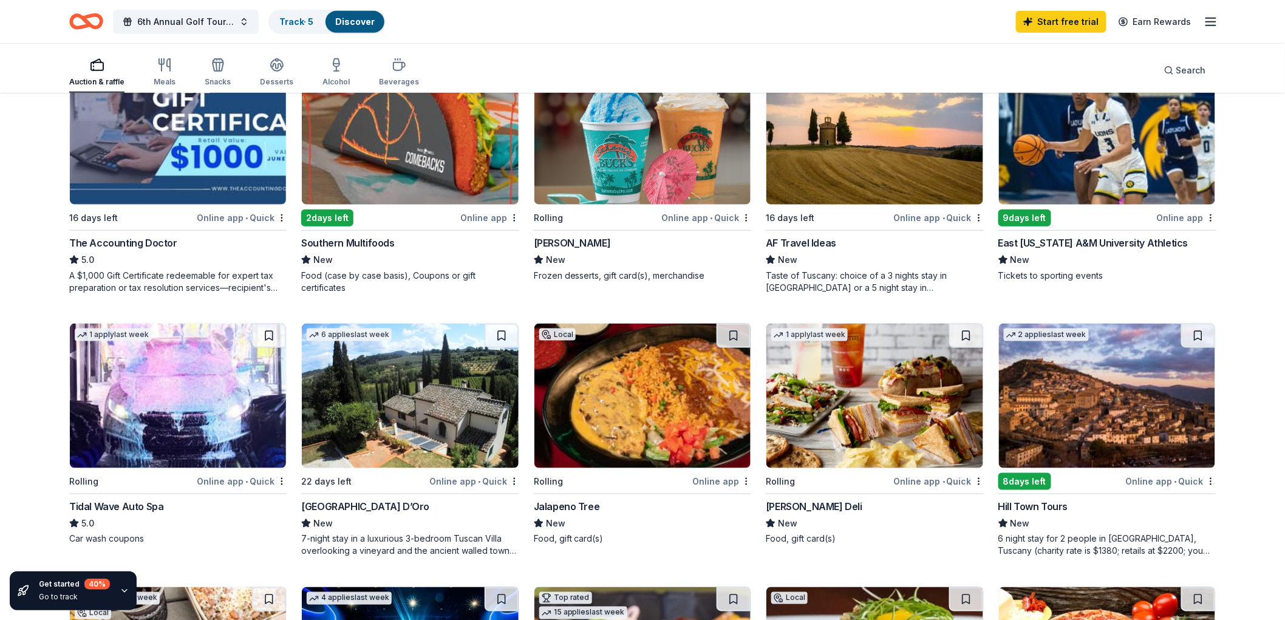
scroll to position [404, 0]
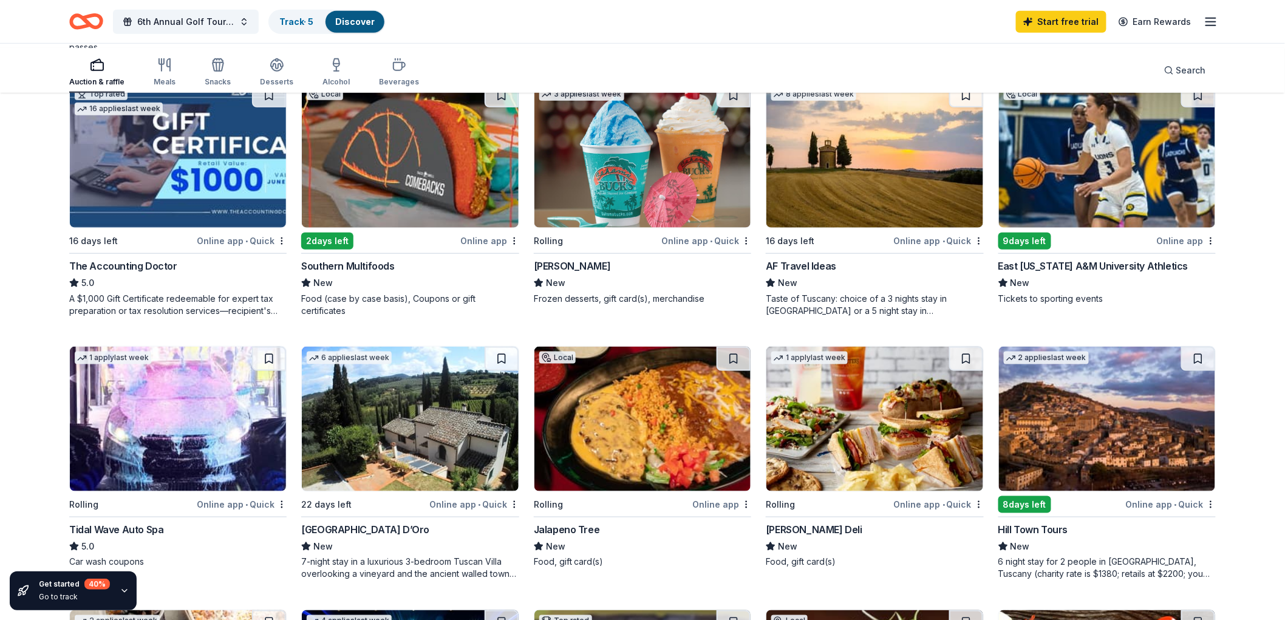
click at [205, 228] on img at bounding box center [178, 155] width 216 height 145
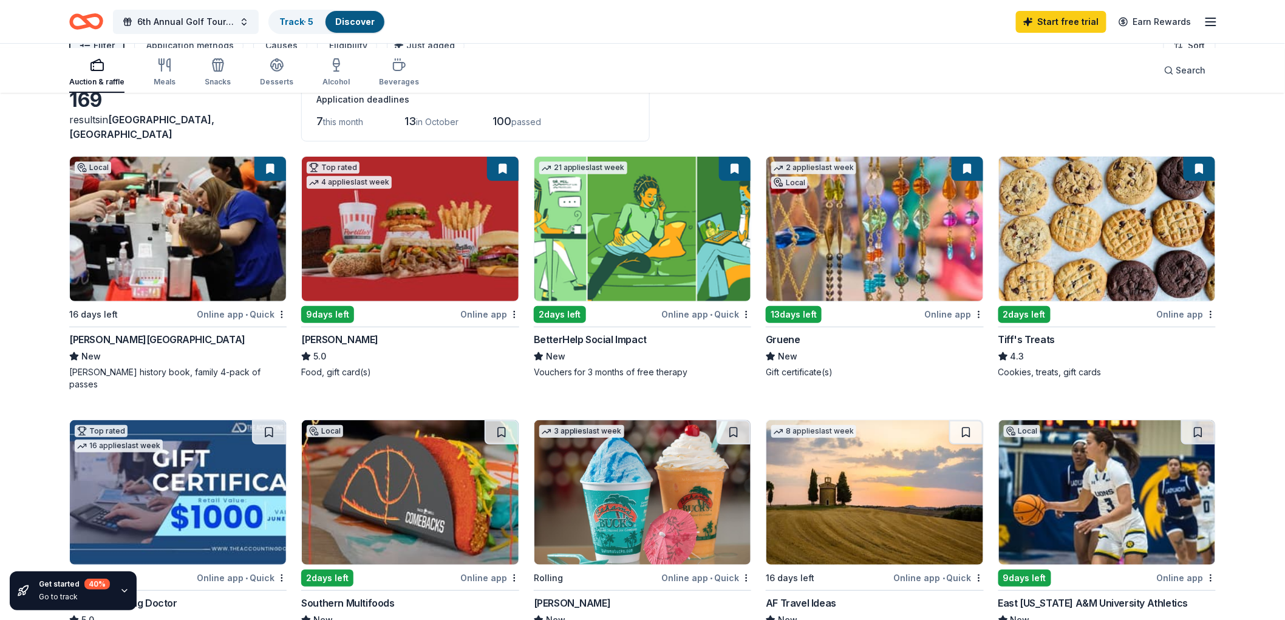
scroll to position [0, 0]
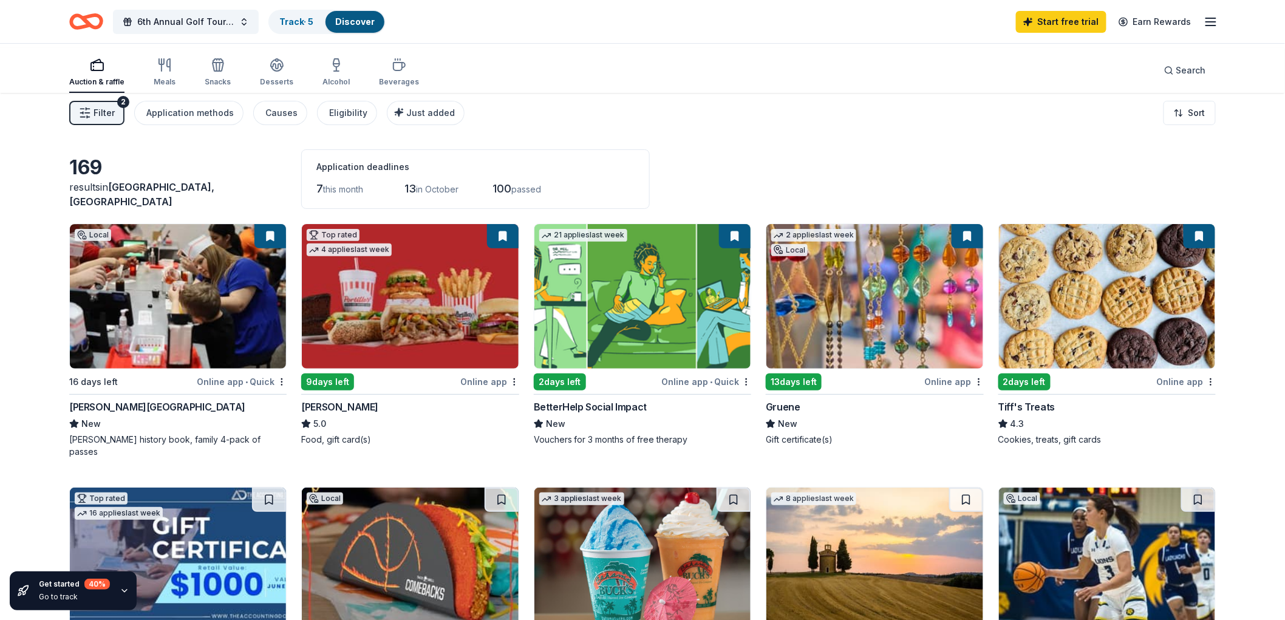
click at [422, 369] on img at bounding box center [410, 296] width 216 height 145
click at [313, 19] on link "Track · 5" at bounding box center [296, 21] width 34 height 10
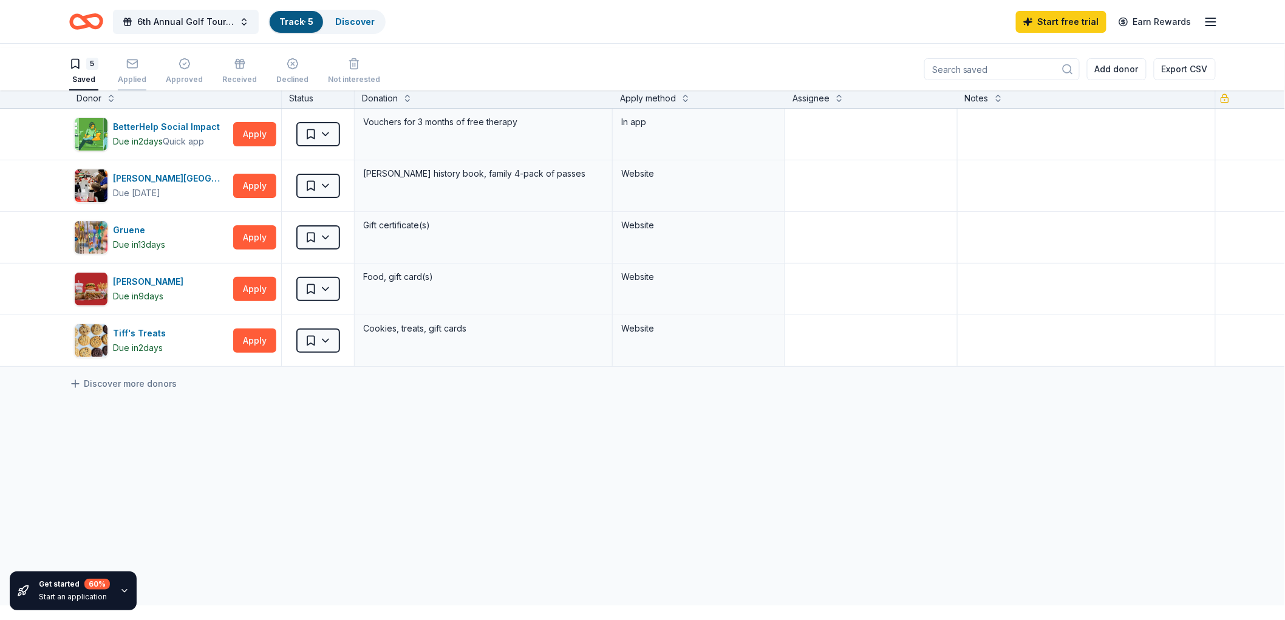
click at [138, 70] on icon "button" at bounding box center [132, 64] width 12 height 12
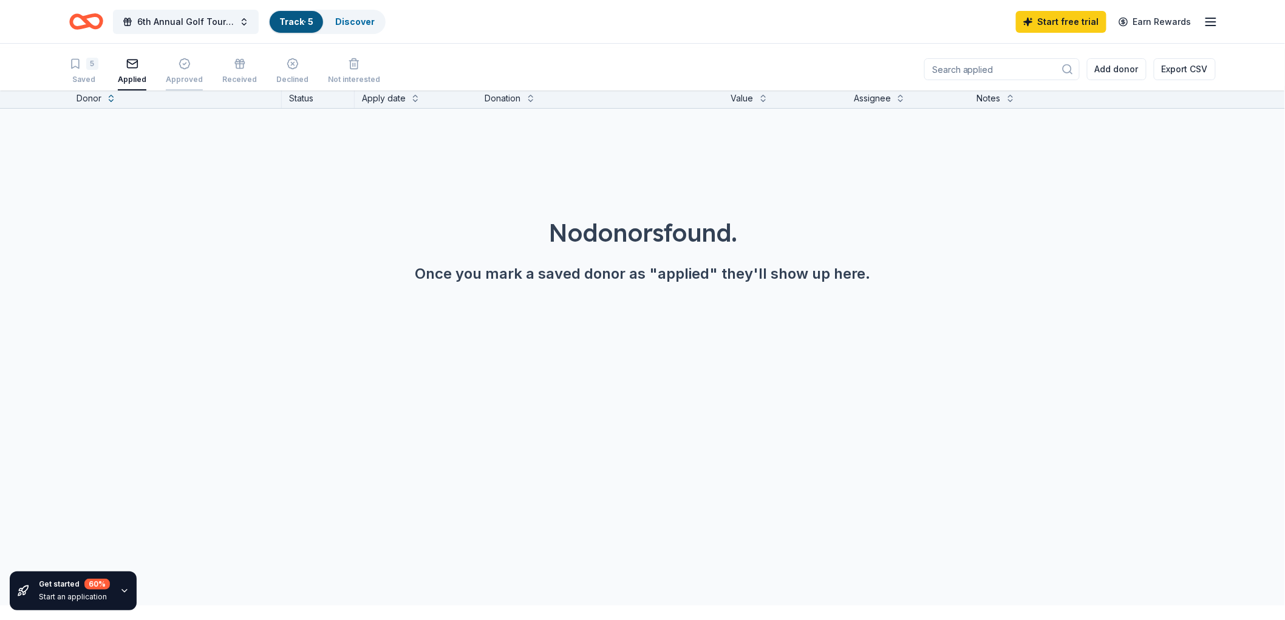
click at [203, 70] on div "button" at bounding box center [184, 64] width 37 height 12
click at [204, 23] on span "6th Annual Golf Tournament" at bounding box center [185, 22] width 97 height 15
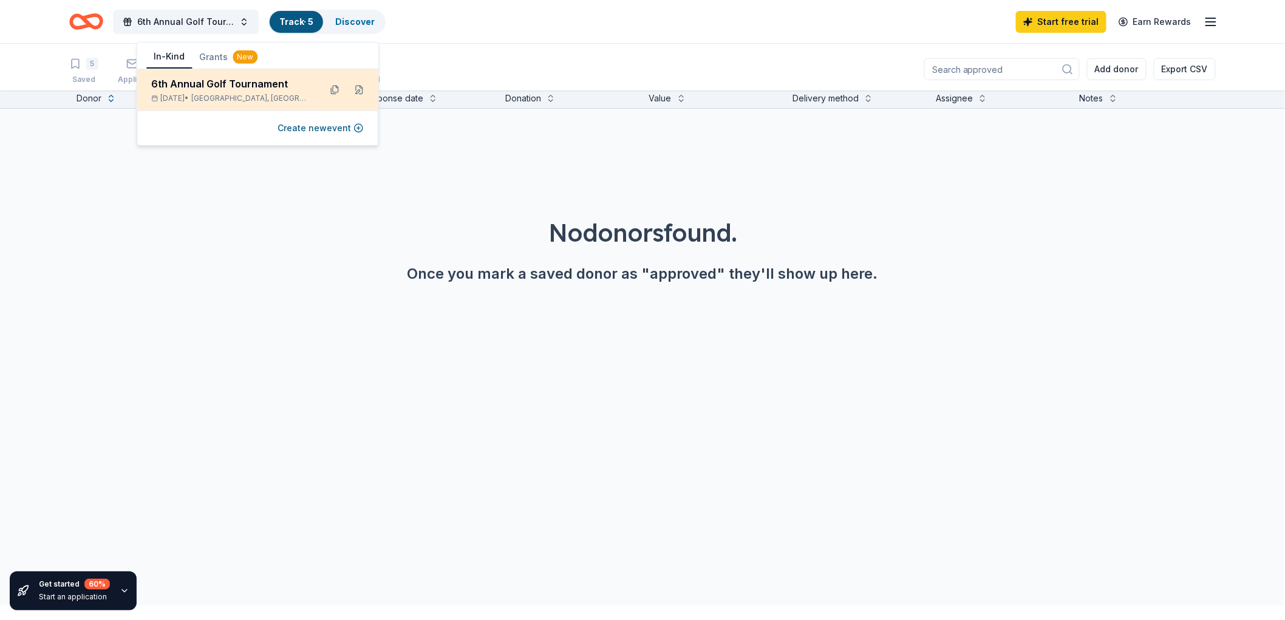
click at [265, 91] on div "6th Annual Golf Tournament" at bounding box center [230, 84] width 159 height 15
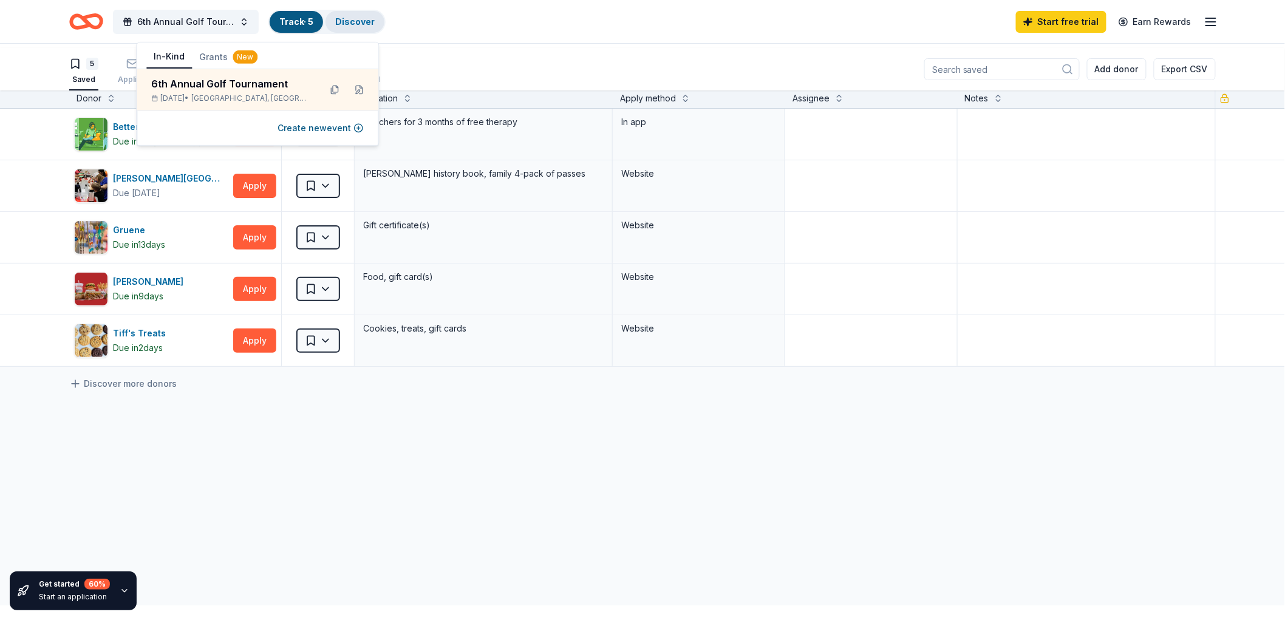
click at [375, 25] on link "Discover" at bounding box center [354, 21] width 39 height 10
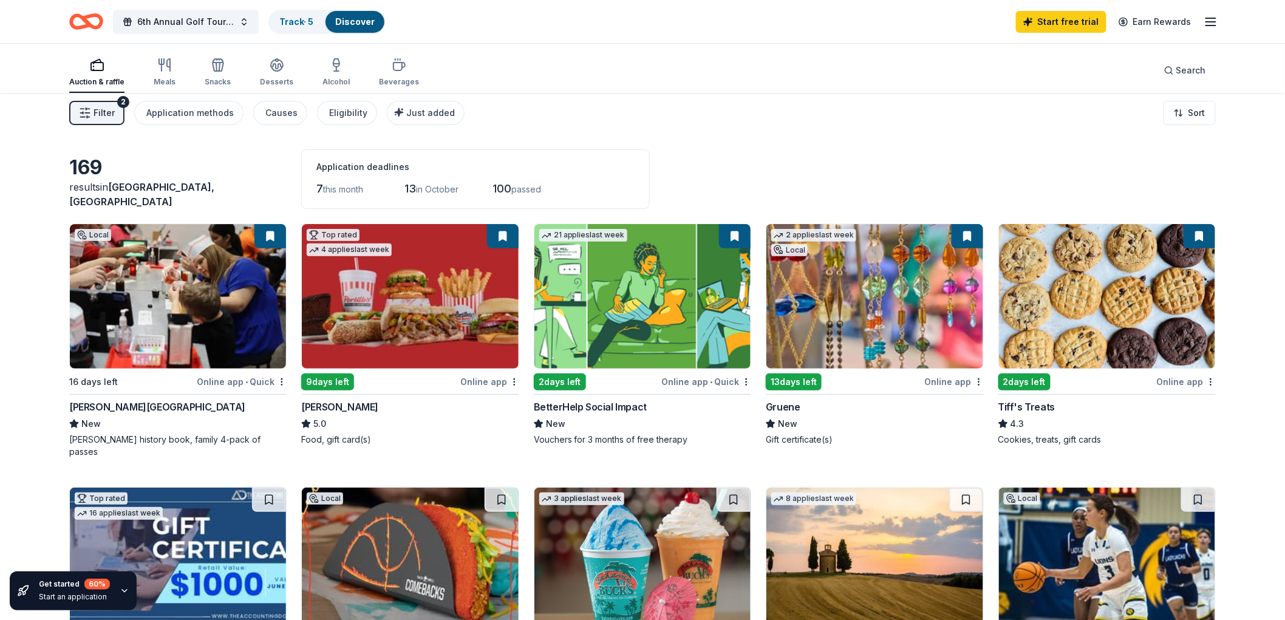
click at [1206, 22] on line "button" at bounding box center [1211, 22] width 10 height 0
click at [1042, 103] on link "Account" at bounding box center [1055, 96] width 38 height 12
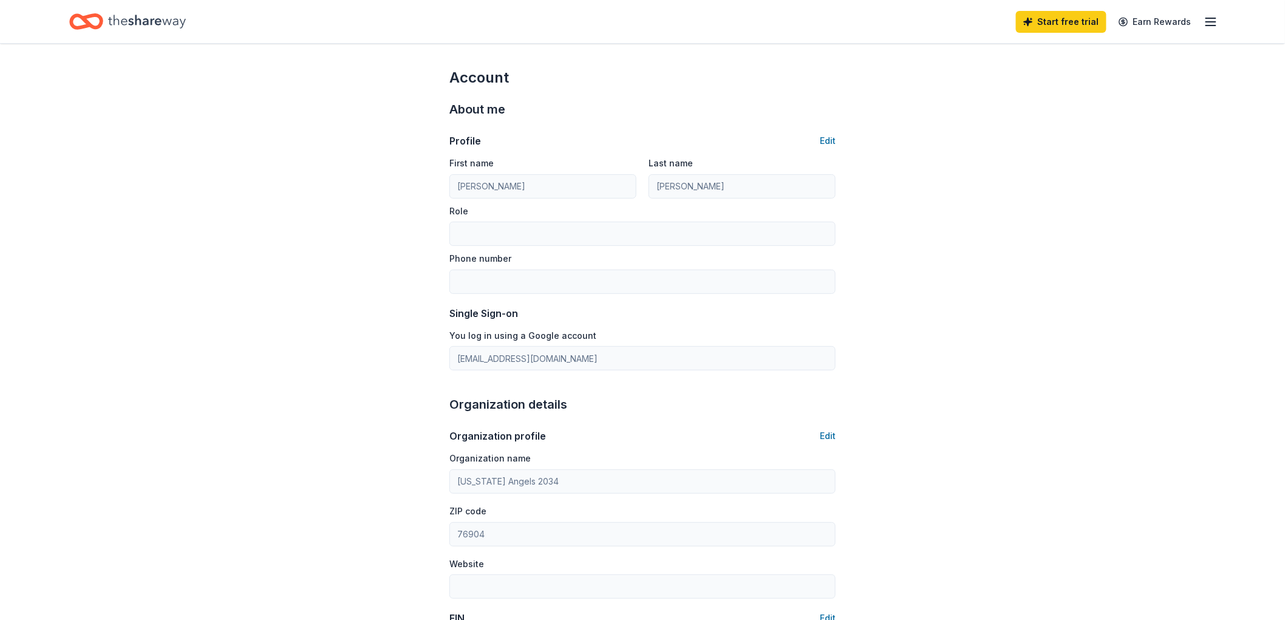
click at [1204, 18] on icon "button" at bounding box center [1211, 22] width 15 height 15
click at [135, 12] on icon "Home" at bounding box center [147, 21] width 78 height 25
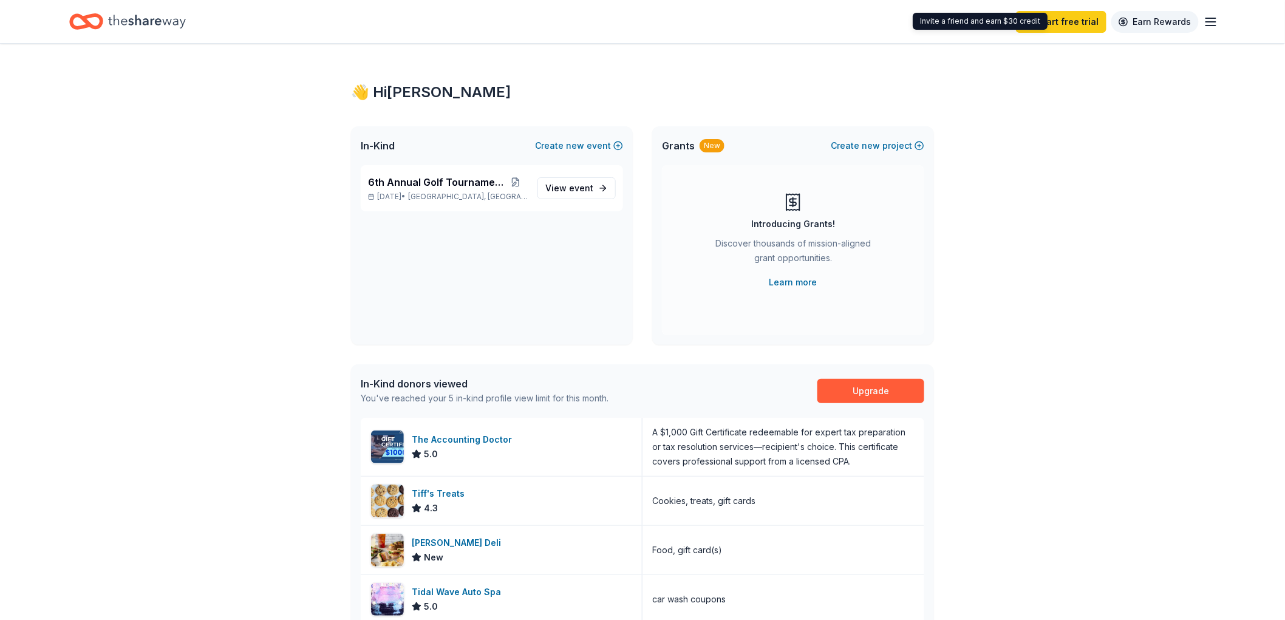
click at [1124, 22] on link "Earn Rewards" at bounding box center [1154, 22] width 87 height 22
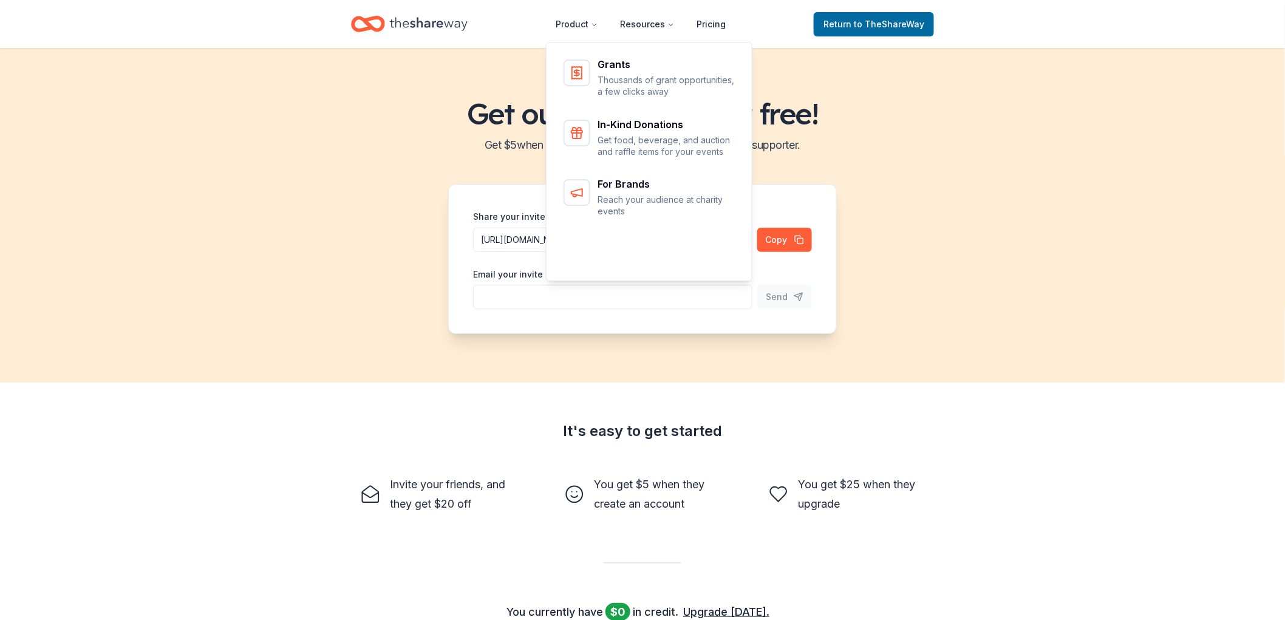
click at [468, 23] on icon "Home" at bounding box center [429, 23] width 78 height 13
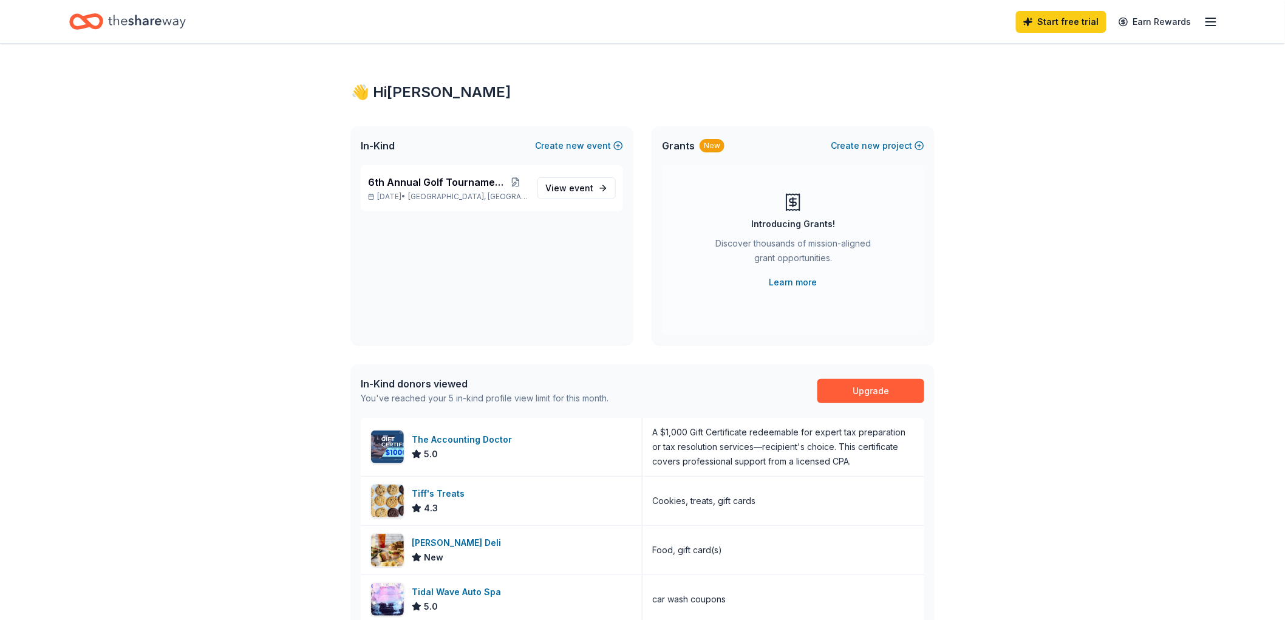
click at [1206, 26] on icon "button" at bounding box center [1211, 22] width 15 height 15
click at [1073, 161] on span "Billing Free" at bounding box center [1066, 153] width 60 height 15
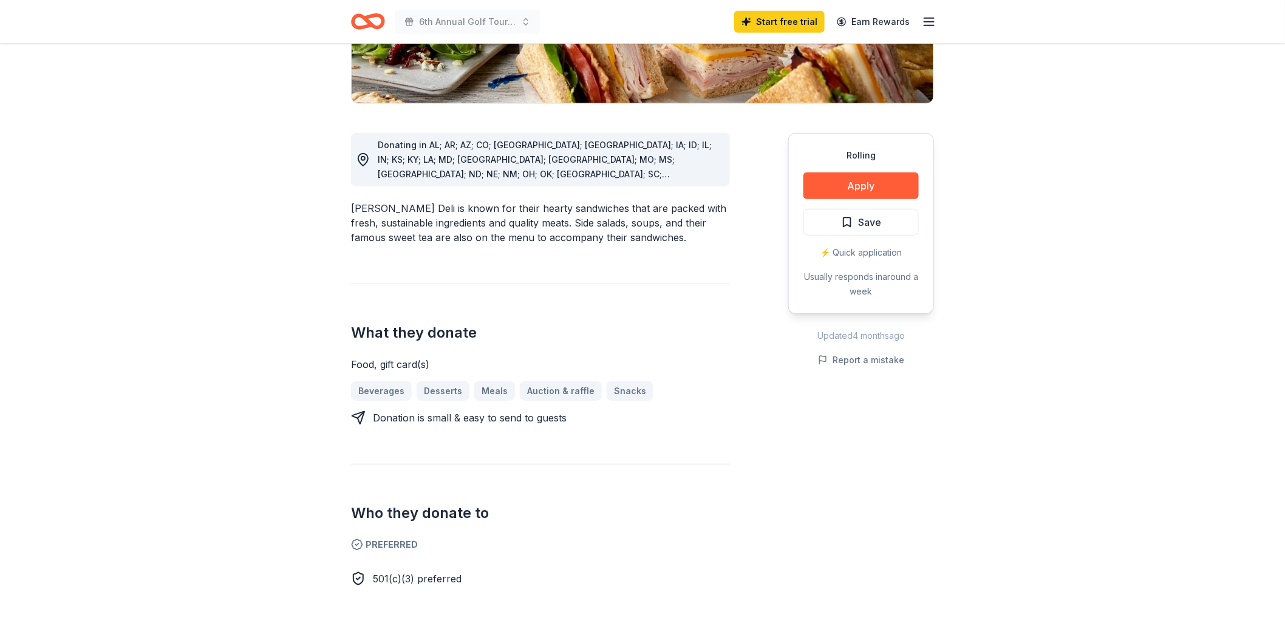
scroll to position [270, 0]
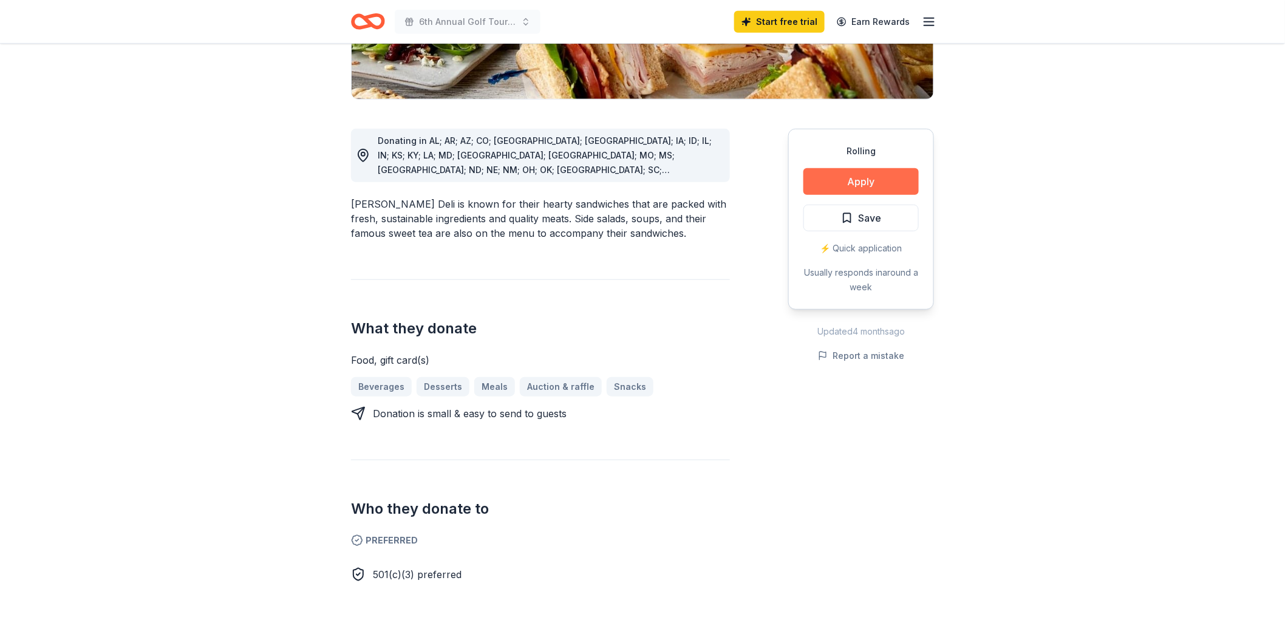
click at [867, 195] on button "Apply" at bounding box center [861, 181] width 115 height 27
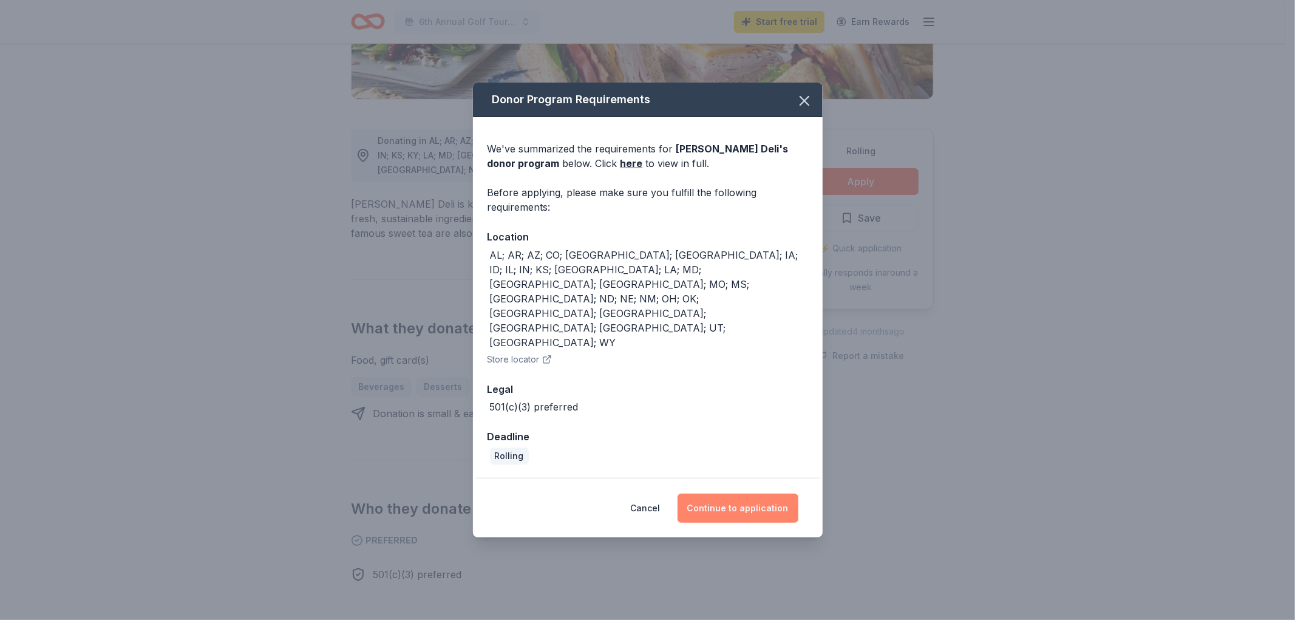
click at [778, 508] on button "Continue to application" at bounding box center [738, 508] width 121 height 29
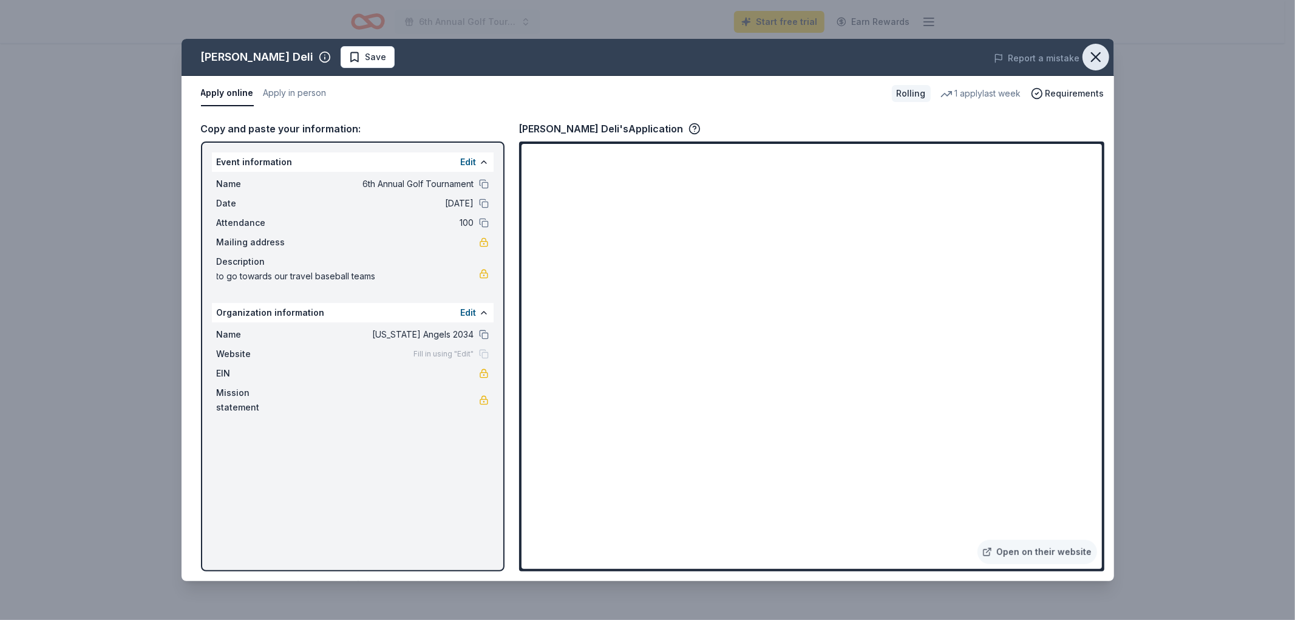
click at [1096, 66] on icon "button" at bounding box center [1096, 57] width 17 height 17
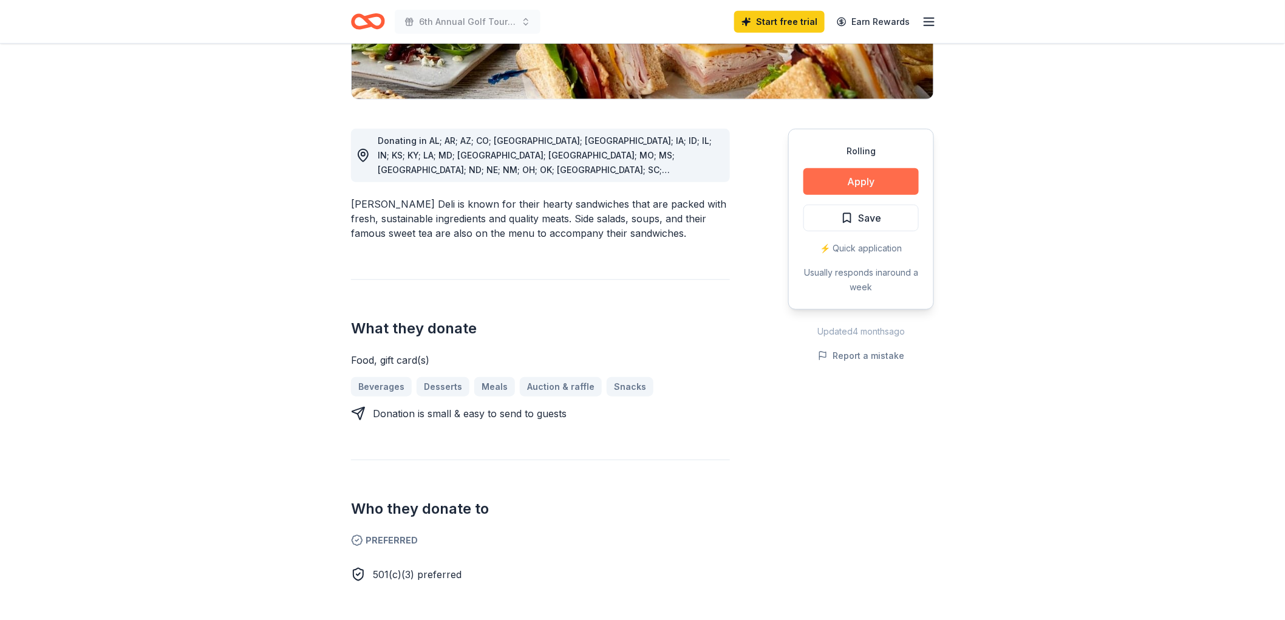
click at [843, 195] on button "Apply" at bounding box center [861, 181] width 115 height 27
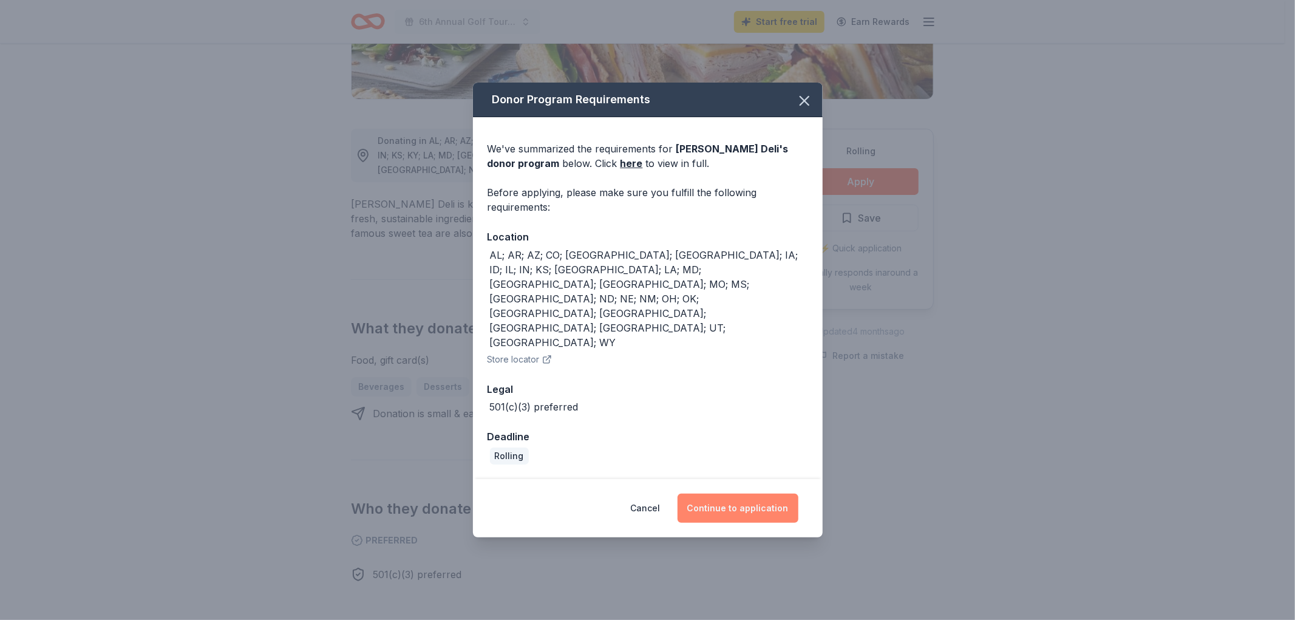
click at [729, 507] on button "Continue to application" at bounding box center [738, 508] width 121 height 29
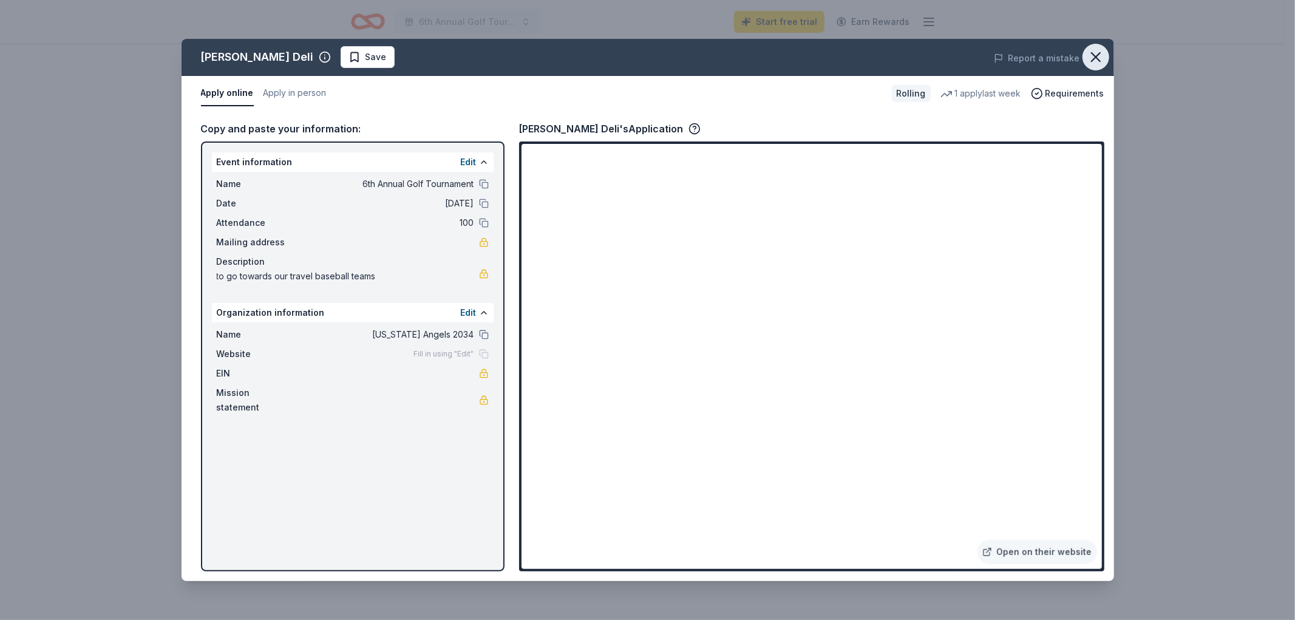
click at [1088, 66] on icon "button" at bounding box center [1096, 57] width 17 height 17
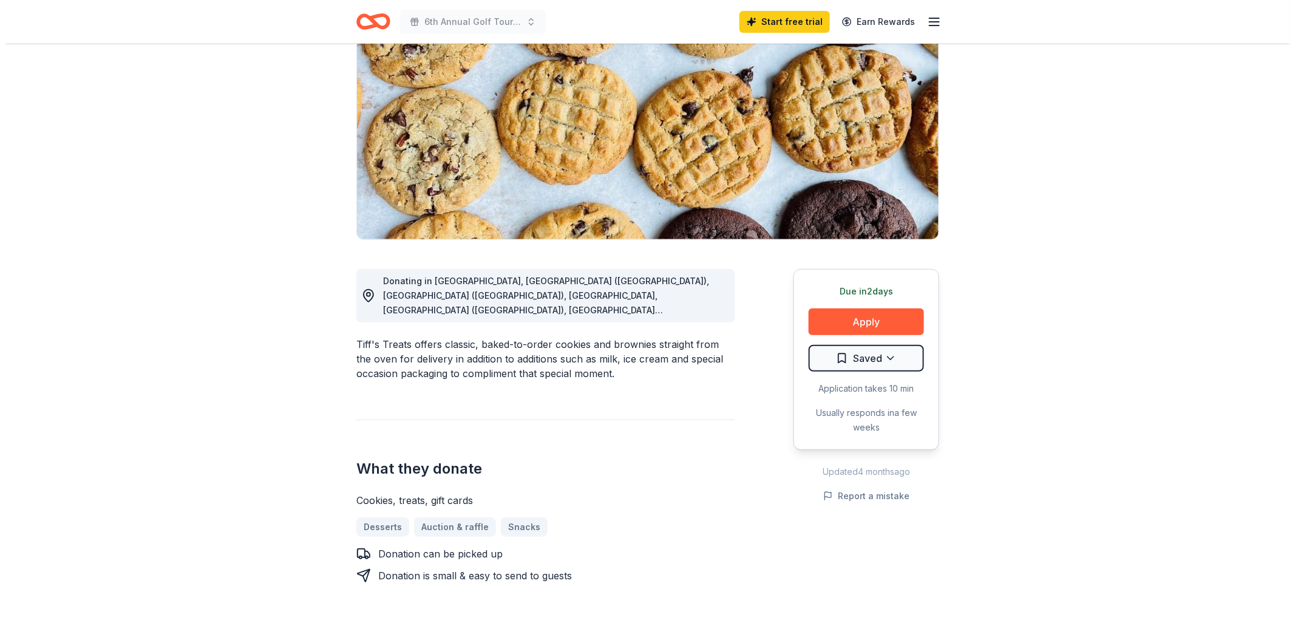
scroll to position [135, 0]
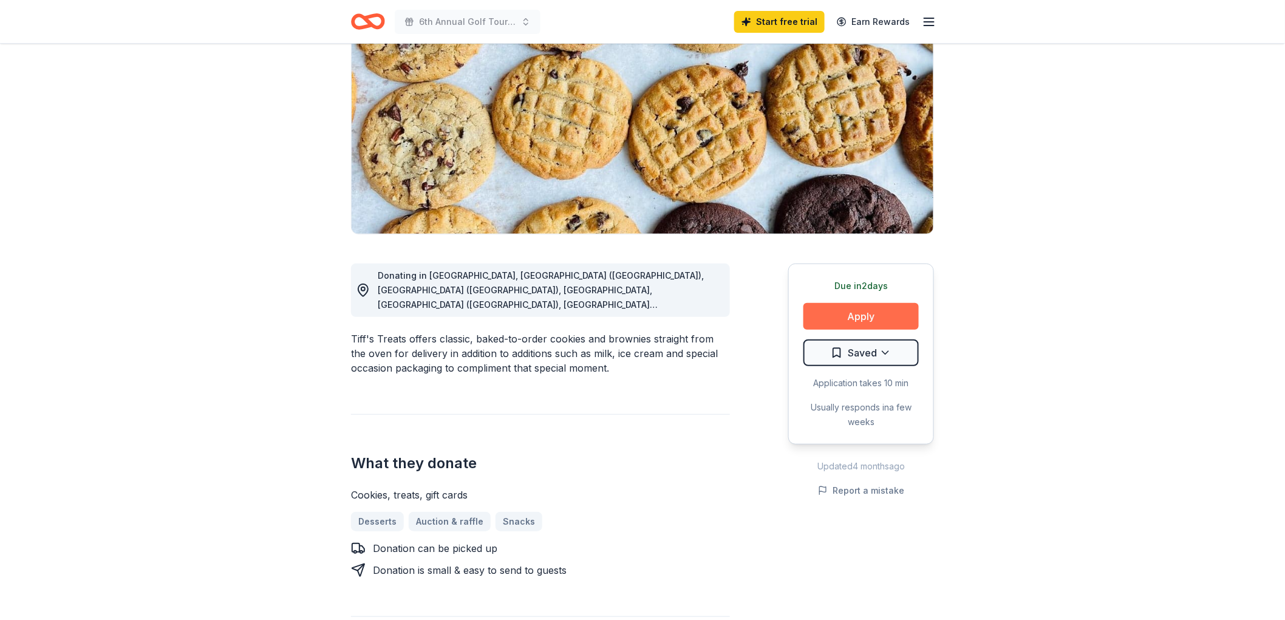
click at [834, 330] on button "Apply" at bounding box center [861, 316] width 115 height 27
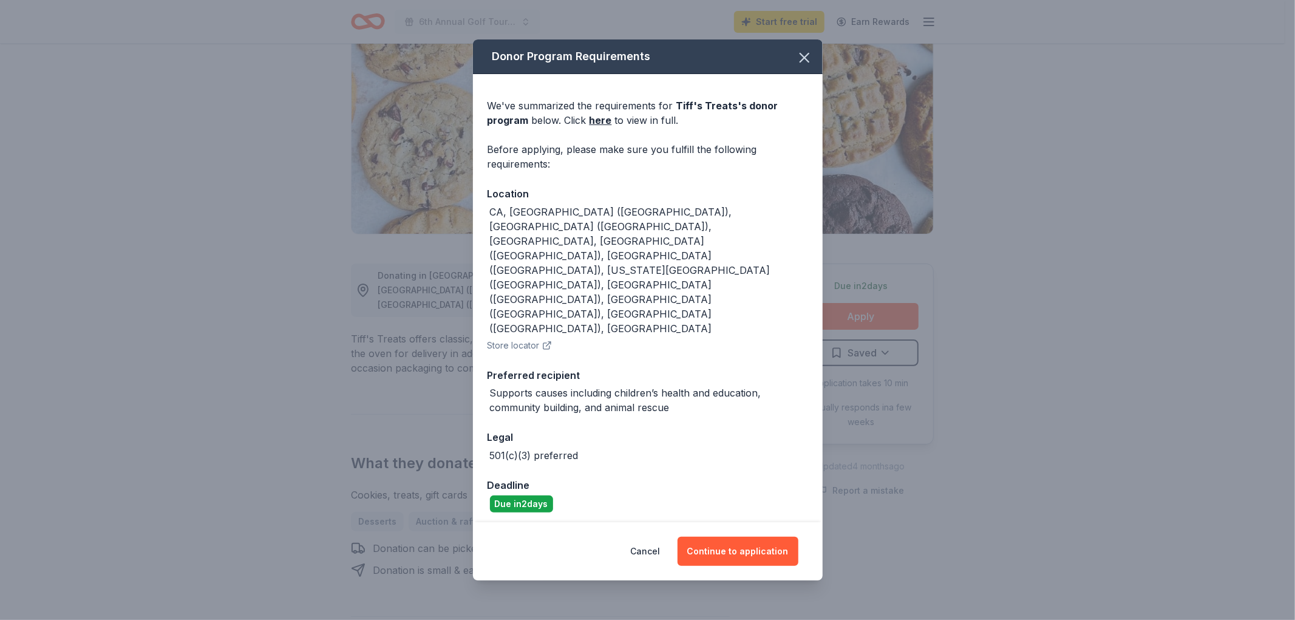
scroll to position [36, 0]
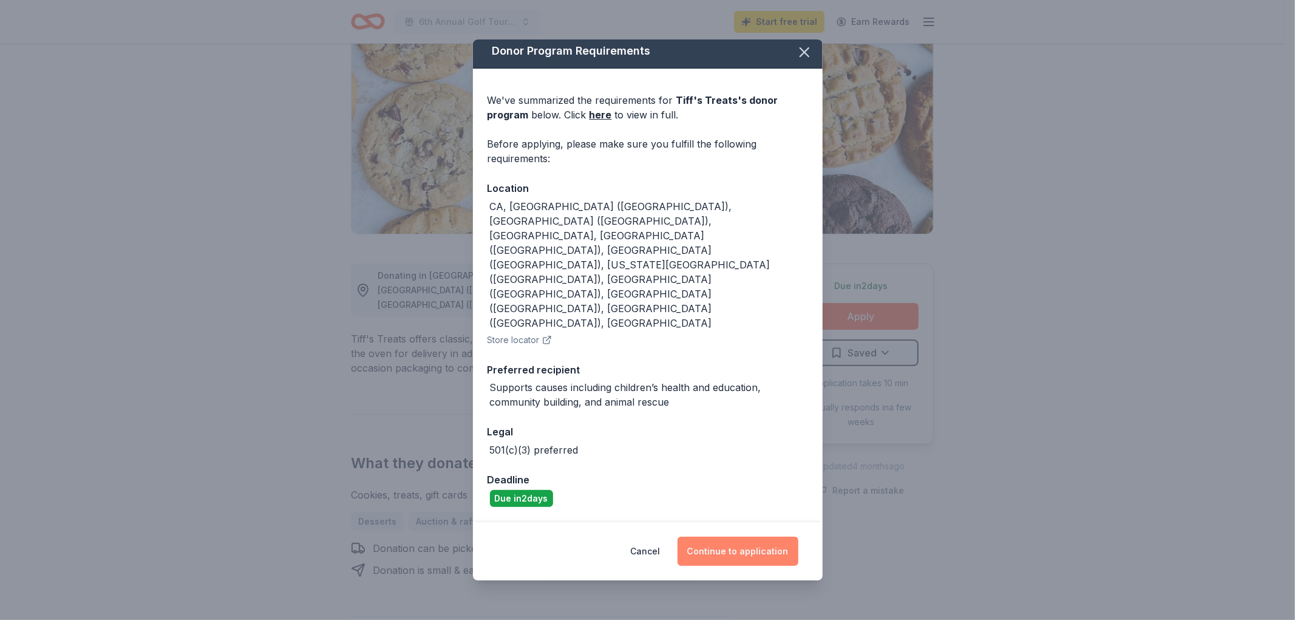
click at [772, 550] on button "Continue to application" at bounding box center [738, 551] width 121 height 29
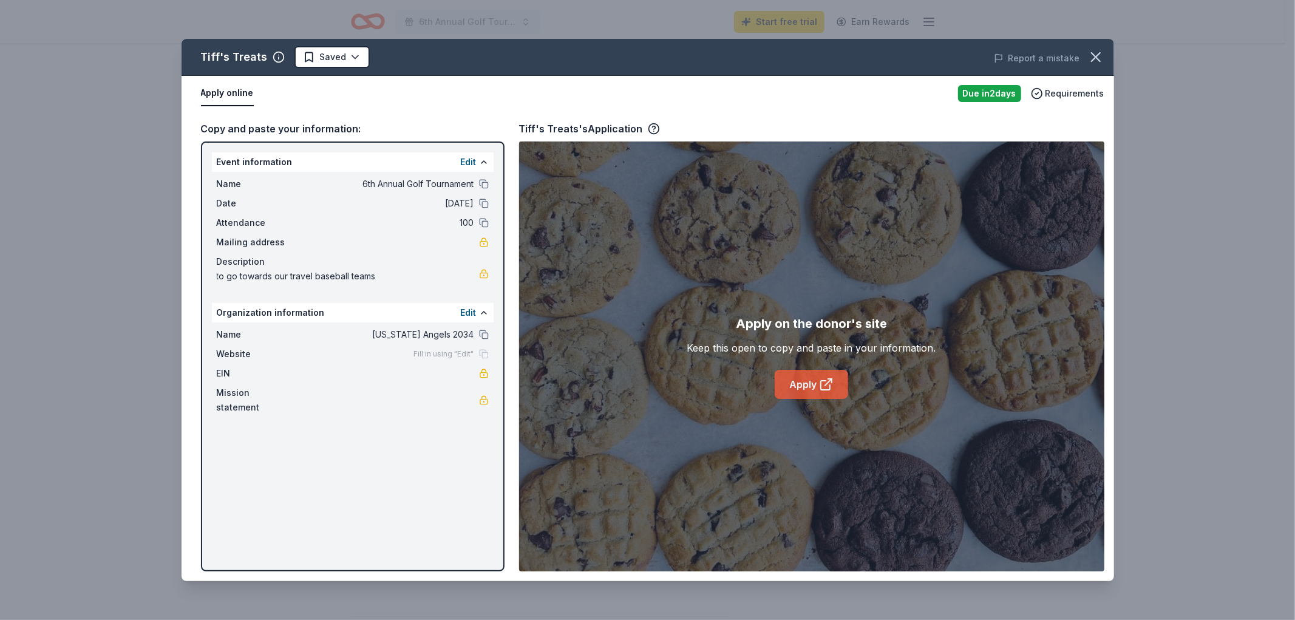
click at [805, 399] on link "Apply" at bounding box center [811, 384] width 73 height 29
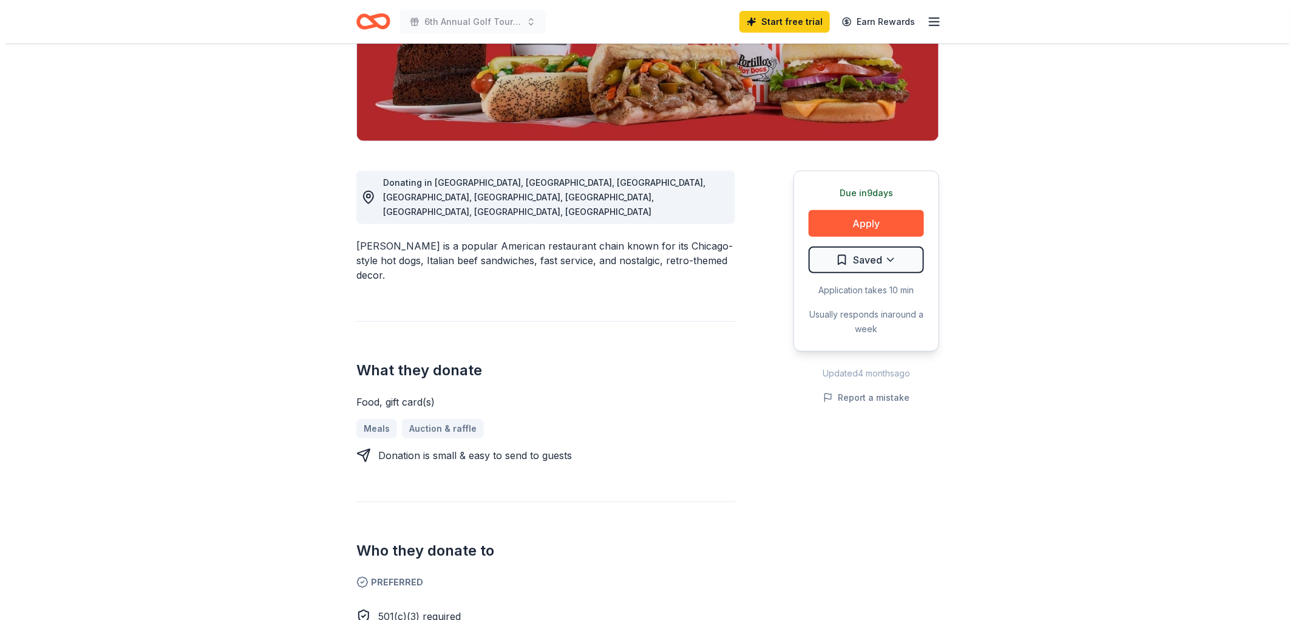
scroll to position [270, 0]
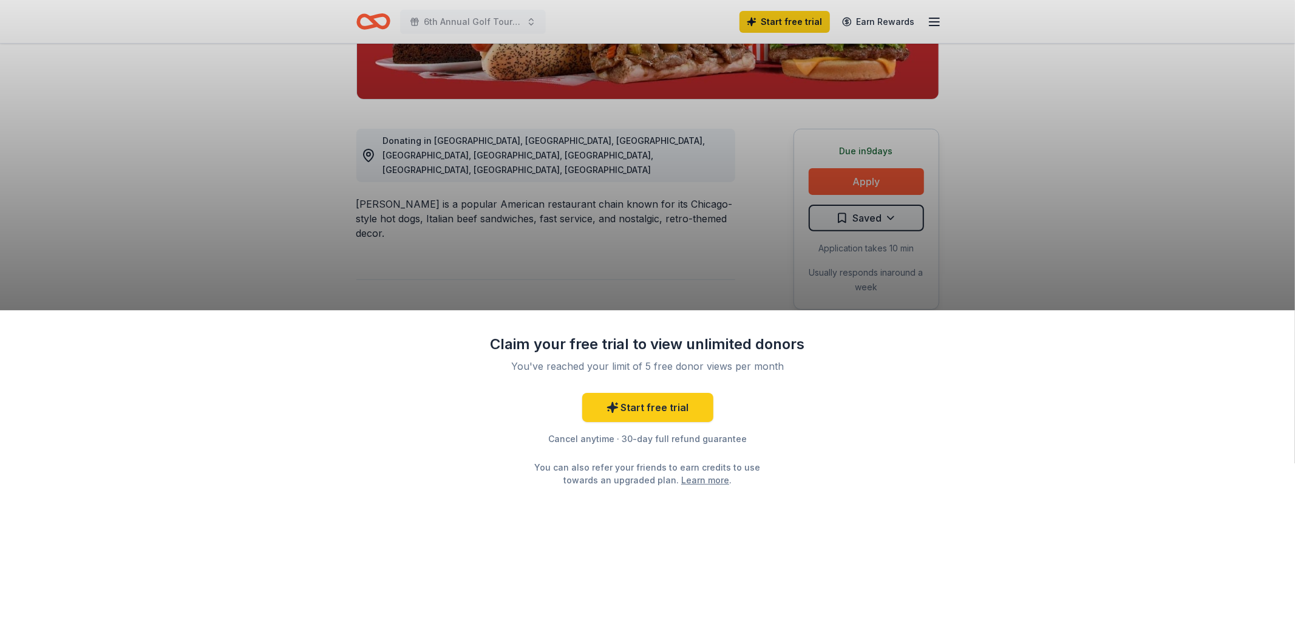
click at [1045, 202] on div "Claim your free trial to view unlimited donors You've reached your limit of 5 f…" at bounding box center [647, 310] width 1295 height 620
